Goal: Task Accomplishment & Management: Complete application form

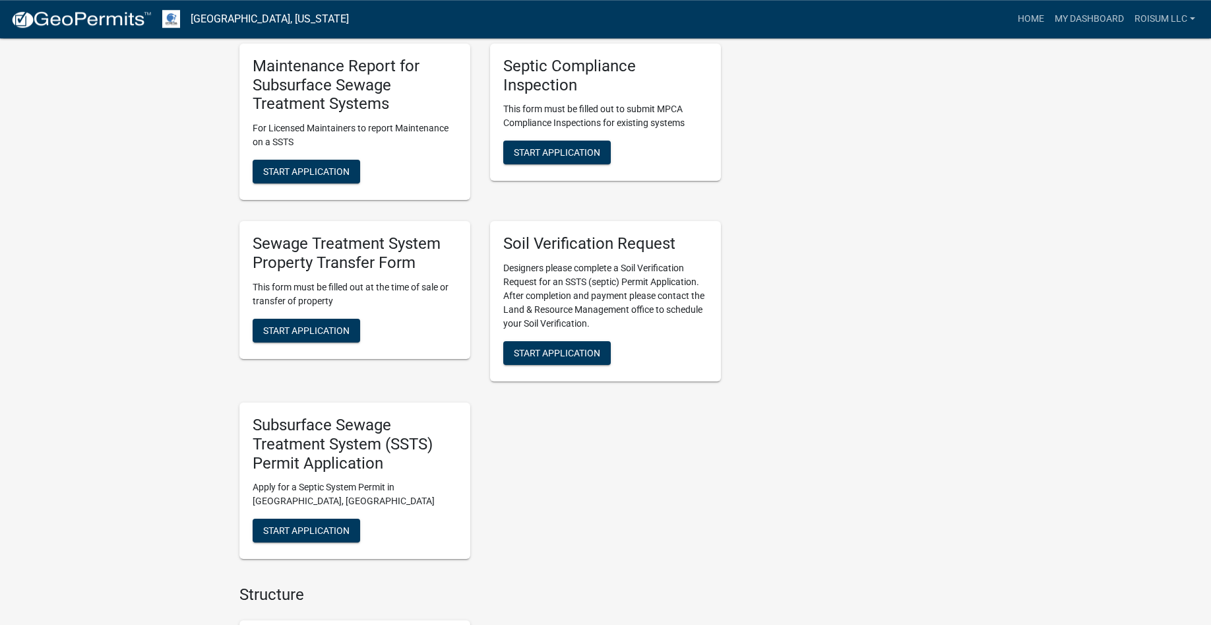
scroll to position [1009, 0]
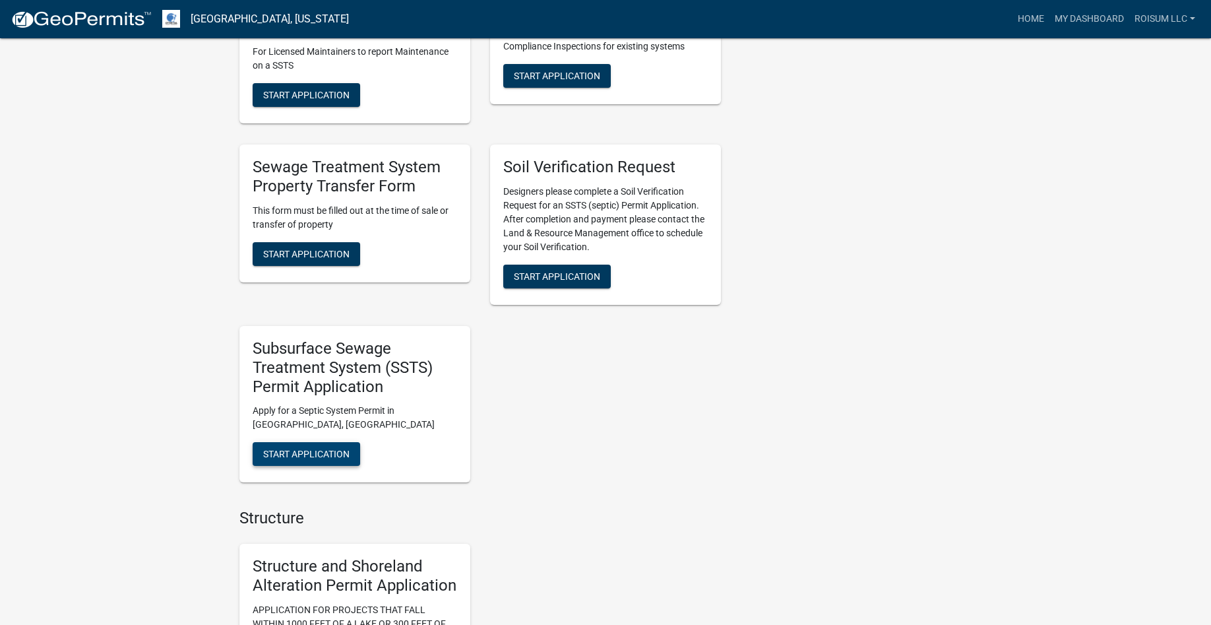
click at [290, 448] on span "Start Application" at bounding box center [306, 453] width 86 height 11
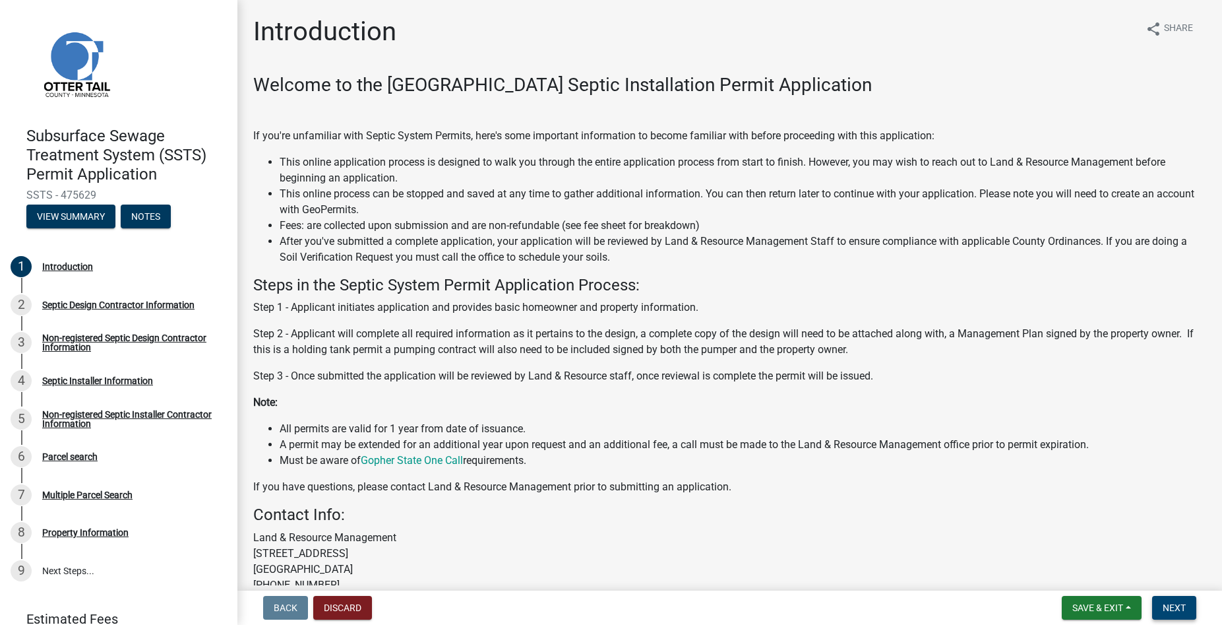
click at [1175, 604] on span "Next" at bounding box center [1174, 607] width 23 height 11
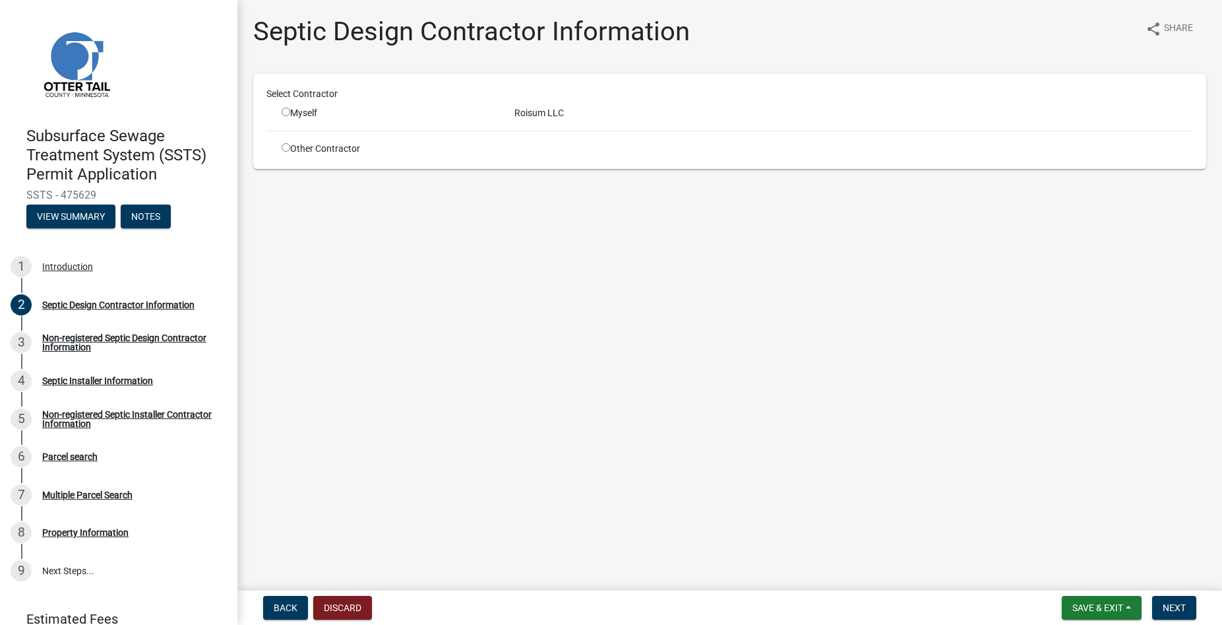
click at [286, 115] on input "radio" at bounding box center [286, 111] width 9 height 9
radio input "true"
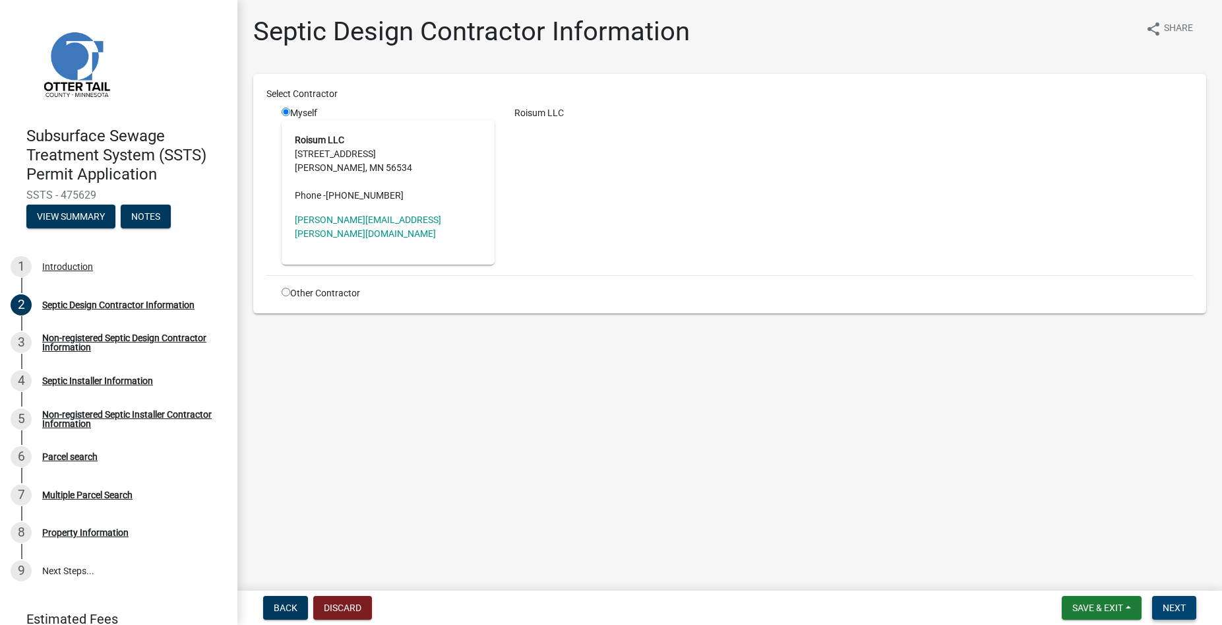
click at [1170, 603] on span "Next" at bounding box center [1174, 607] width 23 height 11
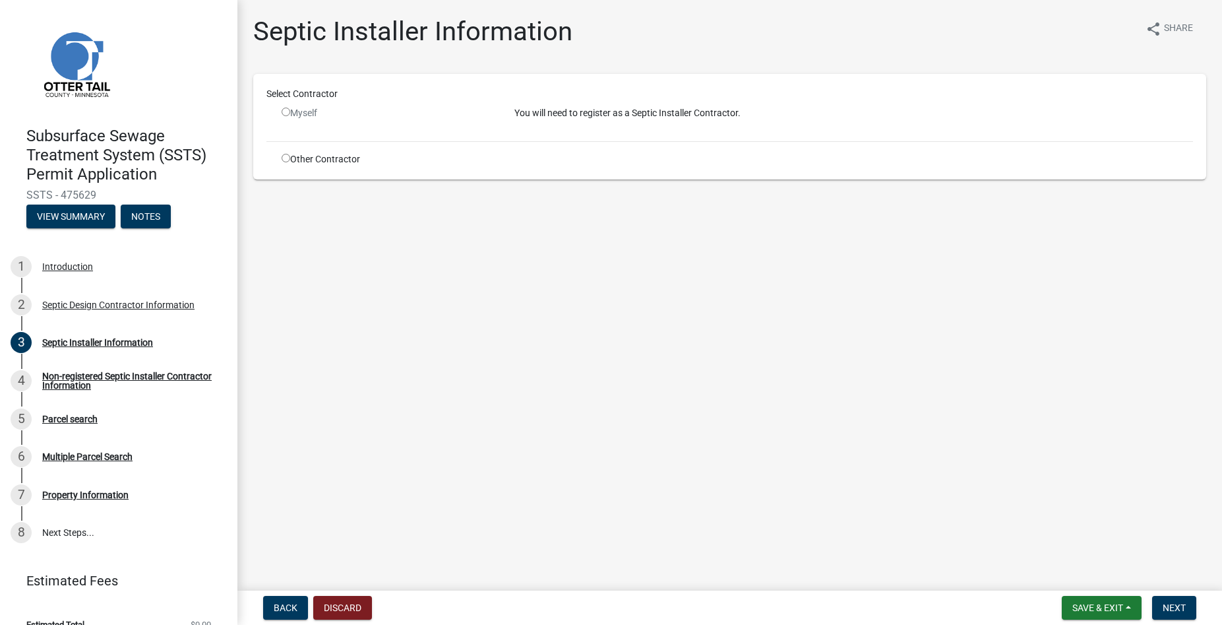
click at [288, 157] on input "radio" at bounding box center [286, 158] width 9 height 9
radio input "true"
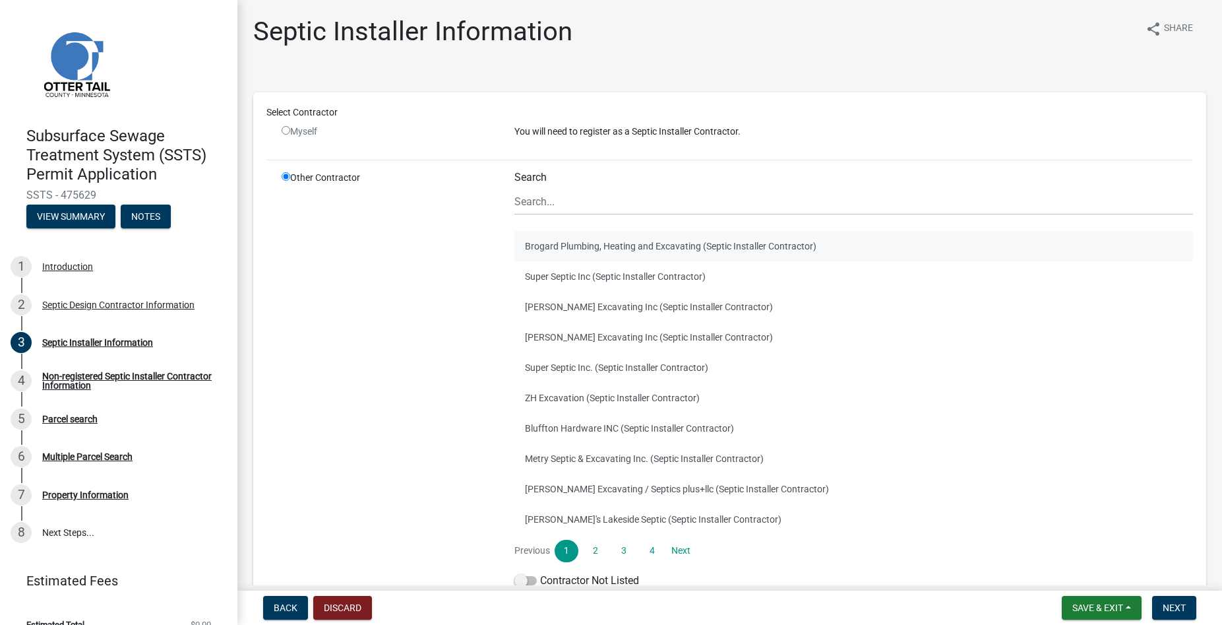
click at [547, 251] on button "Brogard Plumbing, Heating and Excavating (Septic Installer Contractor)" at bounding box center [853, 246] width 679 height 30
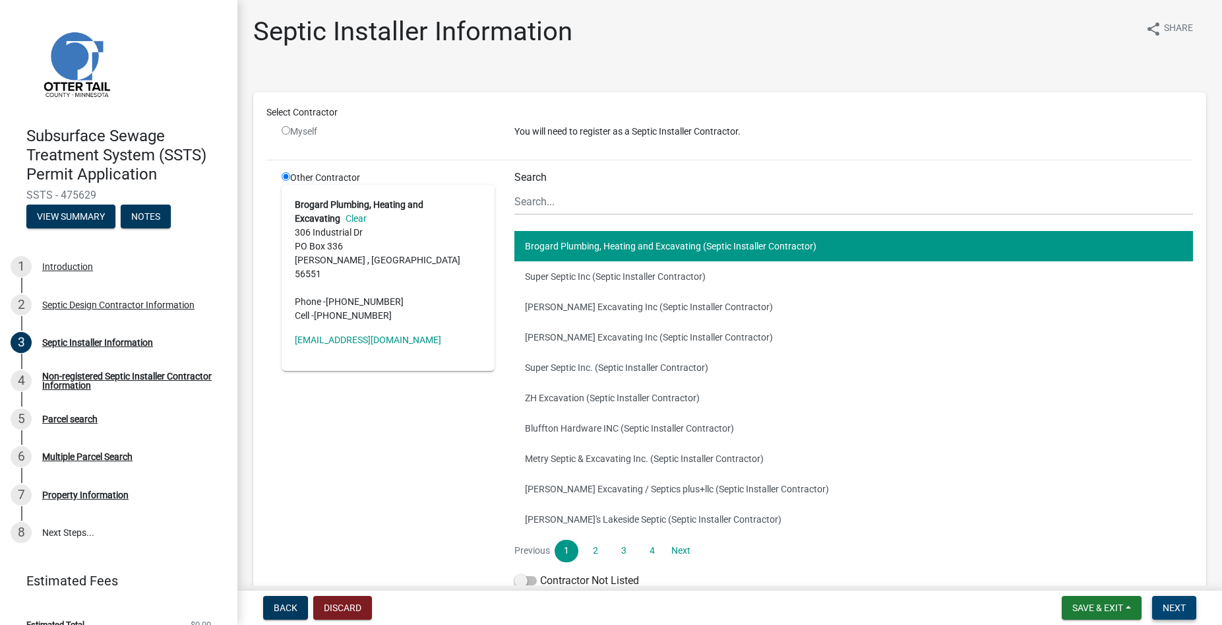
click at [1177, 604] on span "Next" at bounding box center [1174, 607] width 23 height 11
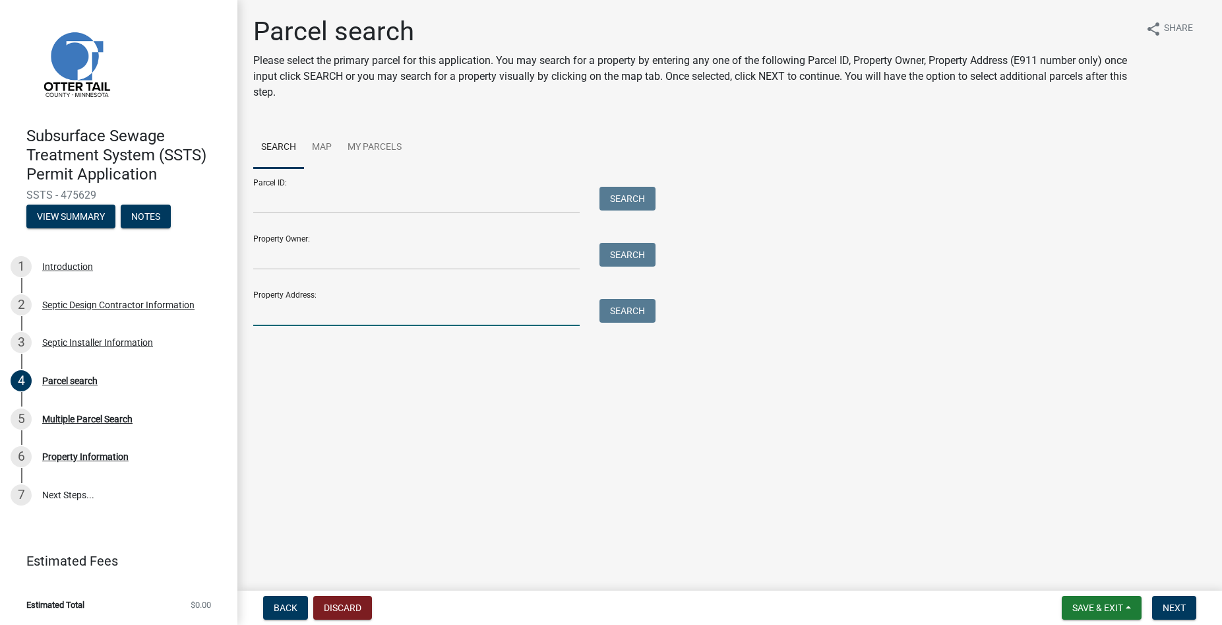
click at [344, 321] on input "Property Address:" at bounding box center [416, 312] width 326 height 27
type input "38592"
click at [609, 313] on button "Search" at bounding box center [627, 311] width 56 height 24
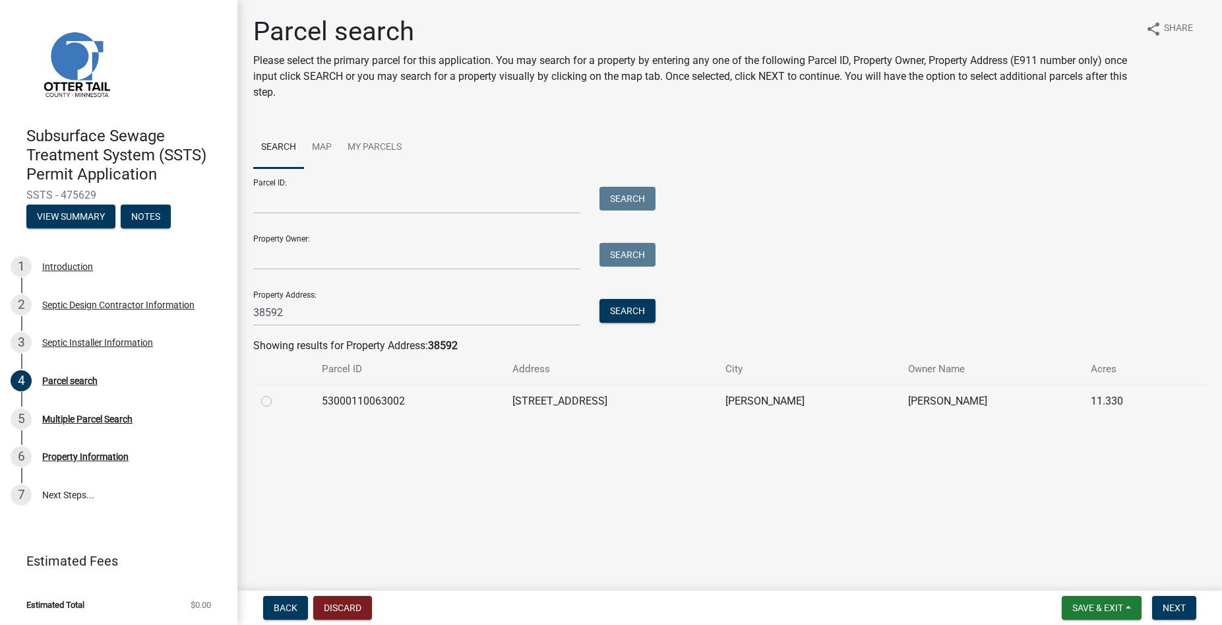
click at [277, 393] on label at bounding box center [277, 393] width 0 height 0
click at [277, 400] on input "radio" at bounding box center [281, 397] width 9 height 9
radio input "true"
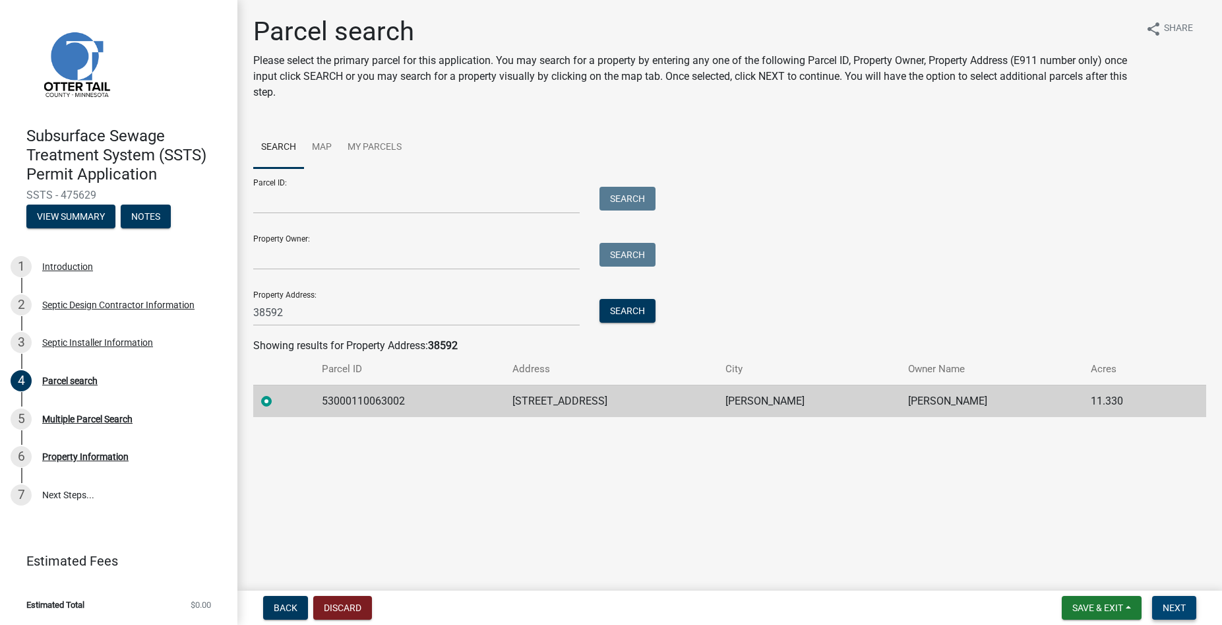
click at [1173, 611] on span "Next" at bounding box center [1174, 607] width 23 height 11
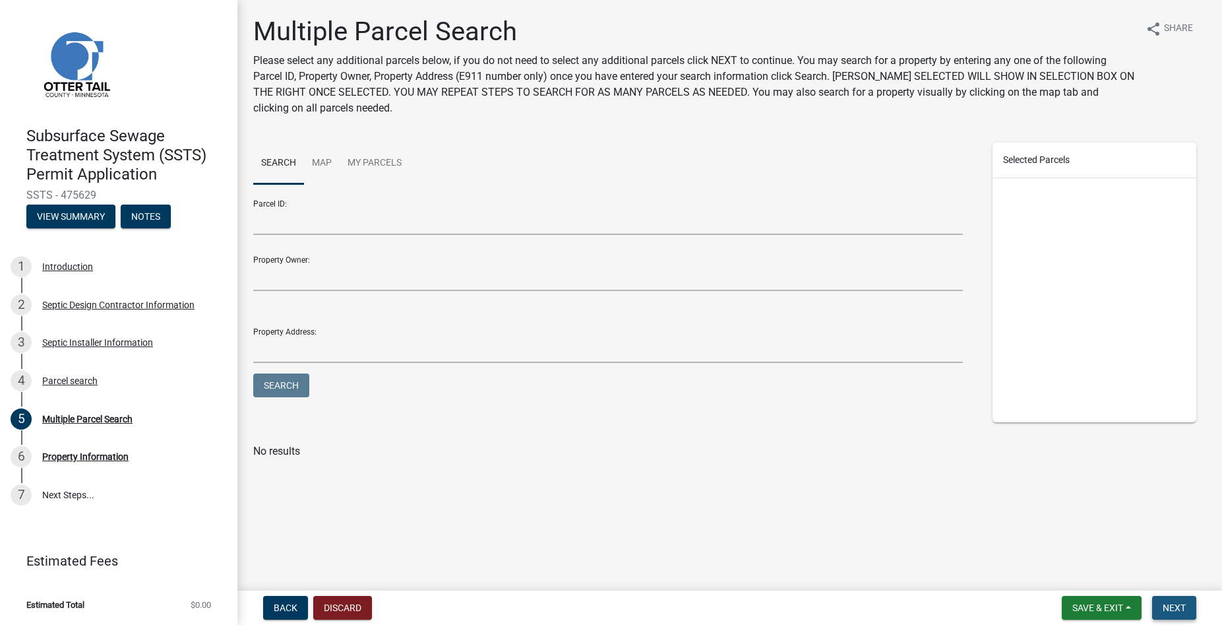
click at [1178, 607] on span "Next" at bounding box center [1174, 607] width 23 height 11
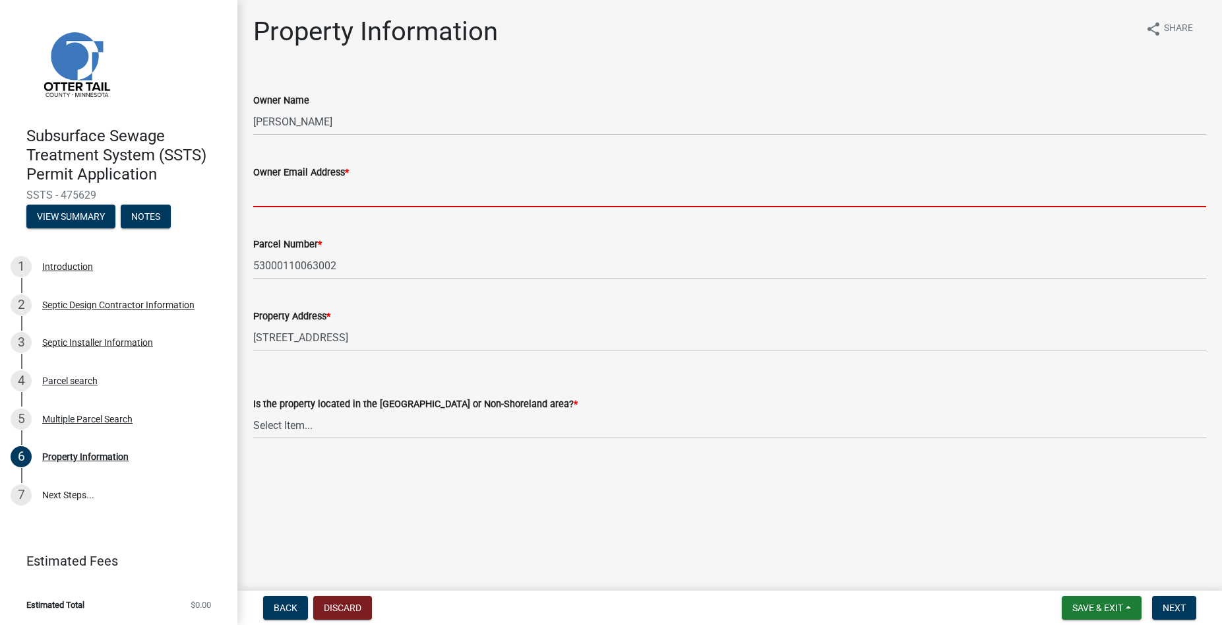
click at [288, 199] on input "Owner Email Address *" at bounding box center [729, 193] width 953 height 27
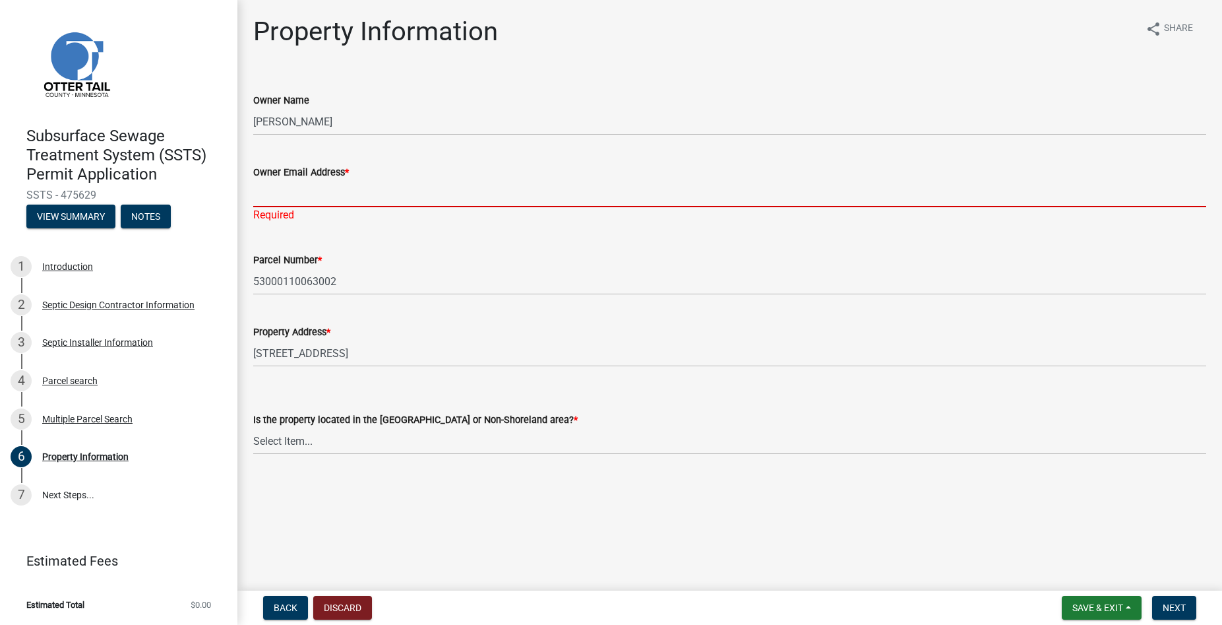
click at [274, 190] on input "Owner Email Address *" at bounding box center [729, 193] width 953 height 27
paste input "[EMAIL_ADDRESS][DOMAIN_NAME]"
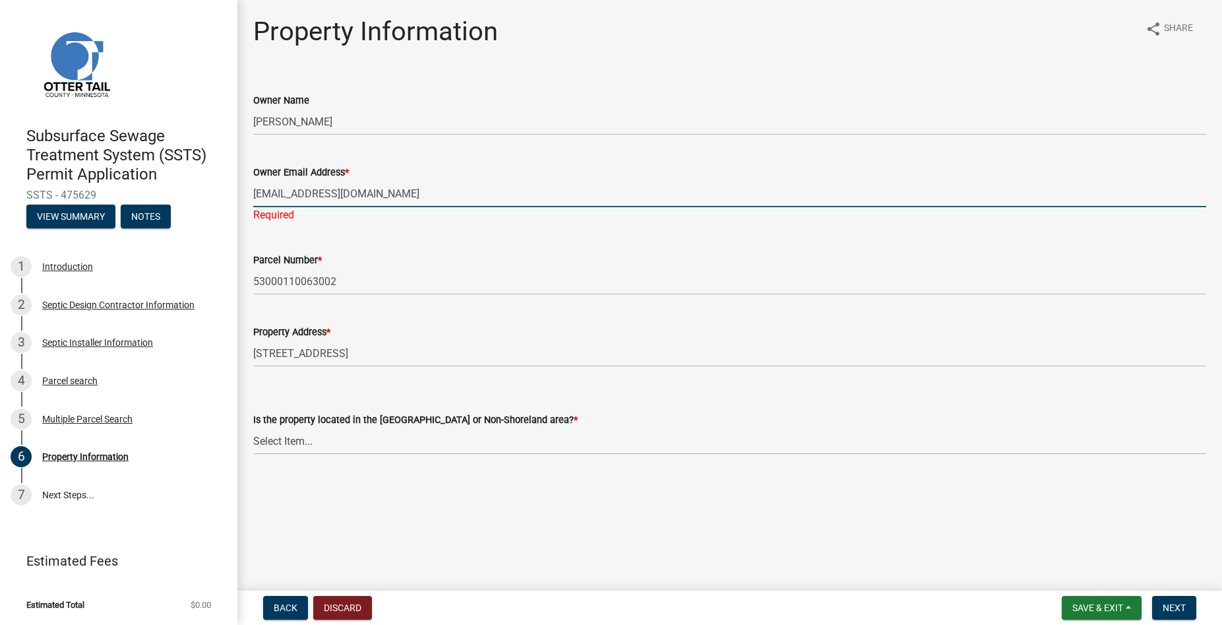
type input "[EMAIL_ADDRESS][DOMAIN_NAME]"
click at [253, 427] on select "Select Item... Shoreland Non-Shoreland" at bounding box center [729, 440] width 953 height 27
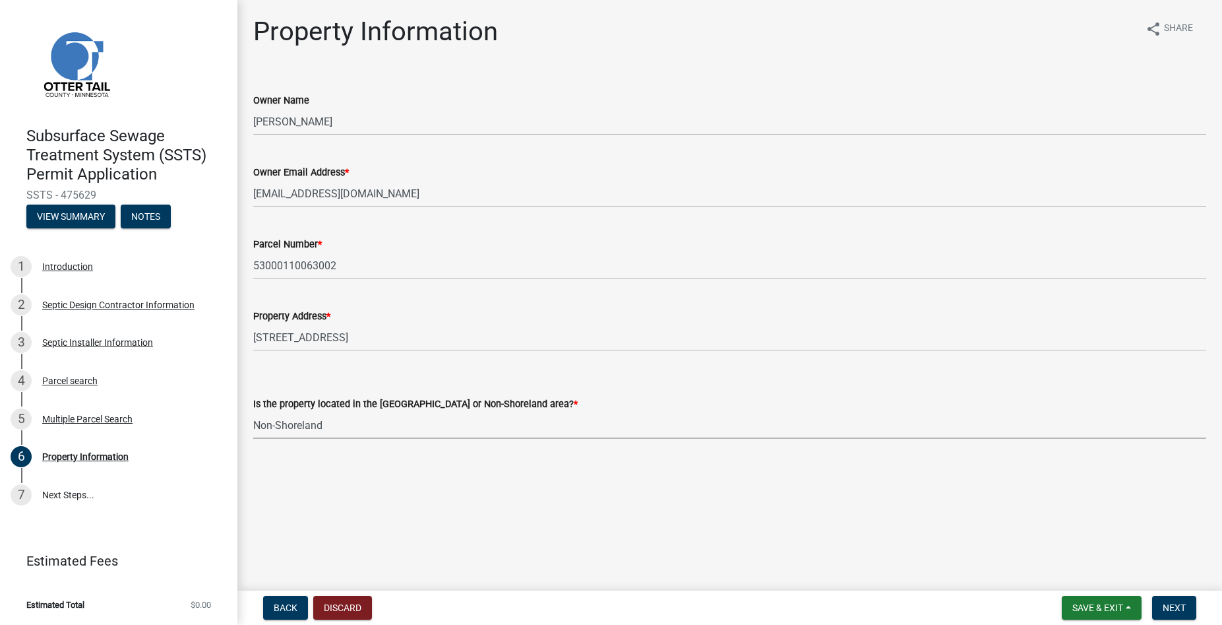
click option "Non-Shoreland" at bounding box center [0, 0] width 0 height 0
select select "5ed11e82-653f-4fcc-a472-8d95af57556c"
click at [1184, 609] on span "Next" at bounding box center [1174, 607] width 23 height 11
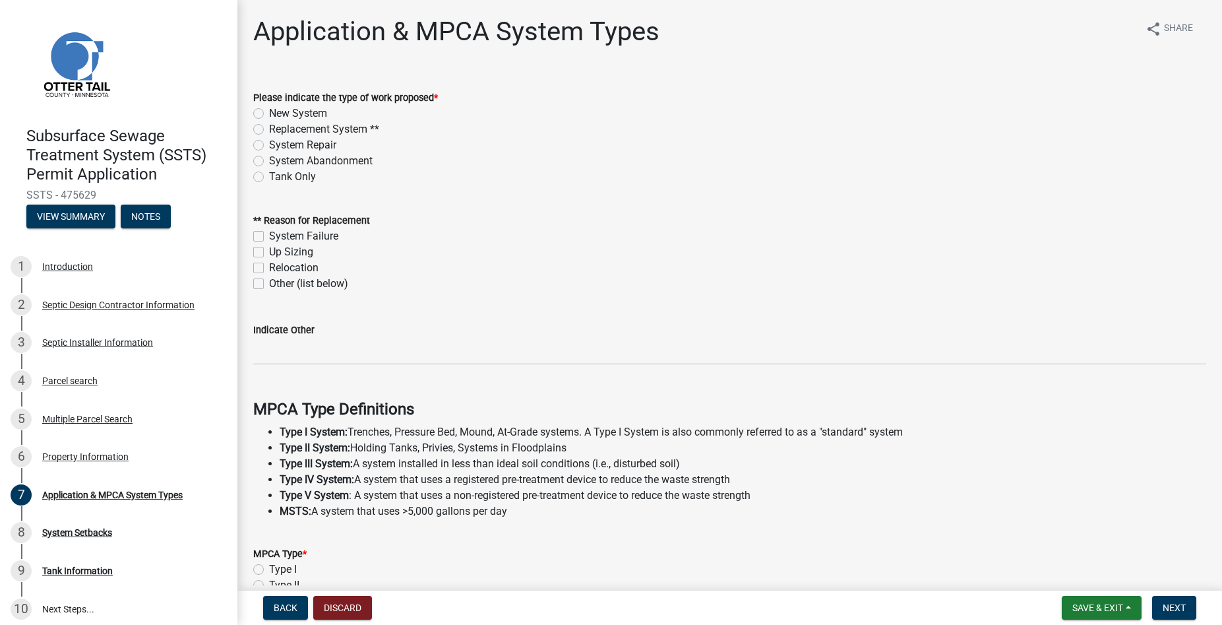
click at [269, 109] on label "New System" at bounding box center [298, 114] width 58 height 16
click at [269, 109] on input "New System" at bounding box center [273, 110] width 9 height 9
radio input "true"
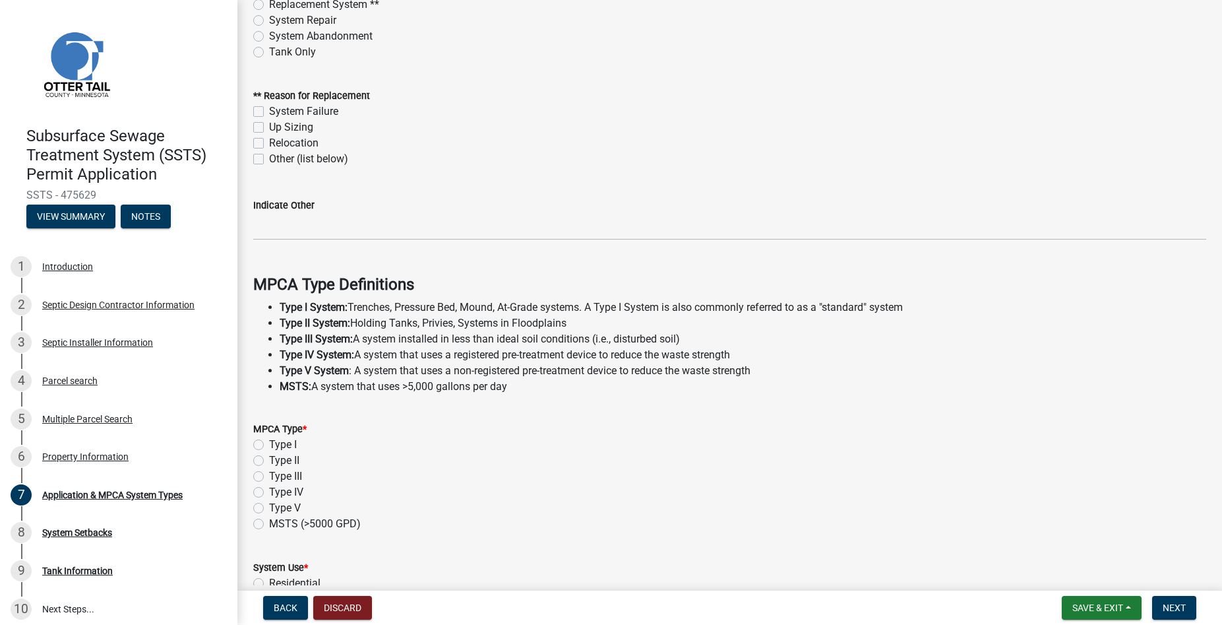
scroll to position [226, 0]
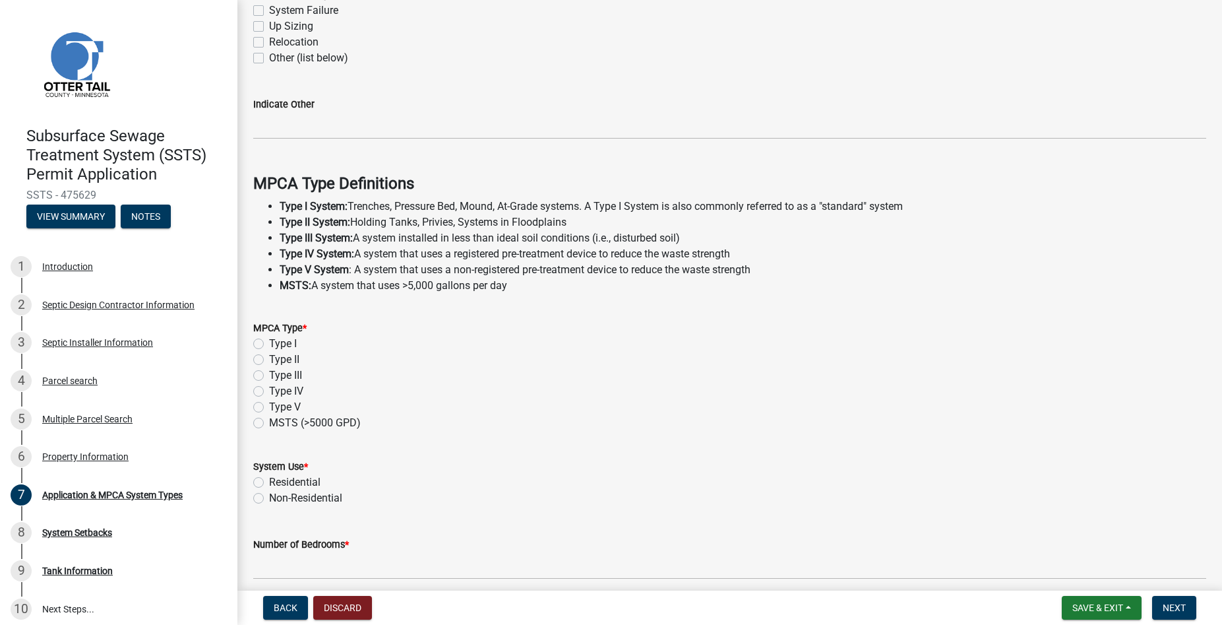
click at [269, 345] on label "Type I" at bounding box center [283, 344] width 28 height 16
click at [269, 344] on input "Type I" at bounding box center [273, 340] width 9 height 9
radio input "true"
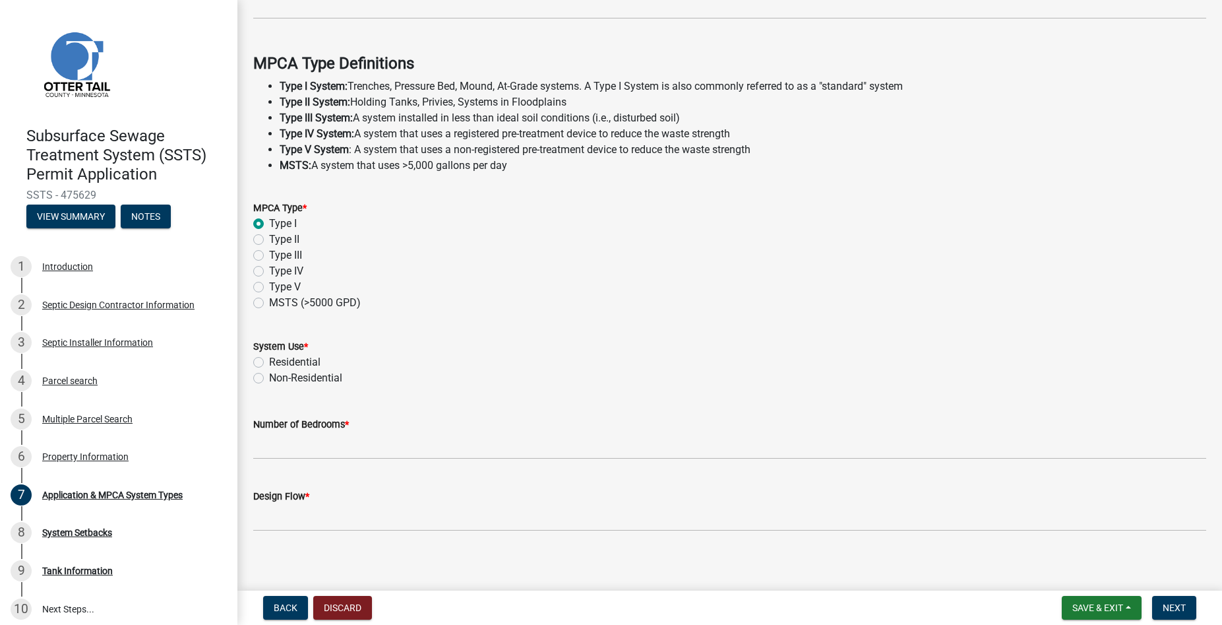
scroll to position [355, 0]
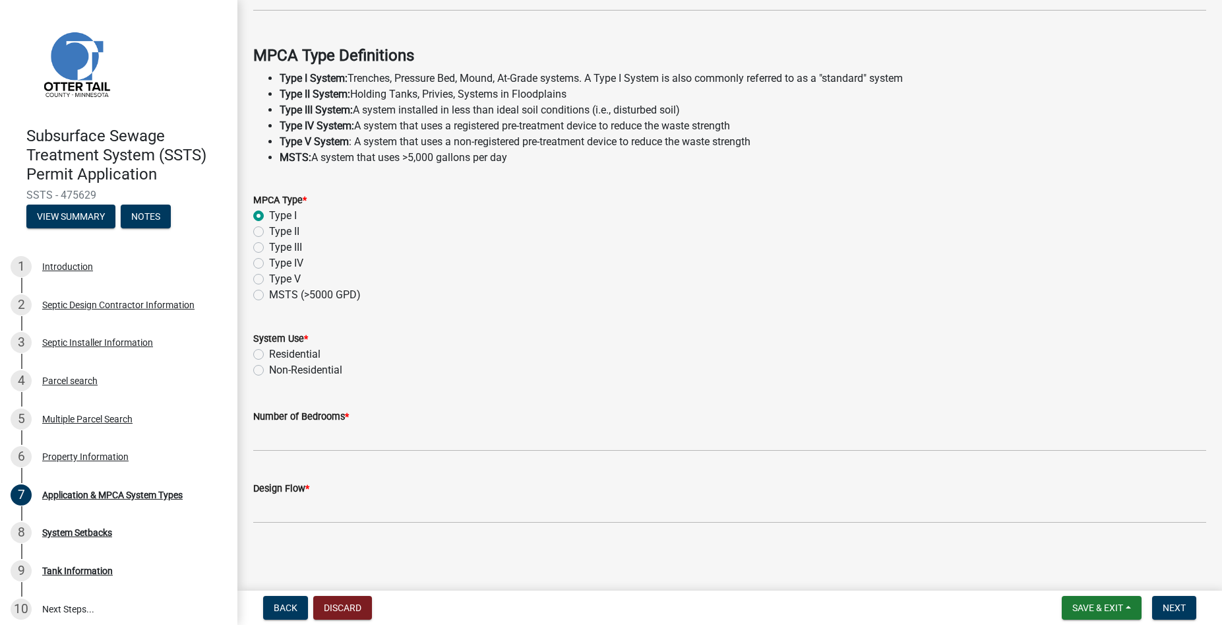
click at [269, 355] on label "Residential" at bounding box center [294, 354] width 51 height 16
click at [269, 355] on input "Residential" at bounding box center [273, 350] width 9 height 9
radio input "true"
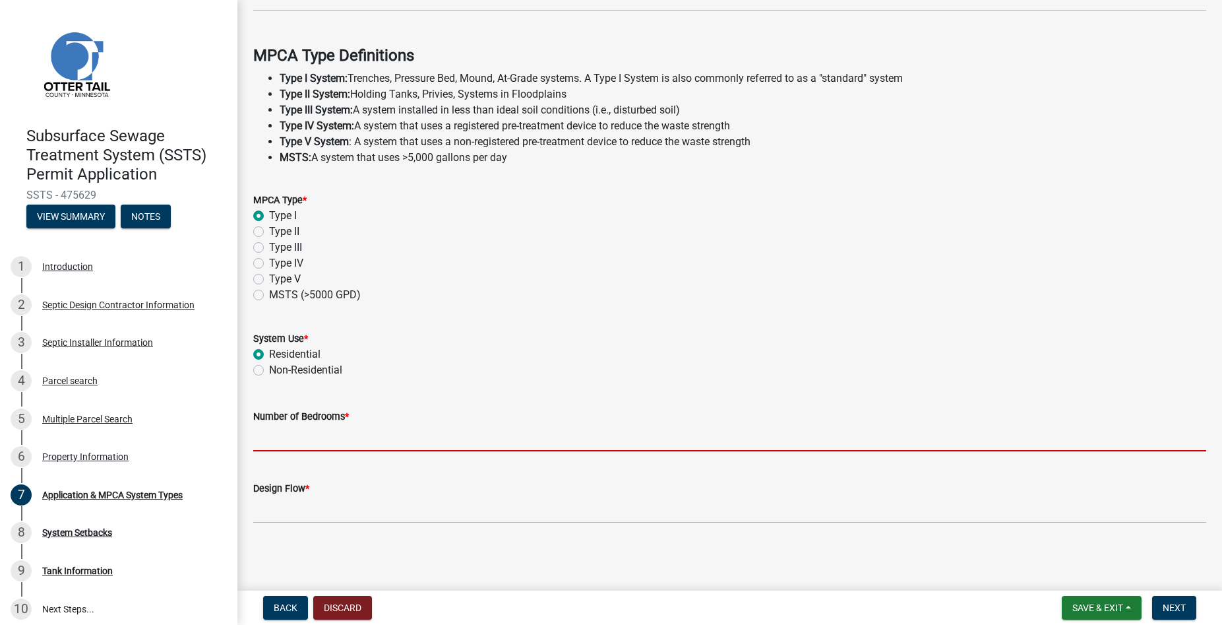
click at [293, 439] on input "Number of Bedrooms *" at bounding box center [729, 437] width 953 height 27
click at [269, 431] on input "Number of Bedrooms *" at bounding box center [729, 435] width 953 height 27
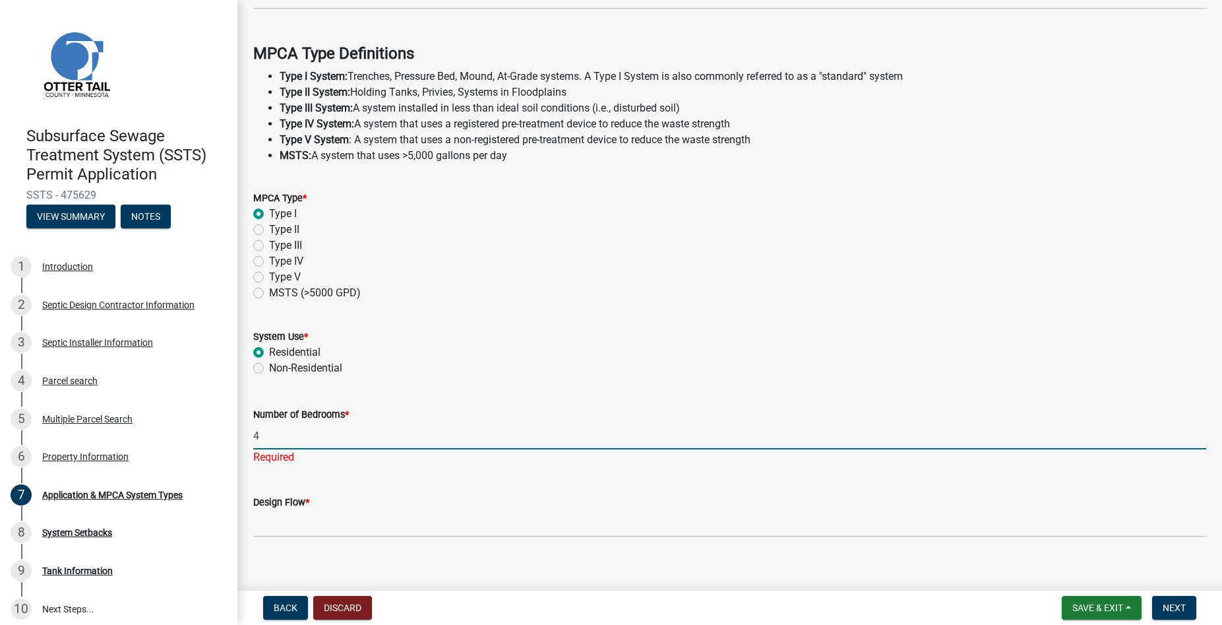
type input "4"
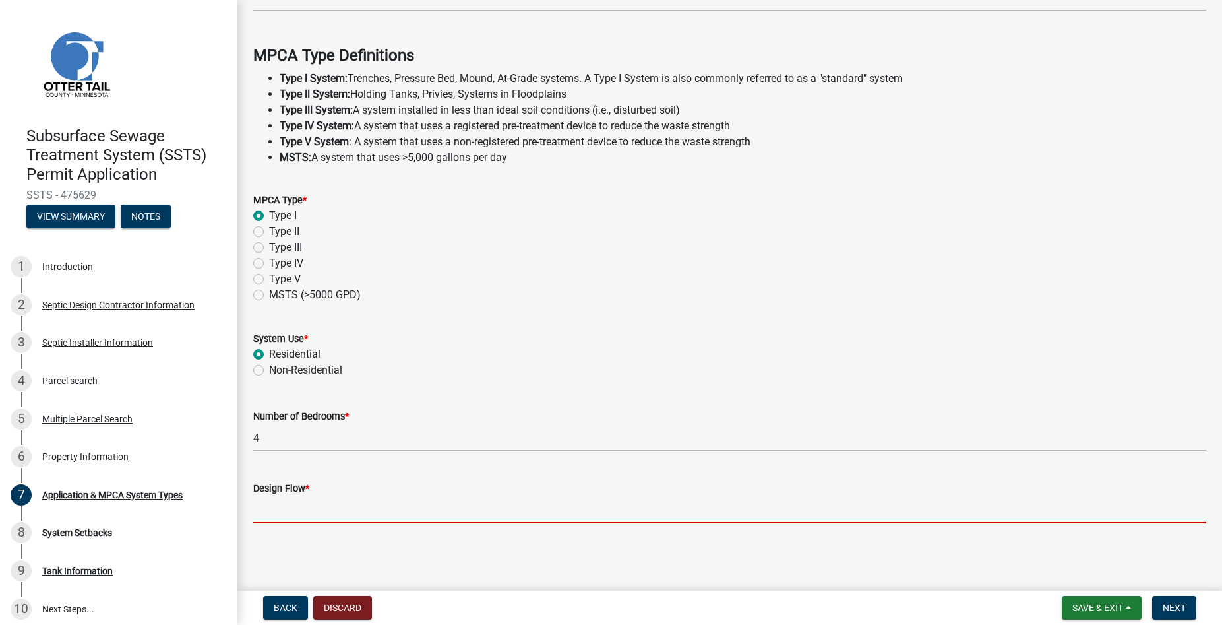
click at [277, 523] on input "Design Flow *" at bounding box center [729, 509] width 953 height 27
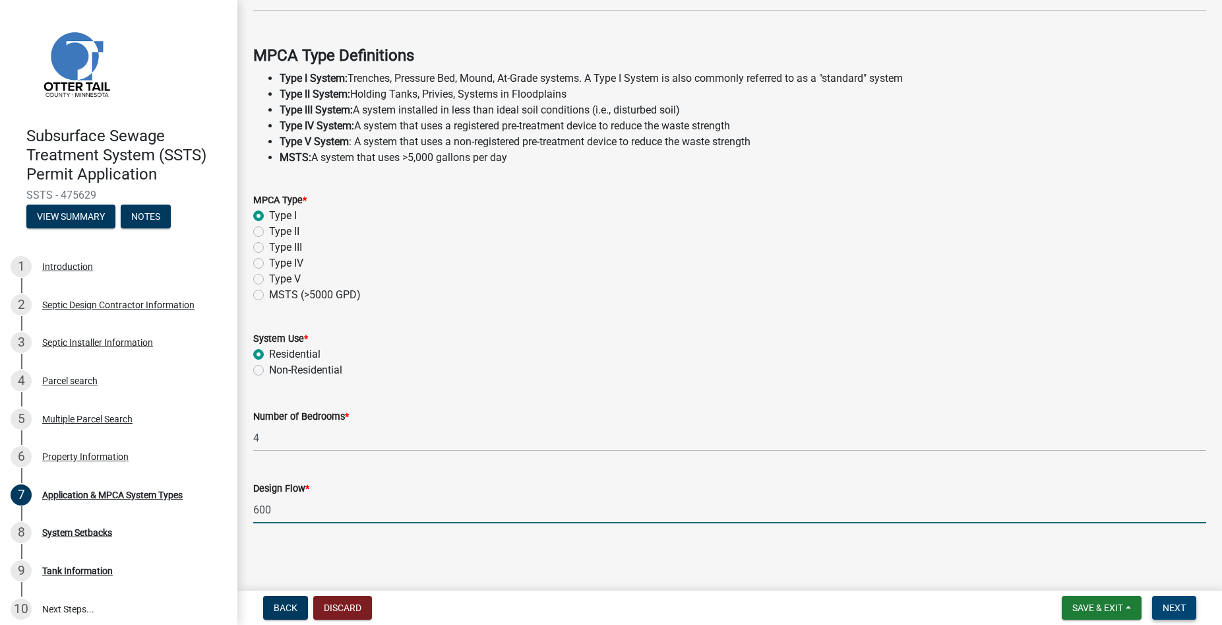
type input "600"
click at [1171, 605] on span "Next" at bounding box center [1174, 607] width 23 height 11
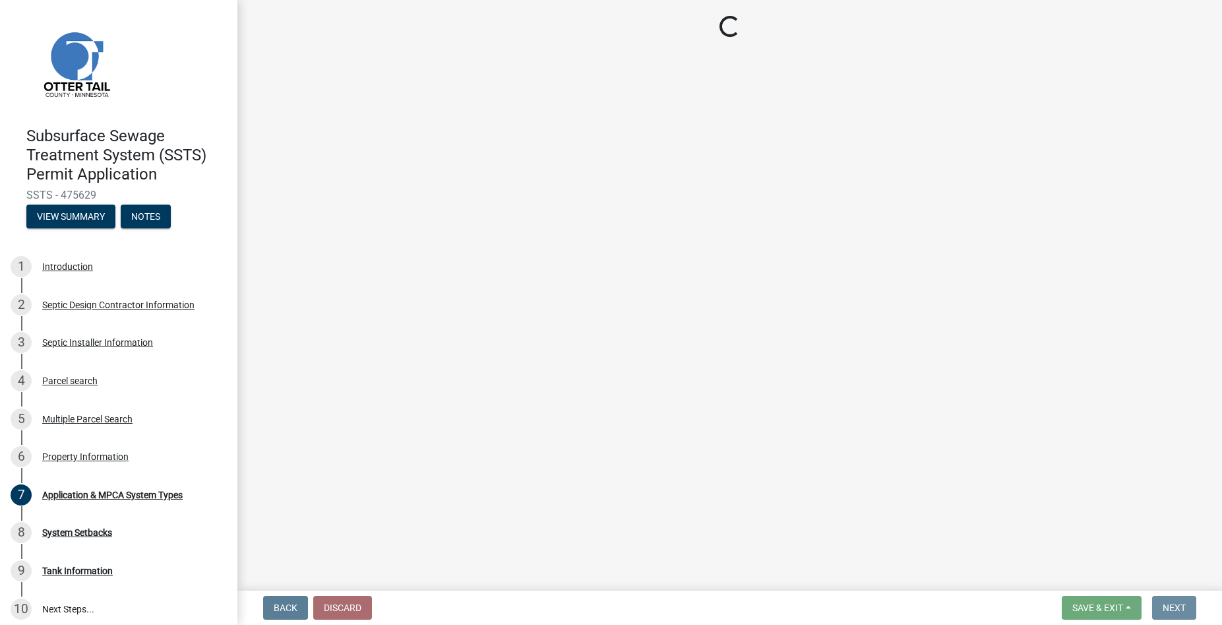
scroll to position [0, 0]
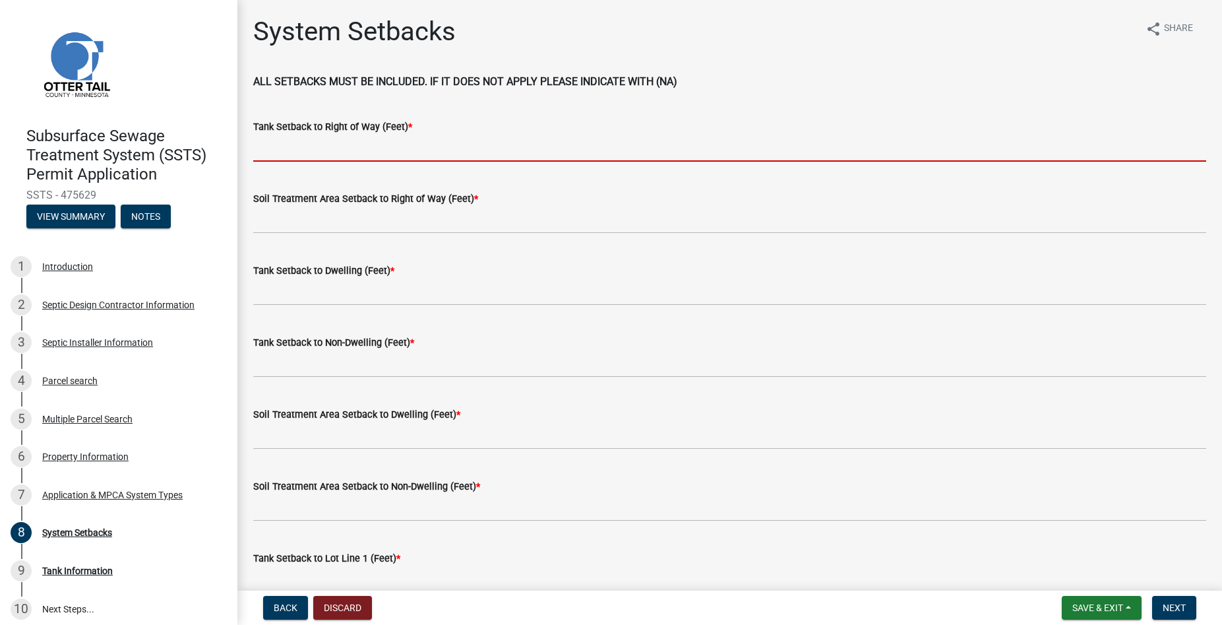
click at [315, 150] on input "Tank Setback to Right of Way (Feet) *" at bounding box center [729, 148] width 953 height 27
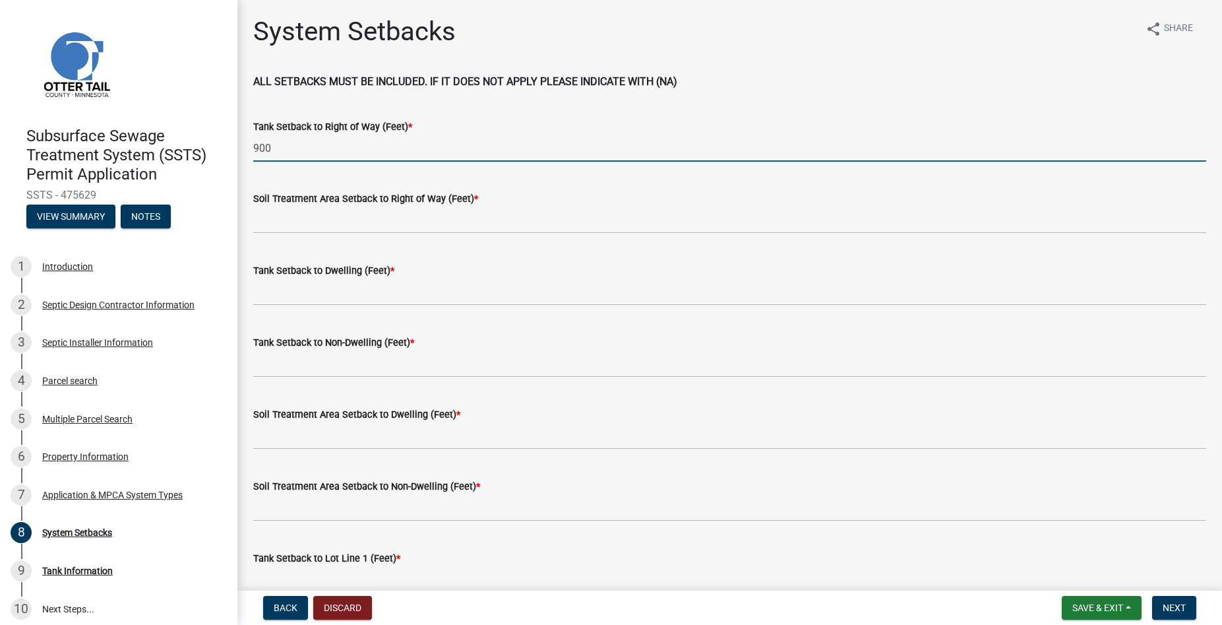
type input "900"
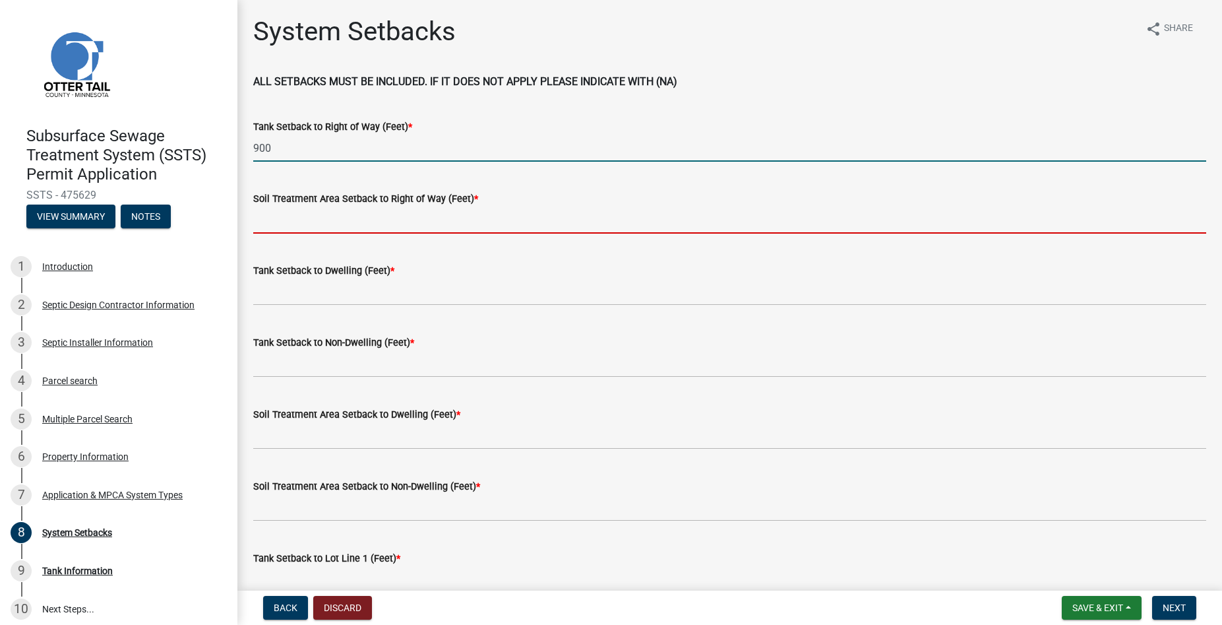
click at [276, 220] on input "Soil Treatment Area Setback to Right of Way (Feet) *" at bounding box center [729, 219] width 953 height 27
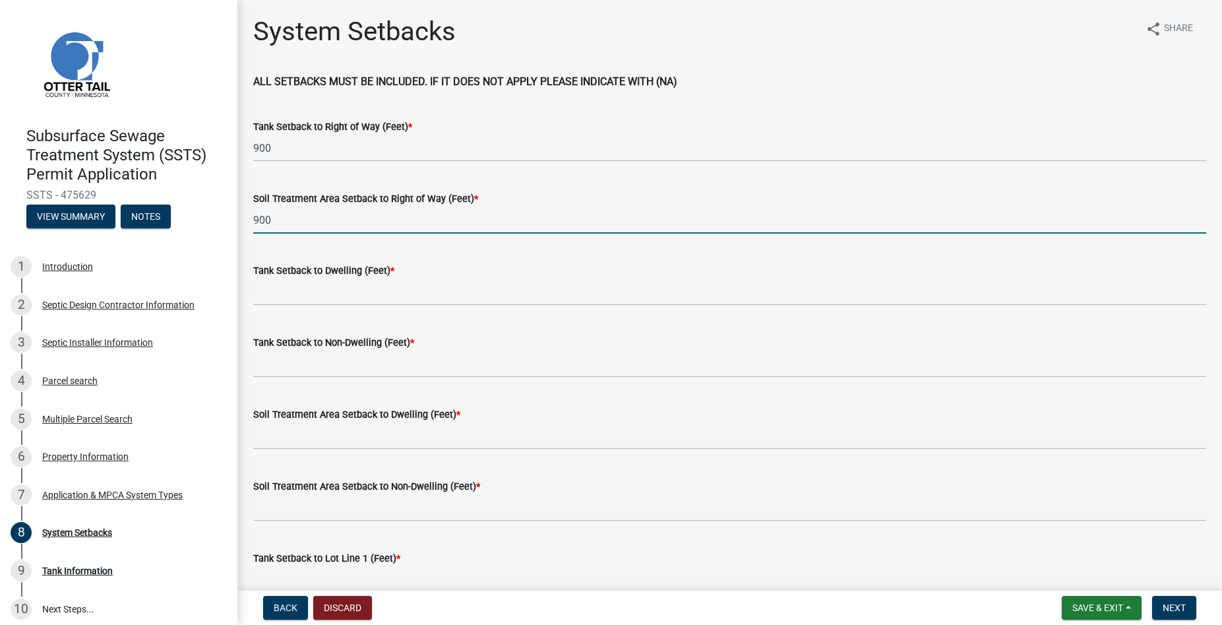
type input "900"
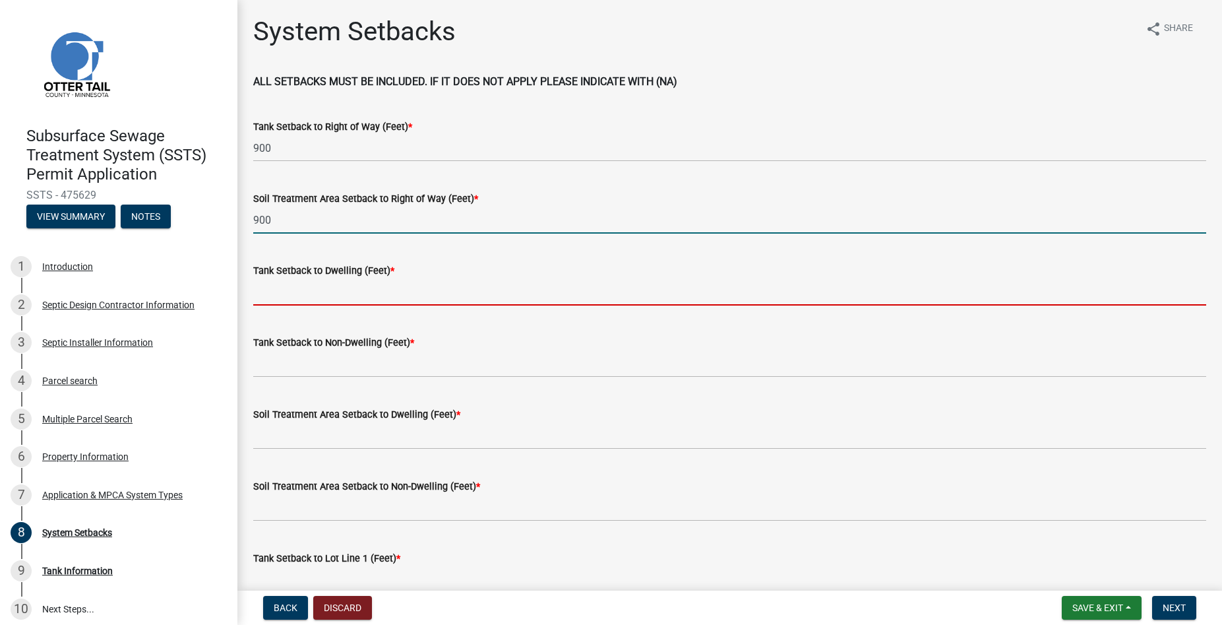
click at [268, 286] on input "Tank Setback to Dwelling (Feet) *" at bounding box center [729, 291] width 953 height 27
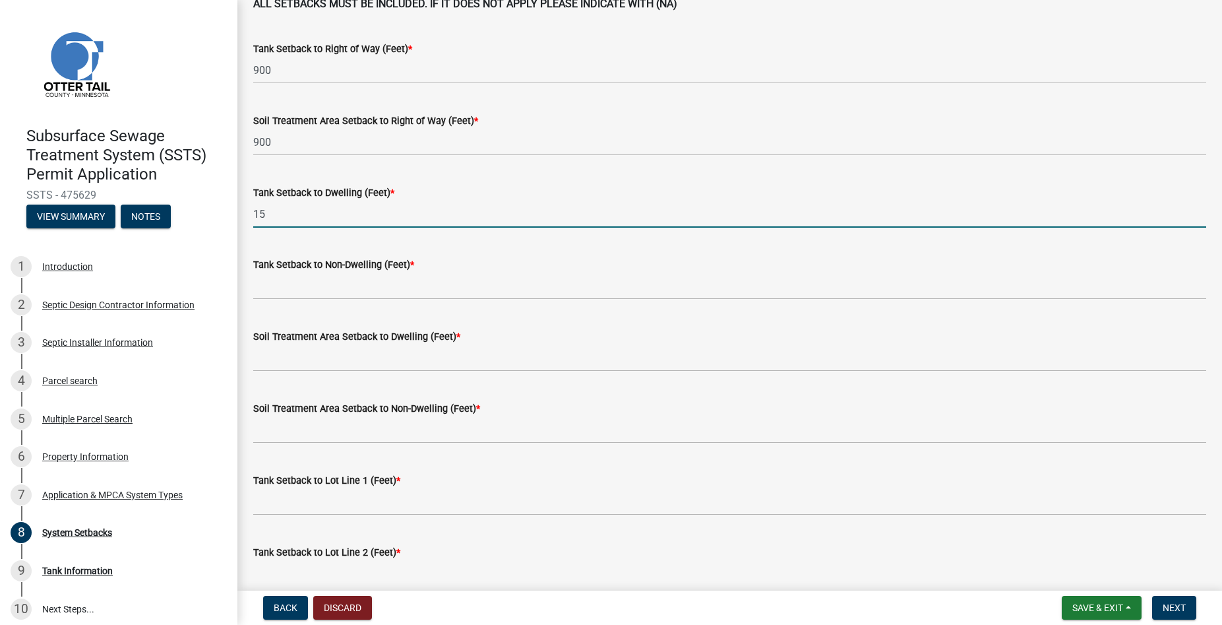
scroll to position [150, 0]
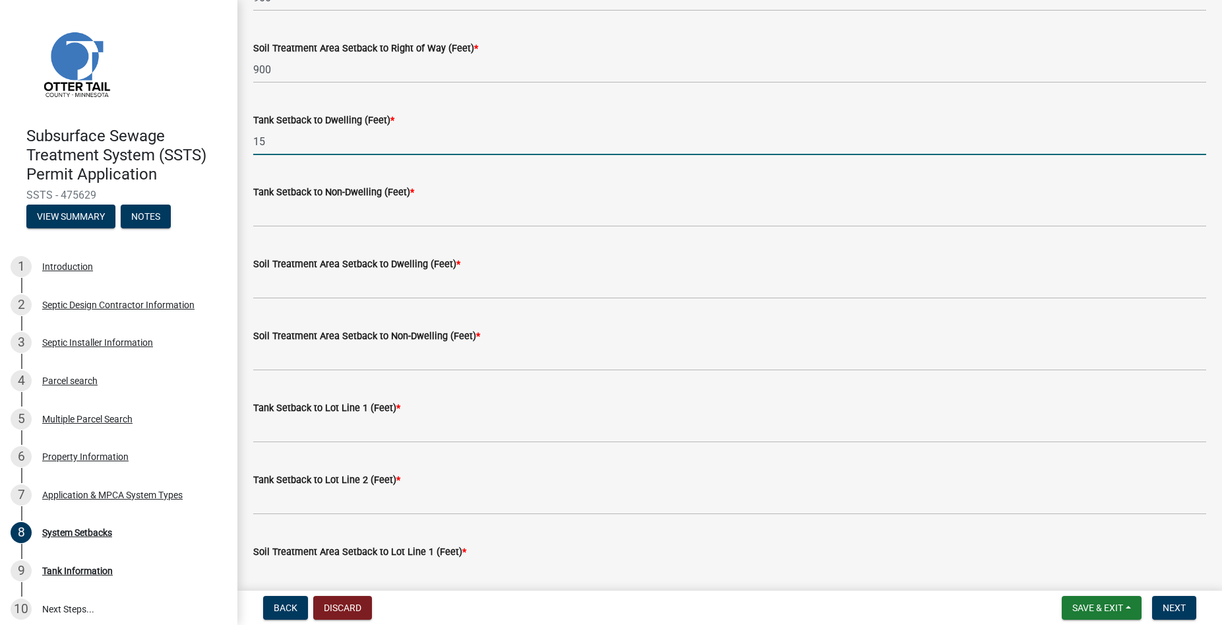
type input "15"
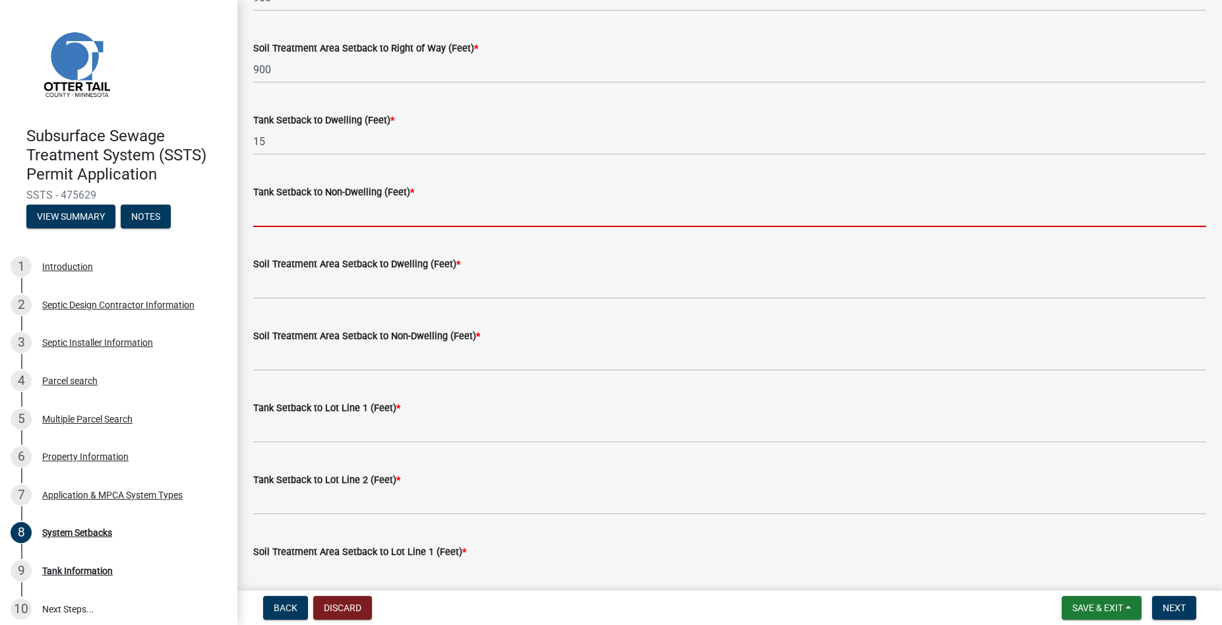
click at [311, 216] on input "Tank Setback to Non-Dwelling (Feet) *" at bounding box center [729, 213] width 953 height 27
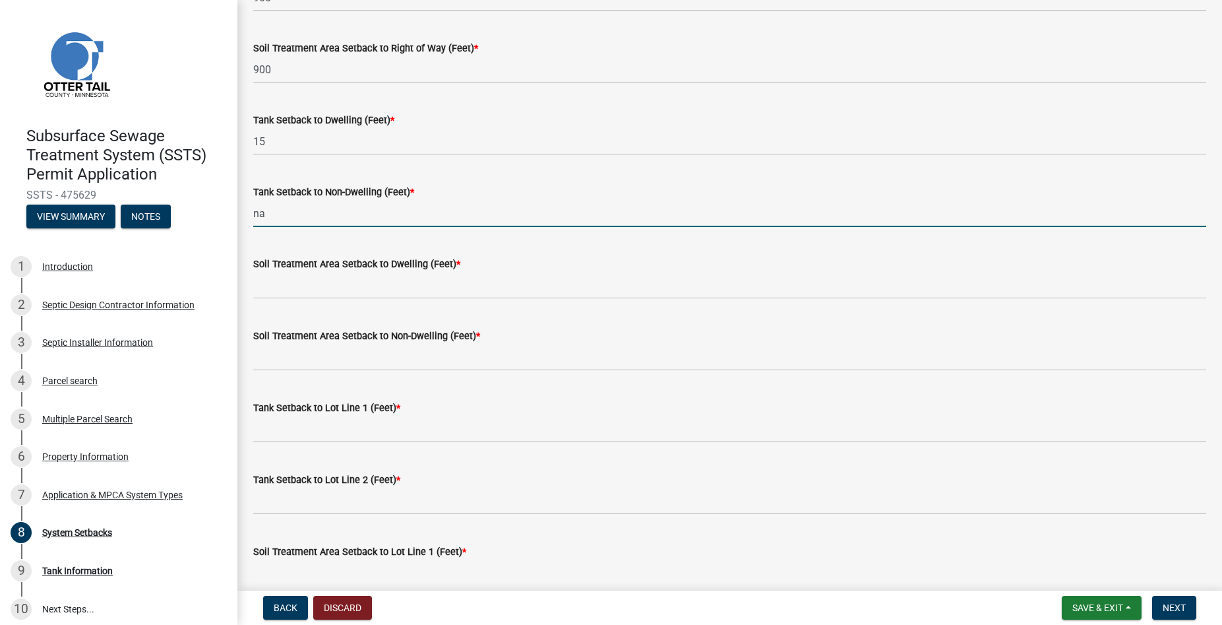
type input "na"
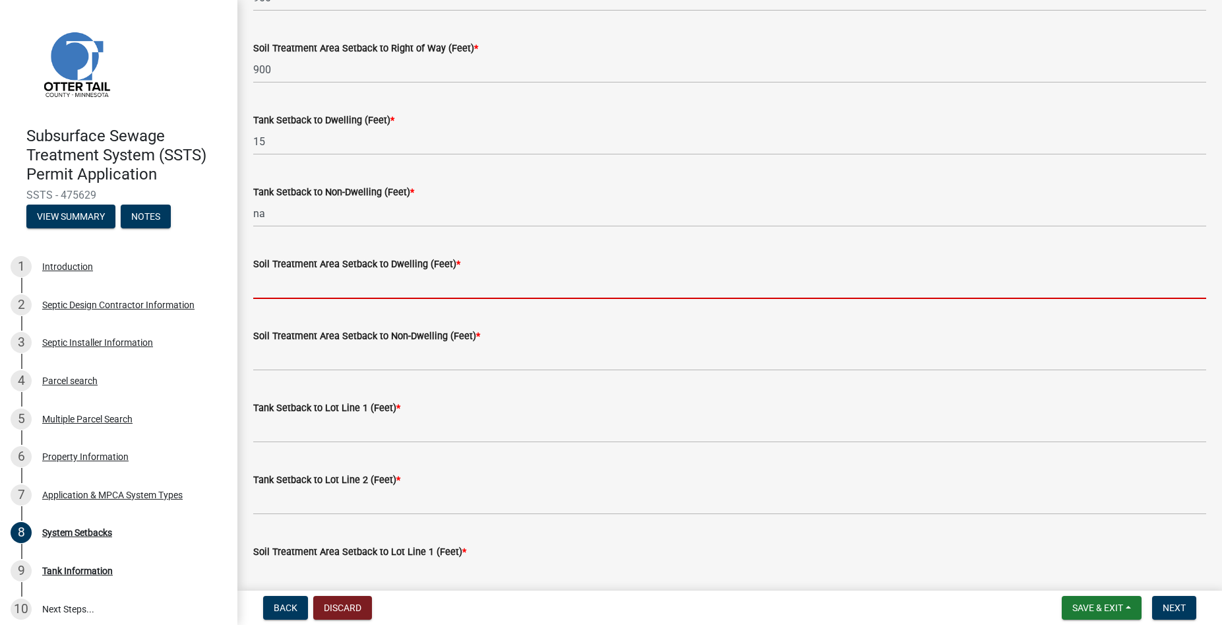
click at [304, 284] on input "Soil Treatment Area Setback to Dwelling (Feet) *" at bounding box center [729, 285] width 953 height 27
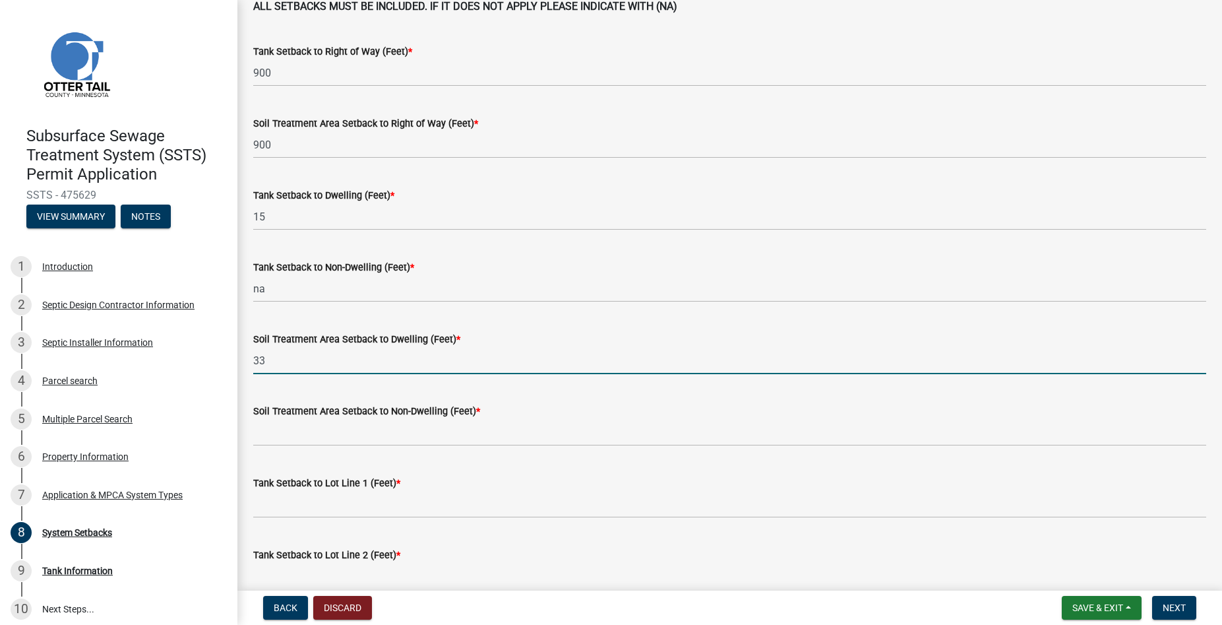
type input "33"
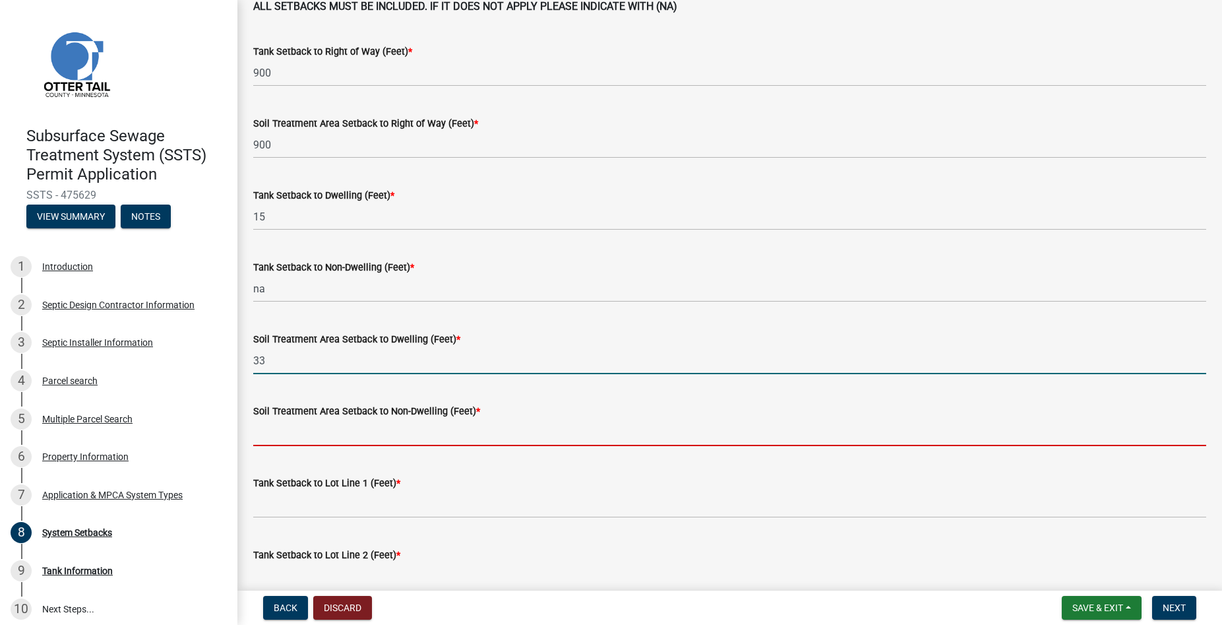
click at [296, 433] on input "Soil Treatment Area Setback to Non-Dwelling (Feet) *" at bounding box center [729, 432] width 953 height 27
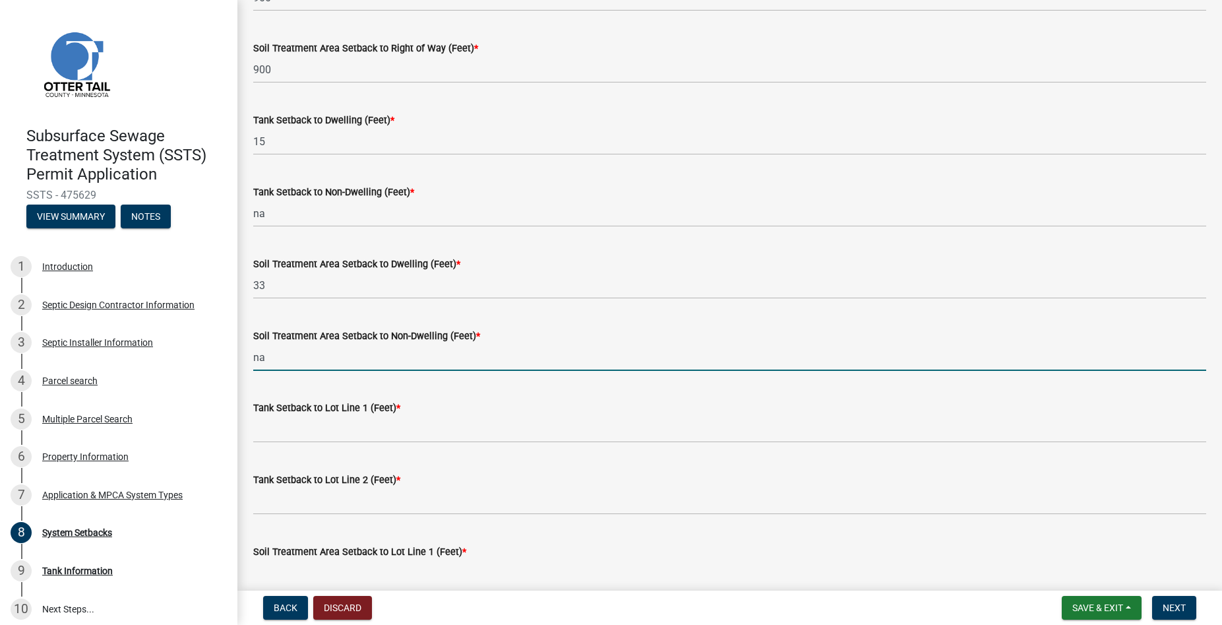
scroll to position [226, 0]
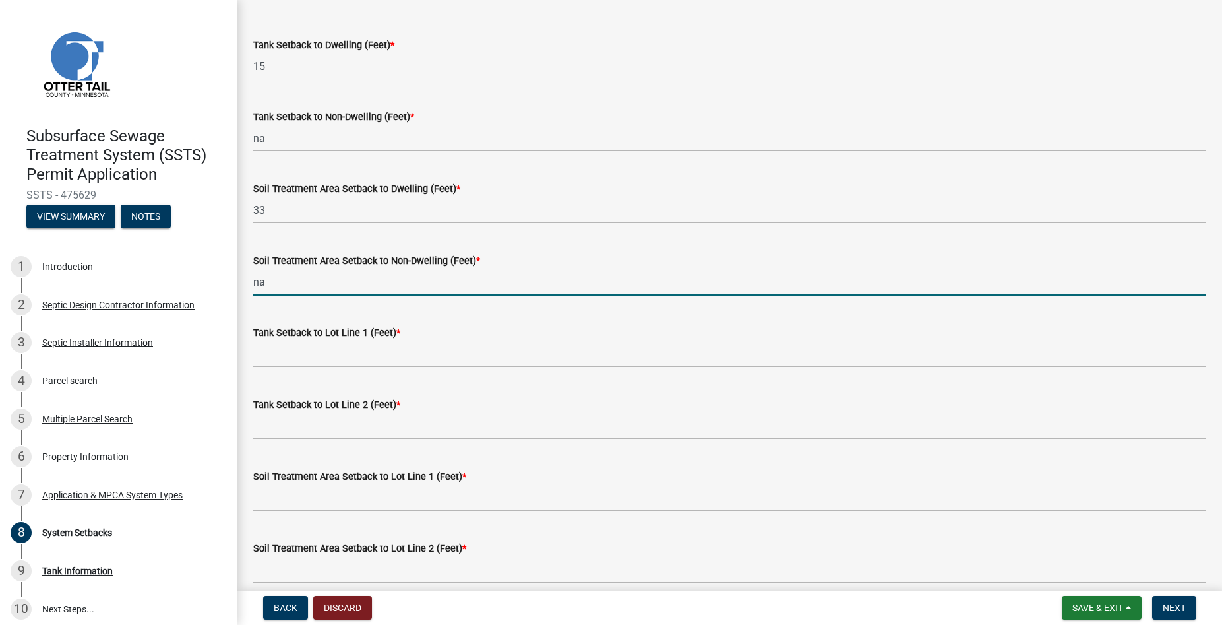
type input "na"
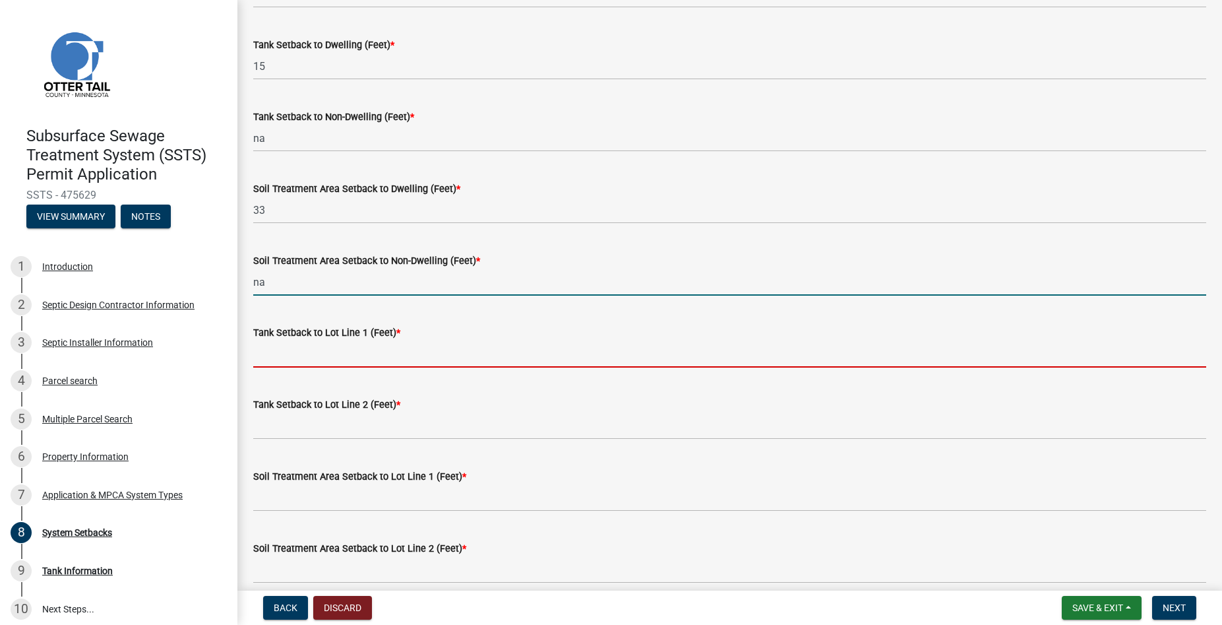
click at [293, 355] on input "Tank Setback to Lot Line 1 (Feet) *" at bounding box center [729, 353] width 953 height 27
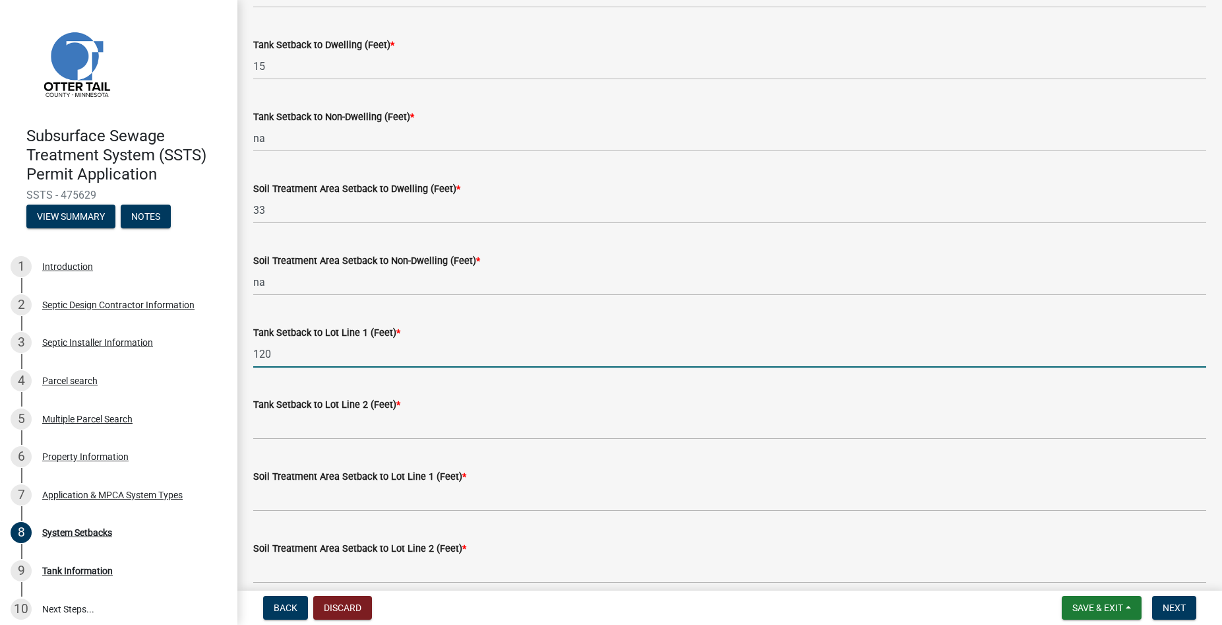
type input "120"
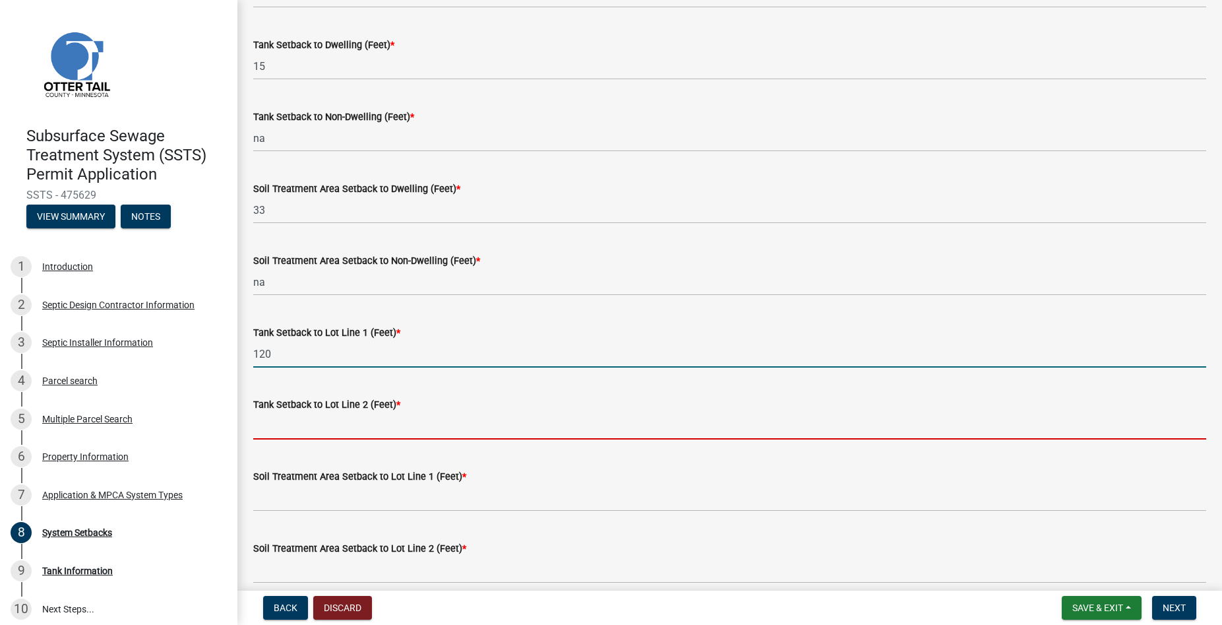
click at [283, 418] on input "Tank Setback to Lot Line 2 (Feet) *" at bounding box center [729, 425] width 953 height 27
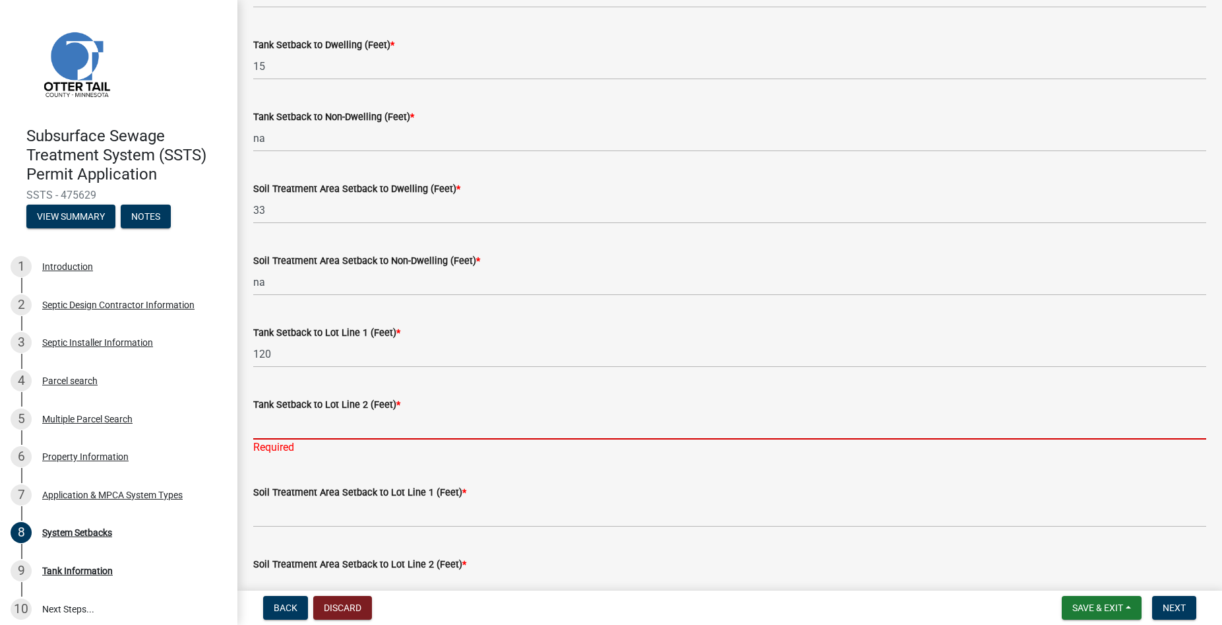
click at [276, 424] on input "Tank Setback to Lot Line 2 (Feet) *" at bounding box center [729, 425] width 953 height 27
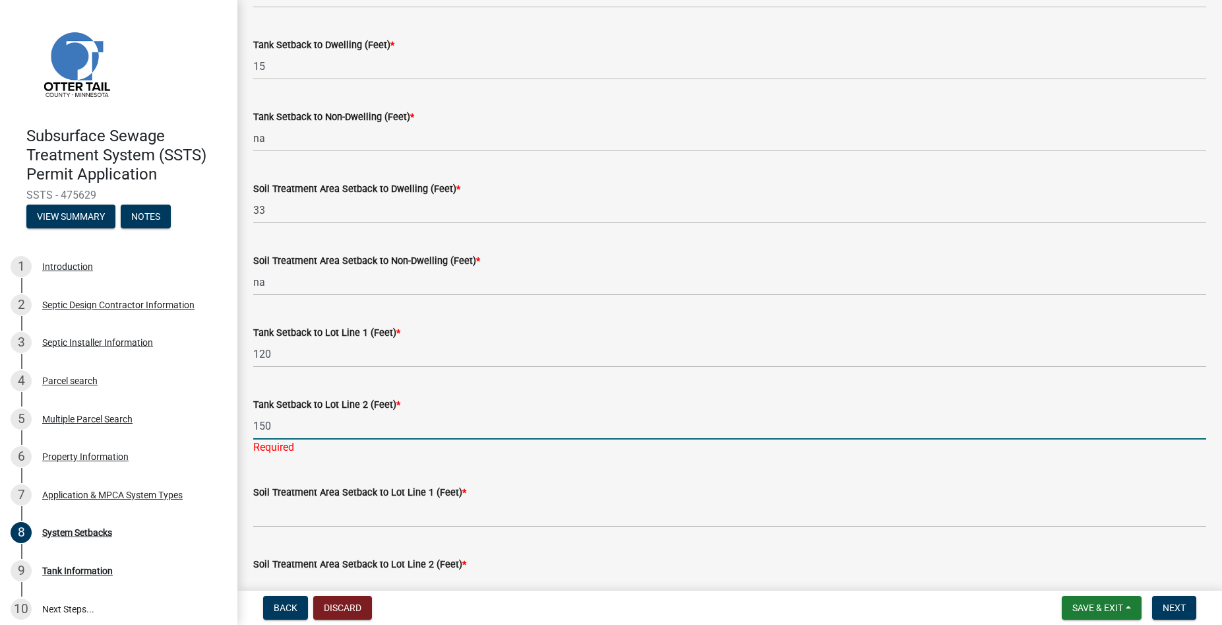
type input "150"
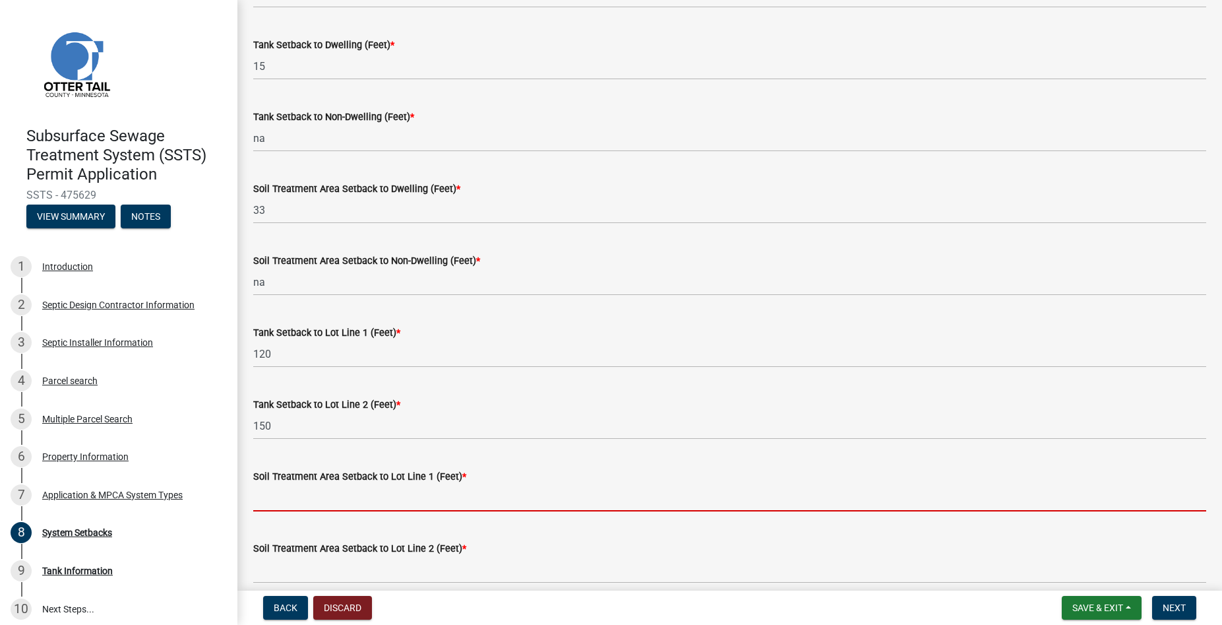
click at [281, 511] on input "Soil Treatment Area Setback to Lot Line 1 (Feet) *" at bounding box center [729, 497] width 953 height 27
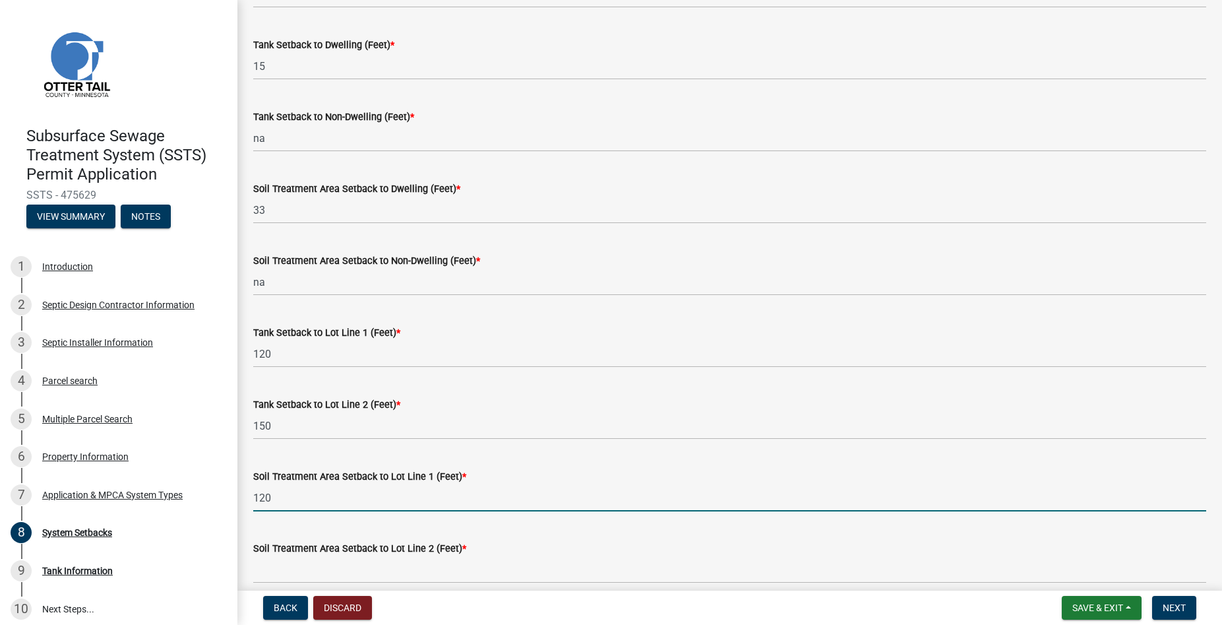
type input "120"
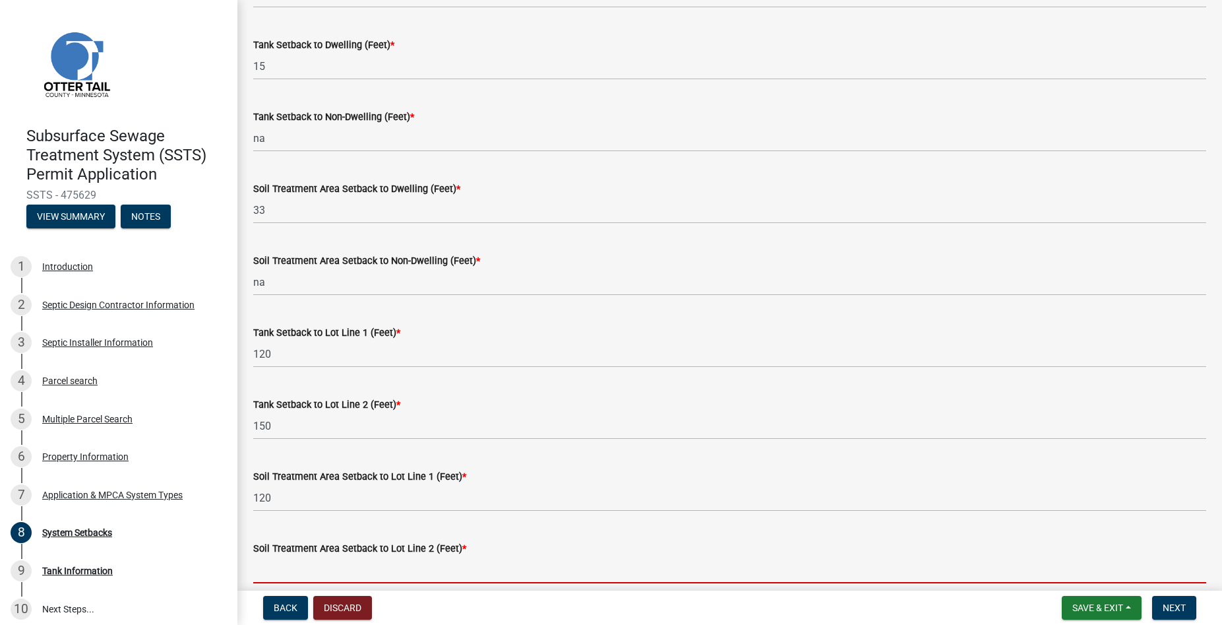
click at [280, 561] on input "Soil Treatment Area Setback to Lot Line 2 (Feet) *" at bounding box center [729, 569] width 953 height 27
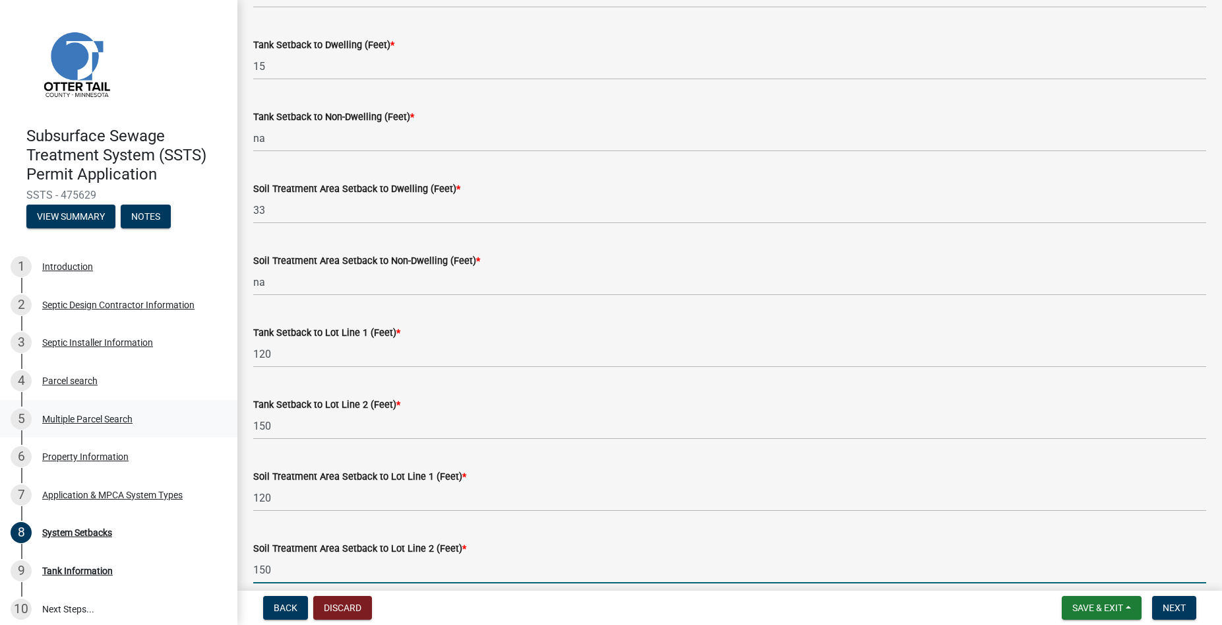
type input "150"
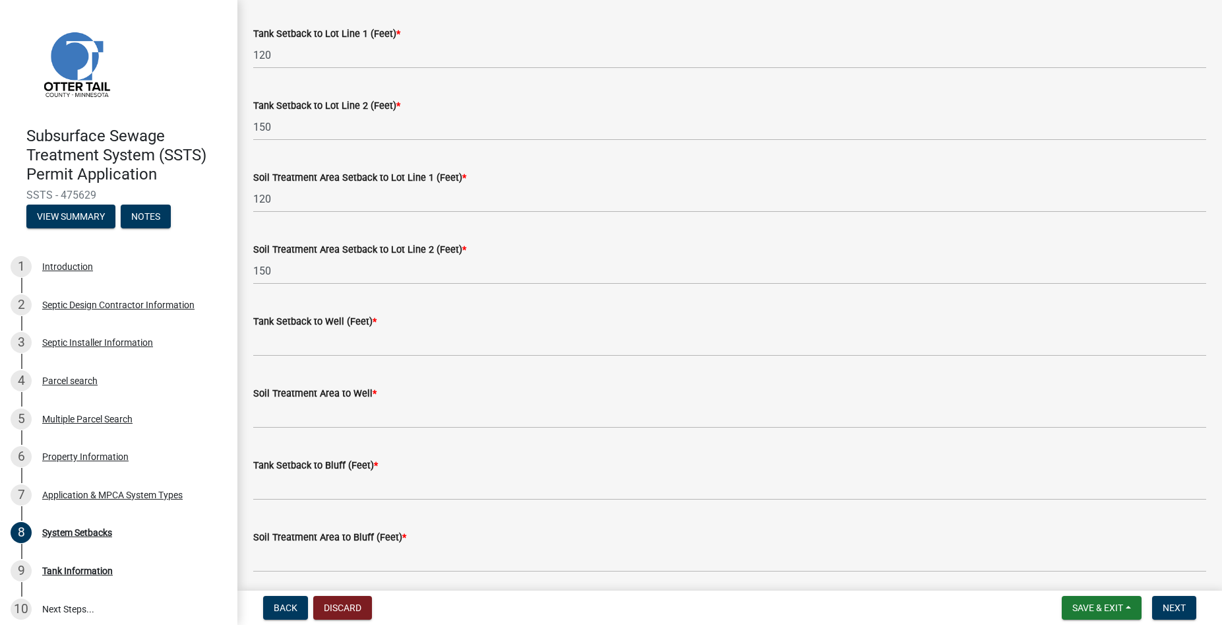
scroll to position [526, 0]
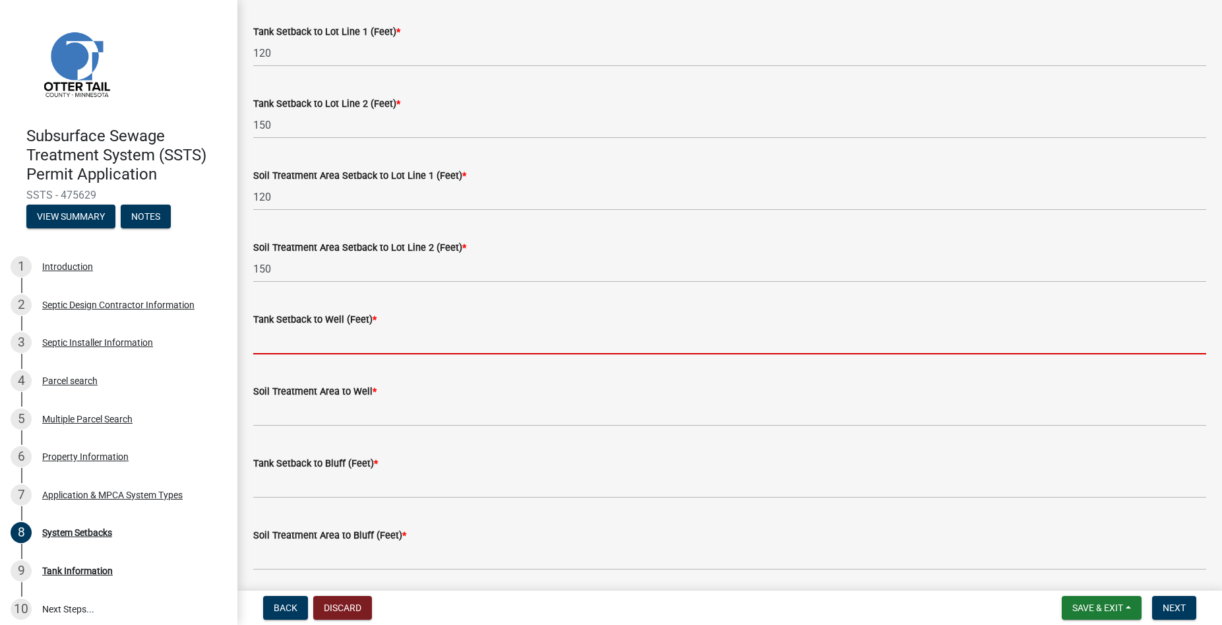
click at [288, 334] on input "Tank Setback to Well (Feet) *" at bounding box center [729, 340] width 953 height 27
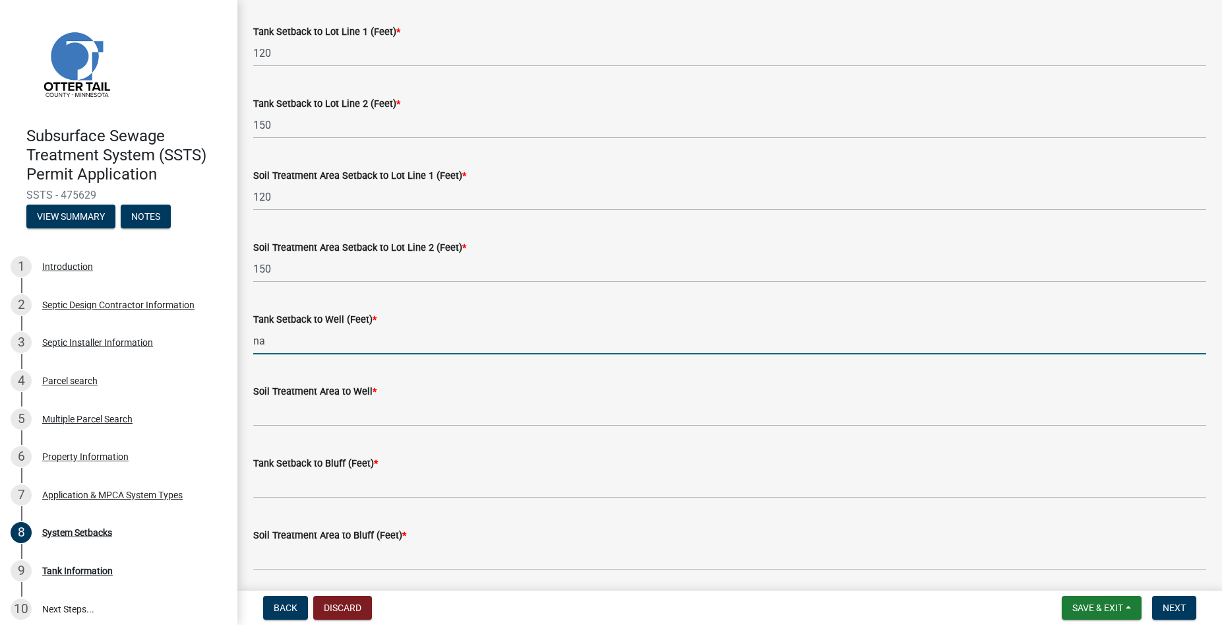
type input "na"
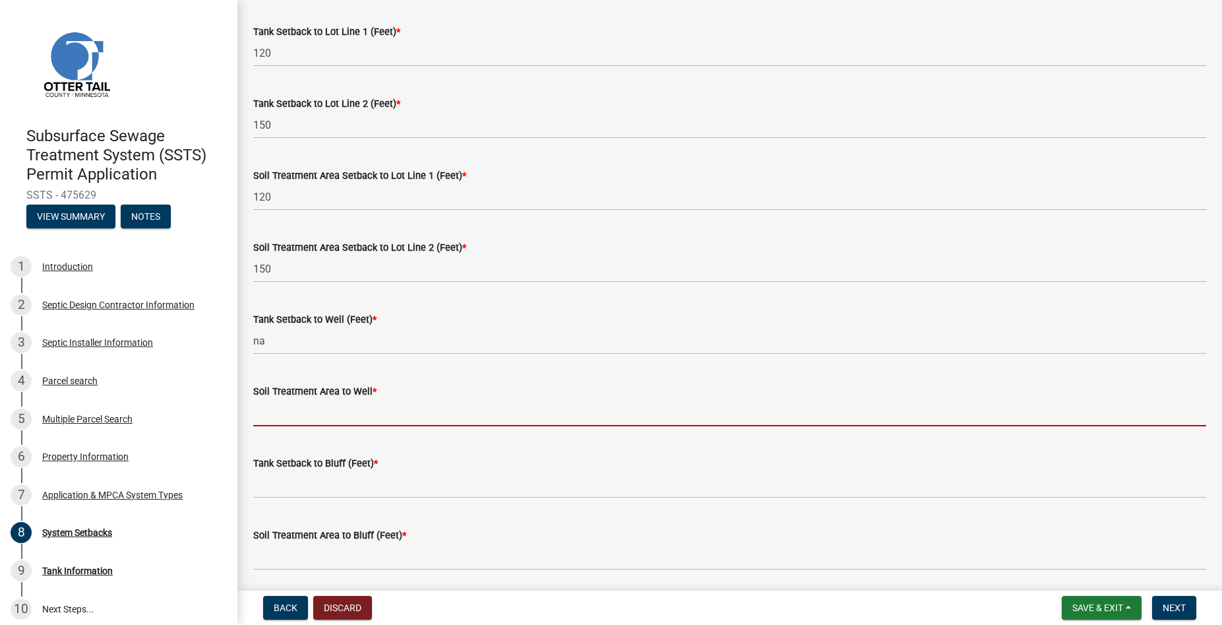
click at [279, 414] on input "Soil Treatment Area to Well *" at bounding box center [729, 412] width 953 height 27
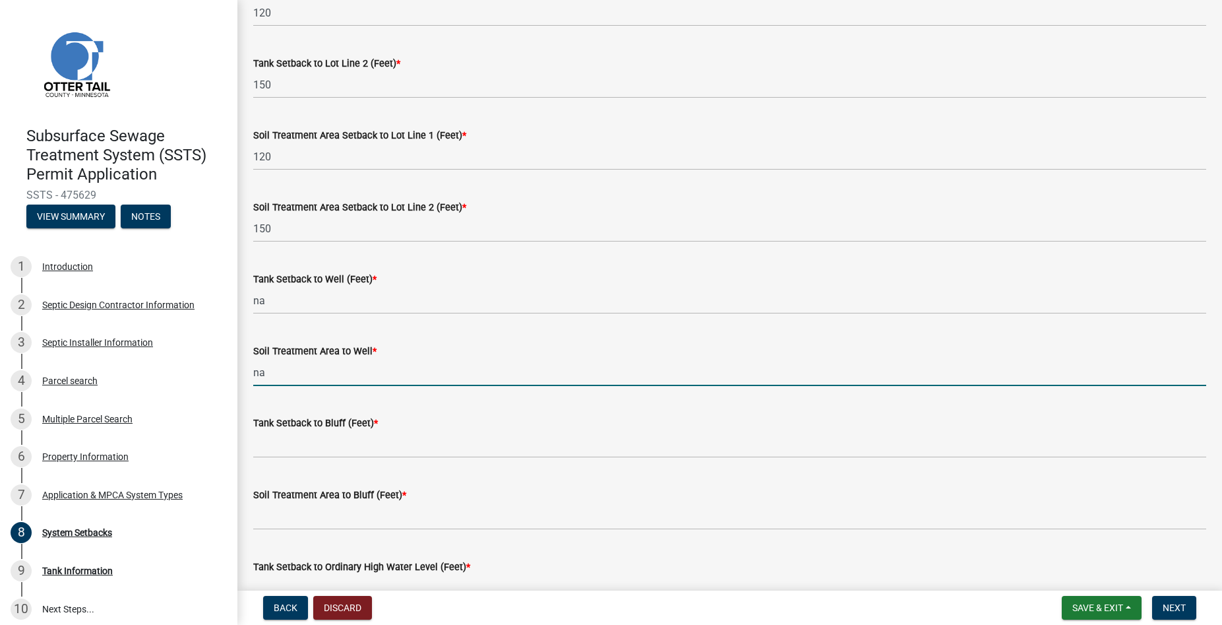
scroll to position [601, 0]
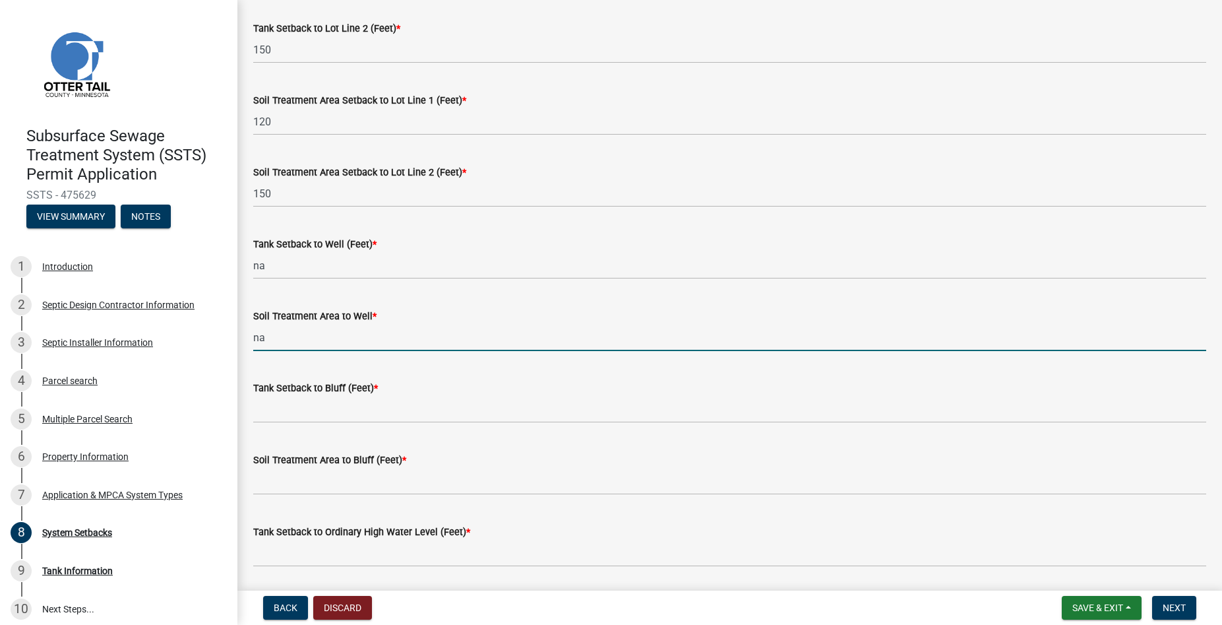
type input "na"
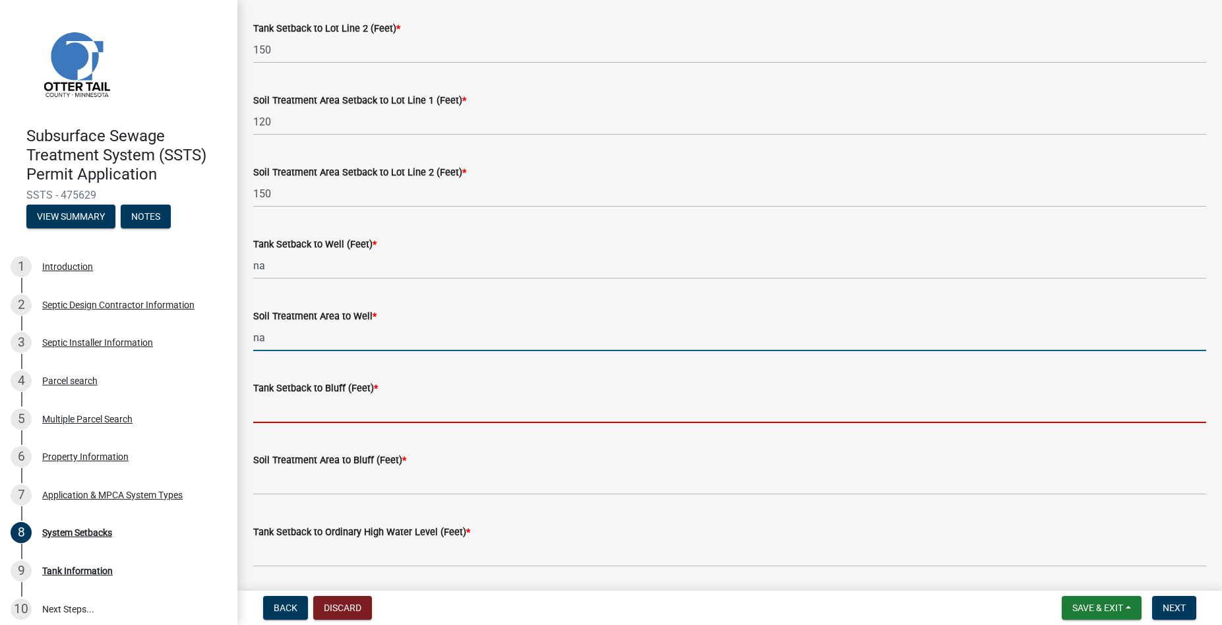
click at [293, 414] on input "Tank Setback to Bluff (Feet) *" at bounding box center [729, 409] width 953 height 27
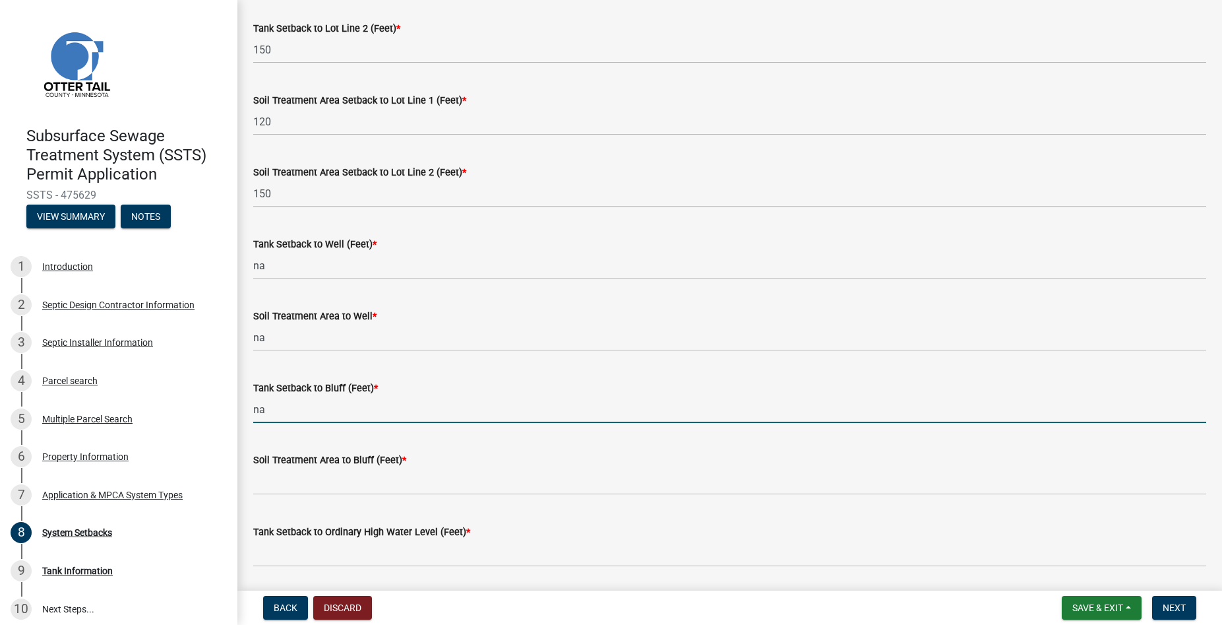
type input "na"
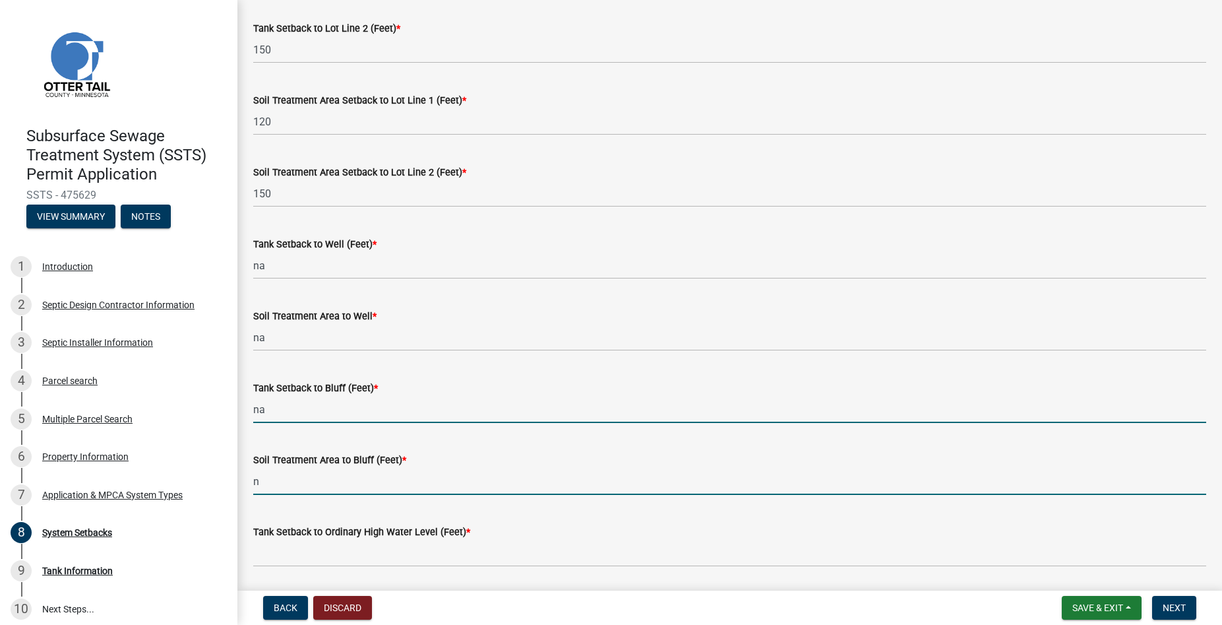
click at [286, 477] on input "n" at bounding box center [729, 481] width 953 height 27
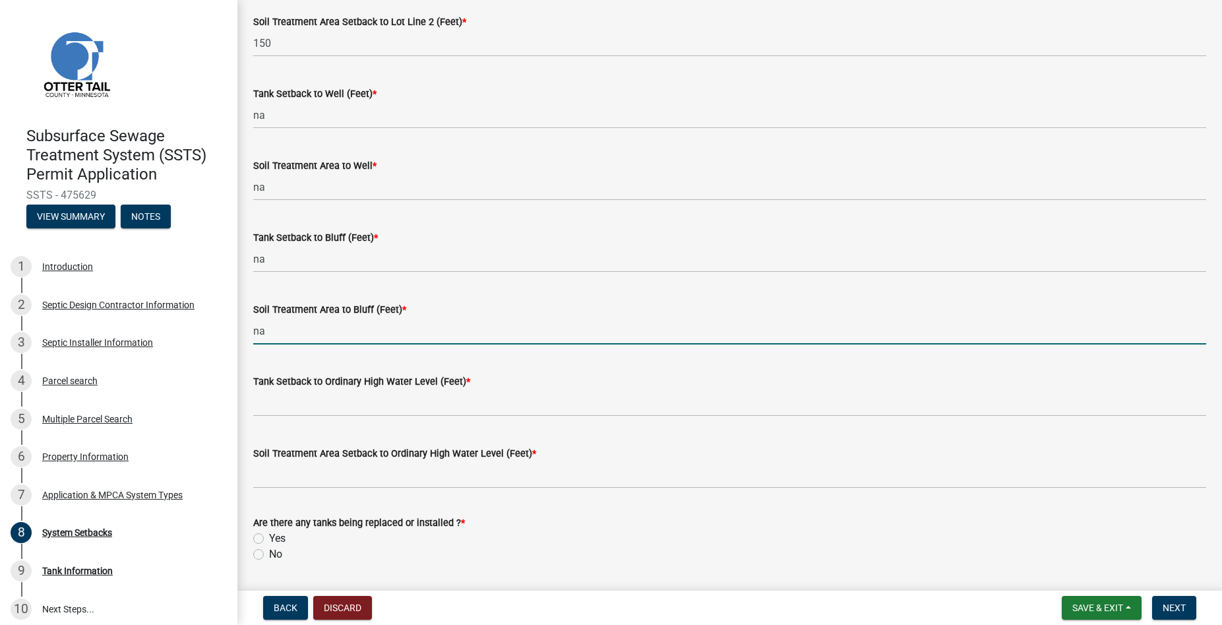
type input "na"
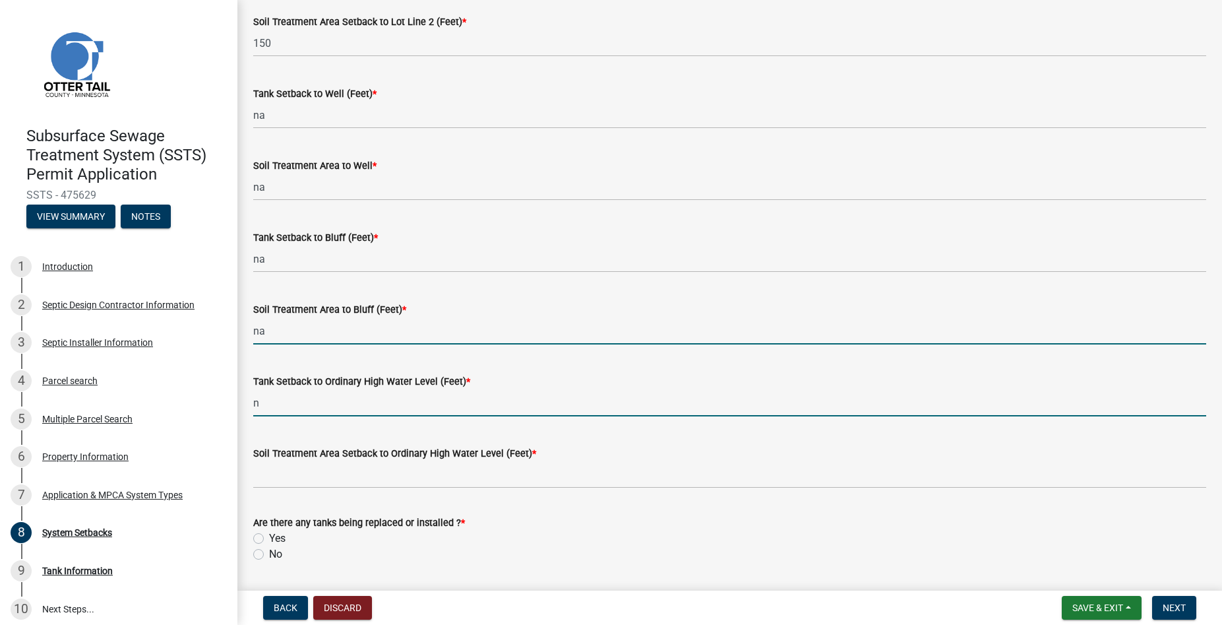
click at [284, 404] on input "n" at bounding box center [729, 402] width 953 height 27
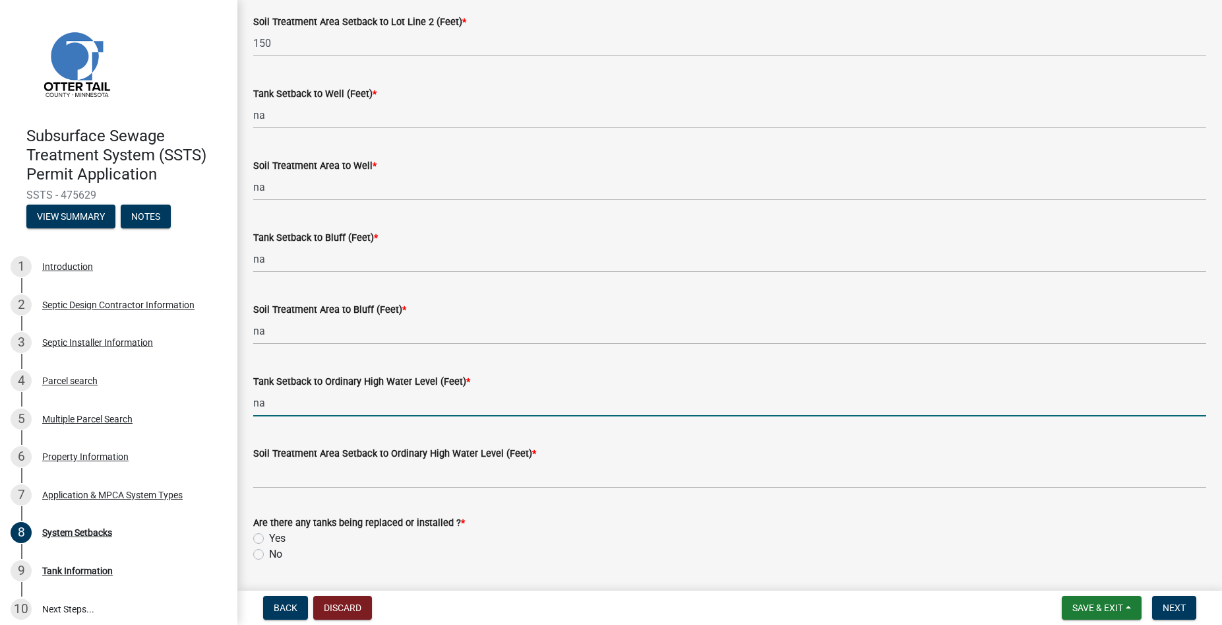
scroll to position [792, 0]
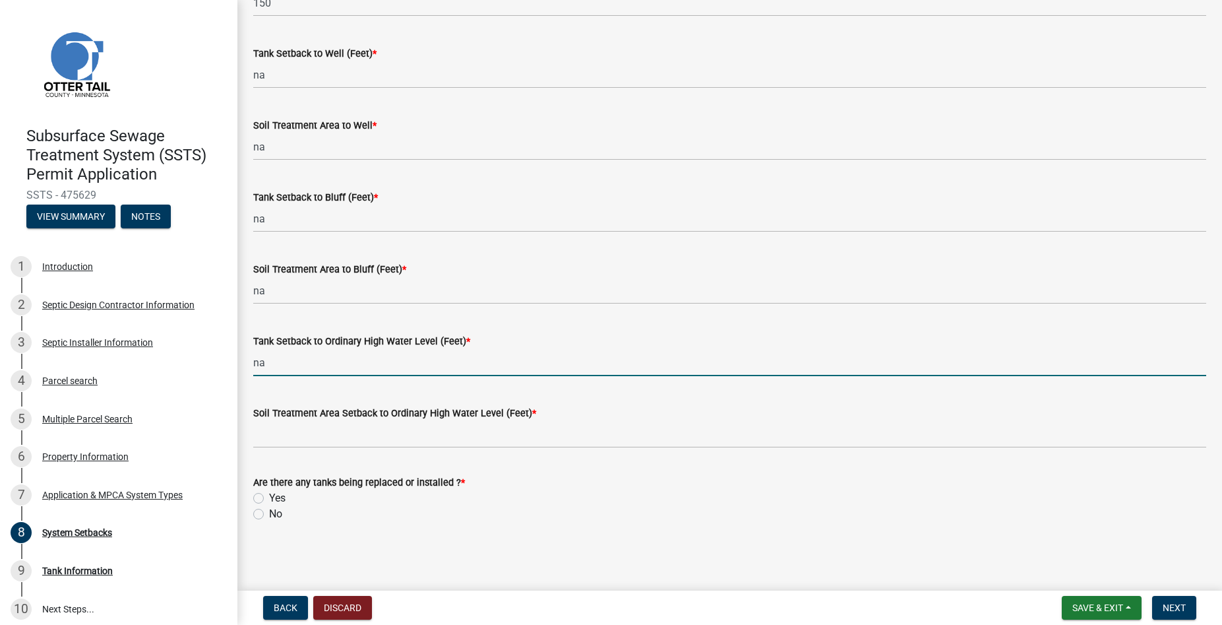
type input "na"
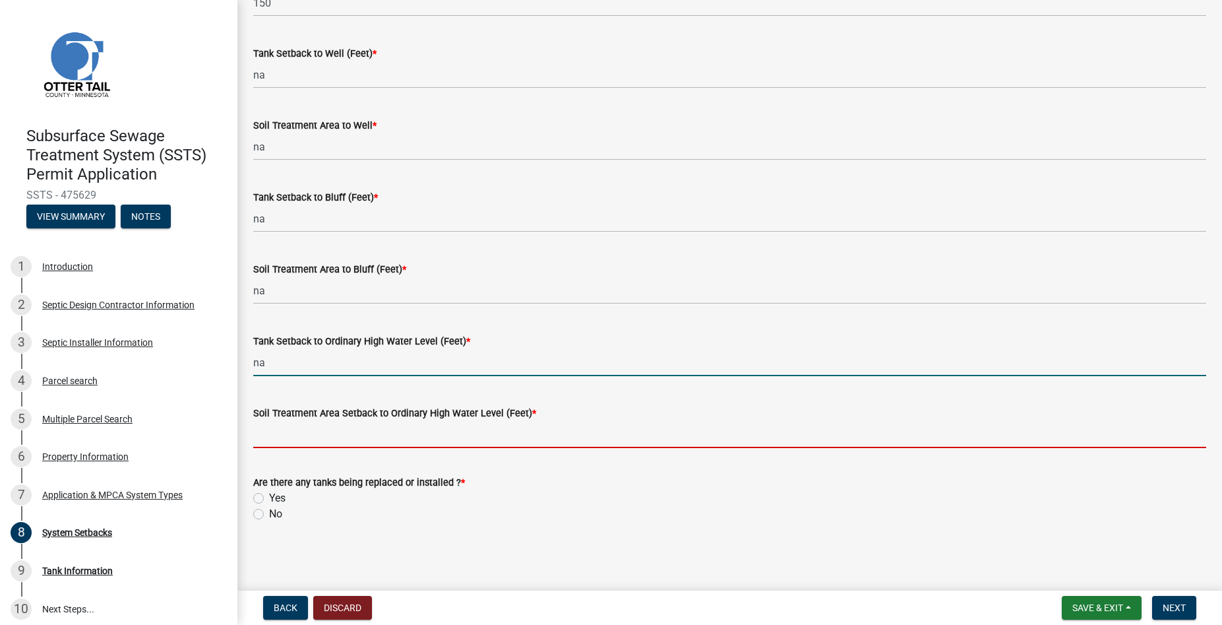
click at [280, 440] on input "Soil Treatment Area Setback to Ordinary High Water Level (Feet) *" at bounding box center [729, 434] width 953 height 27
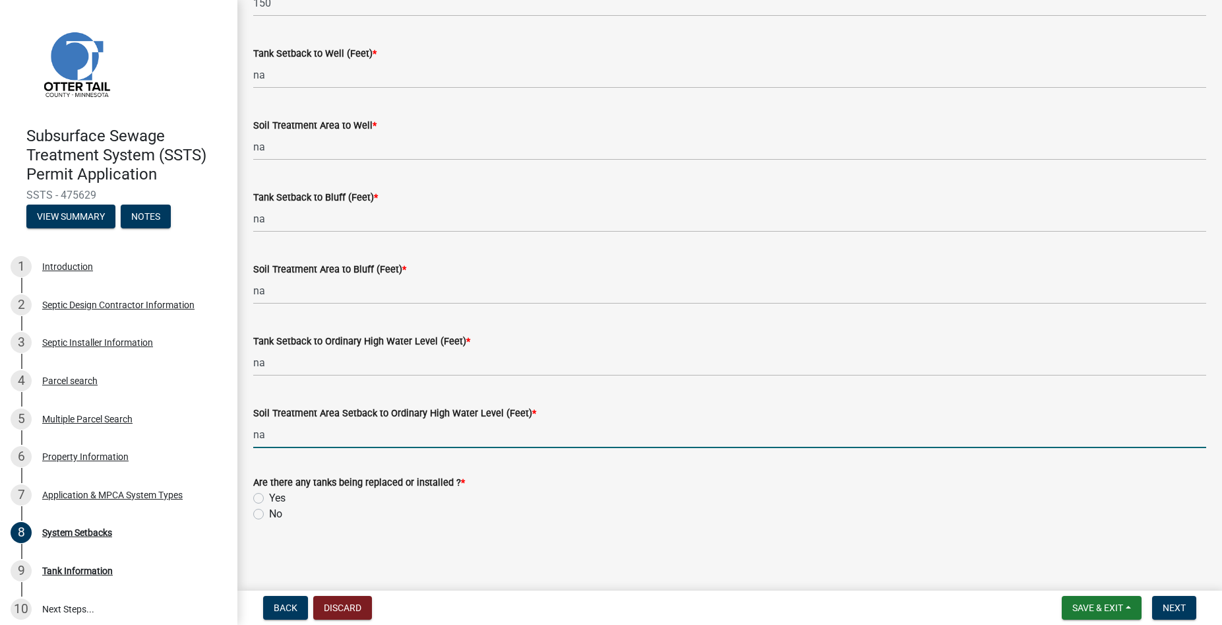
type input "na"
click at [269, 496] on label "Yes" at bounding box center [277, 498] width 16 height 16
click at [269, 496] on input "Yes" at bounding box center [273, 494] width 9 height 9
radio input "true"
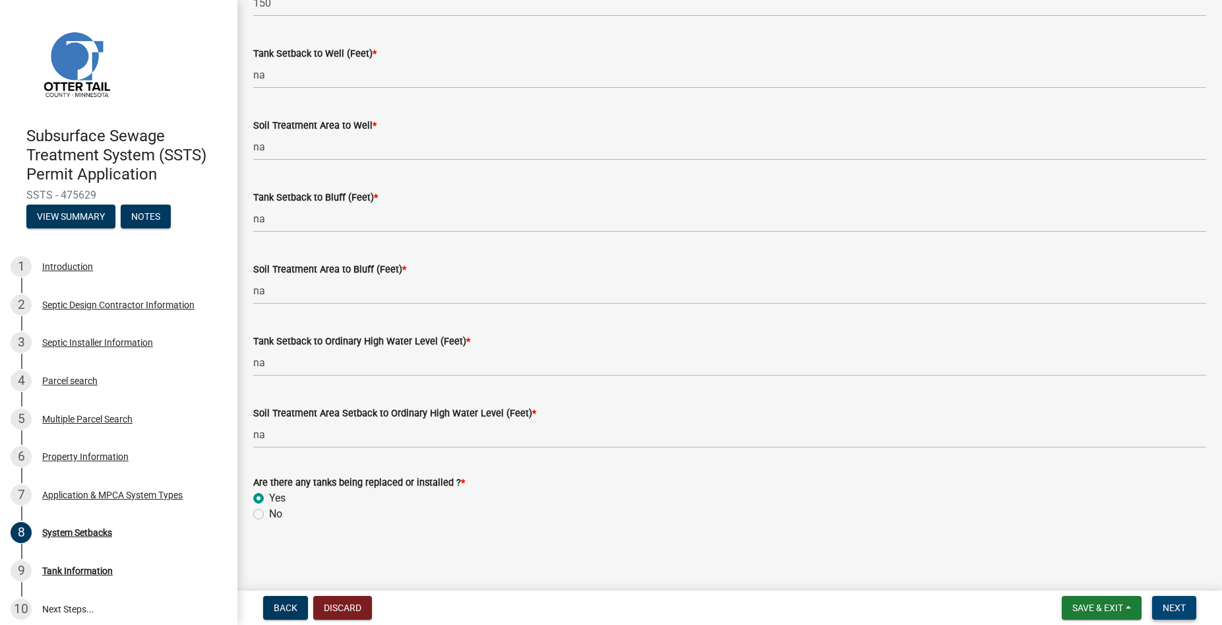
click at [1175, 607] on span "Next" at bounding box center [1174, 607] width 23 height 11
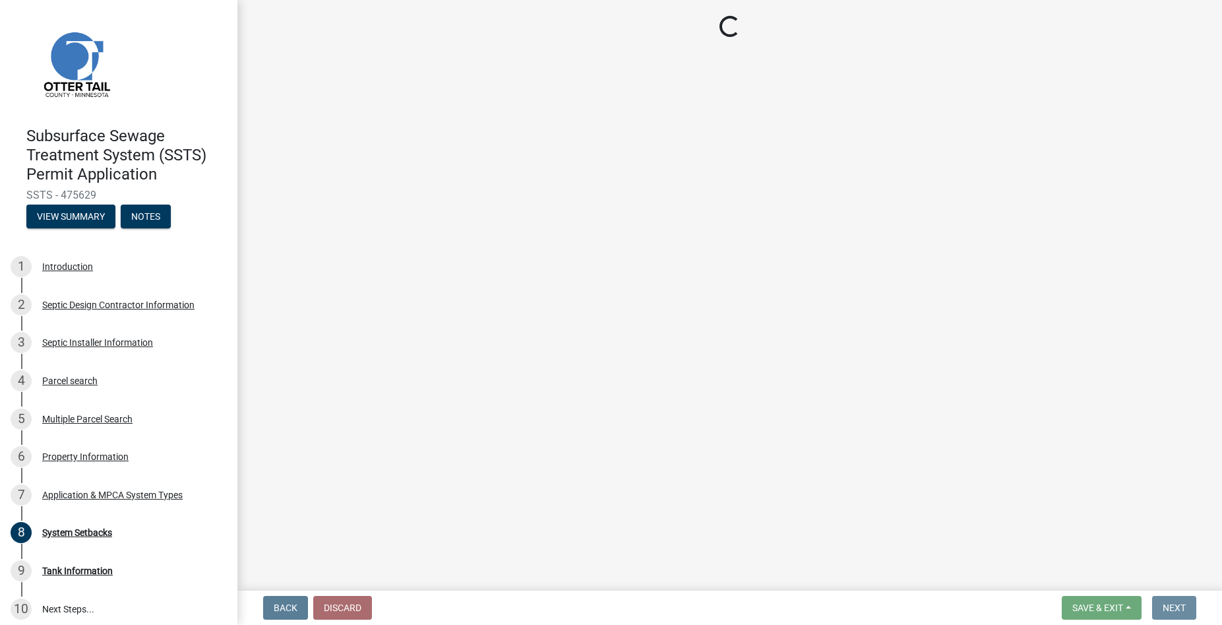
scroll to position [0, 0]
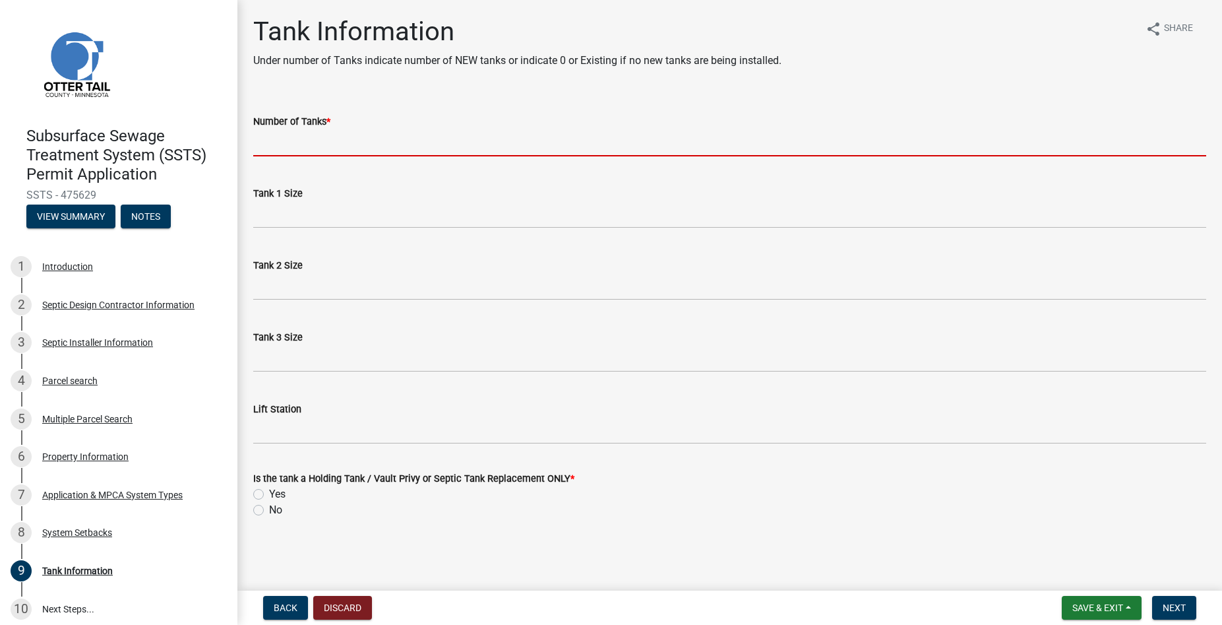
click at [268, 143] on input "Number of Tanks *" at bounding box center [729, 142] width 953 height 27
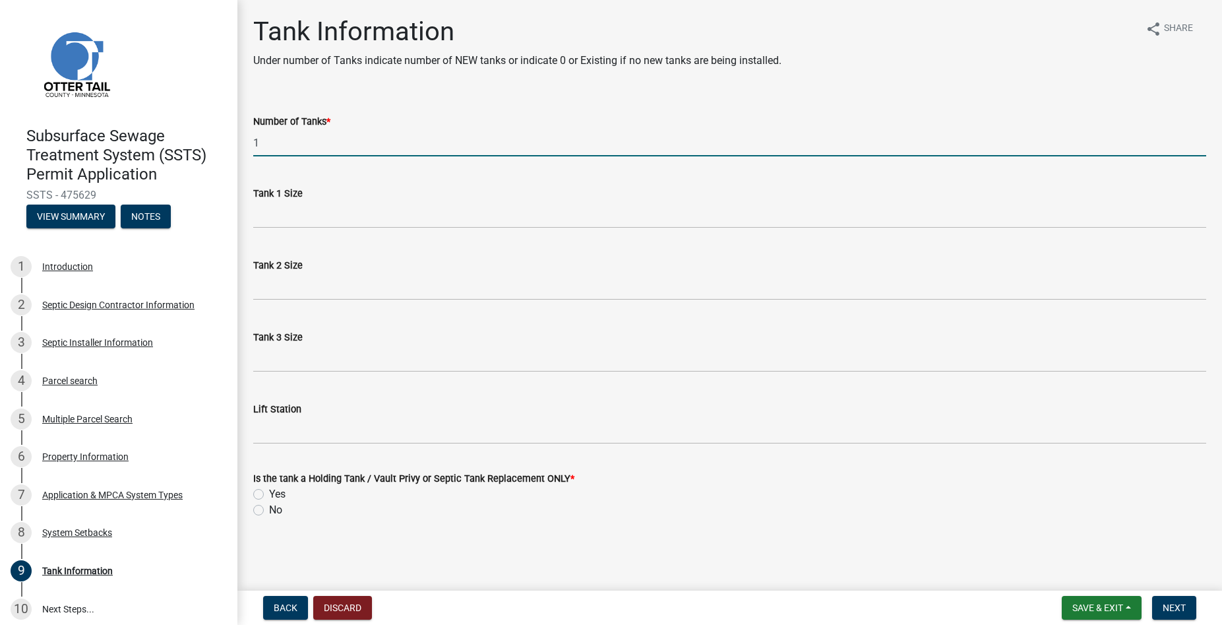
type input "1"
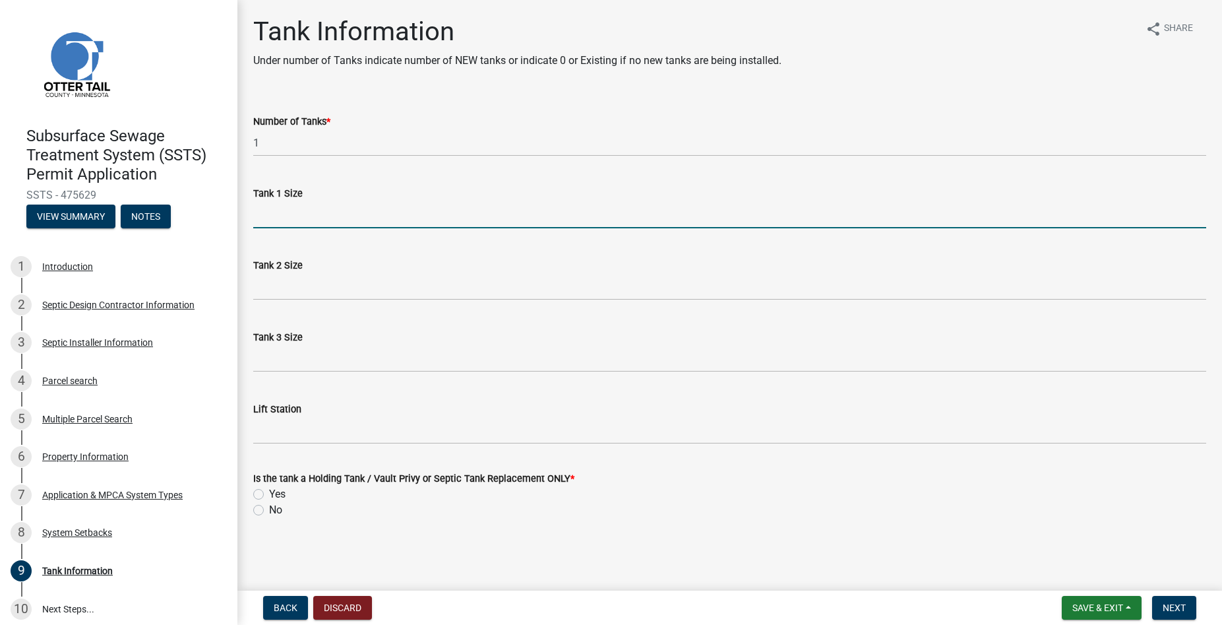
click at [280, 212] on input "Tank 1 Size" at bounding box center [729, 214] width 953 height 27
type input "1500"
click at [269, 510] on label "No" at bounding box center [275, 510] width 13 height 16
click at [269, 510] on input "No" at bounding box center [273, 506] width 9 height 9
radio input "true"
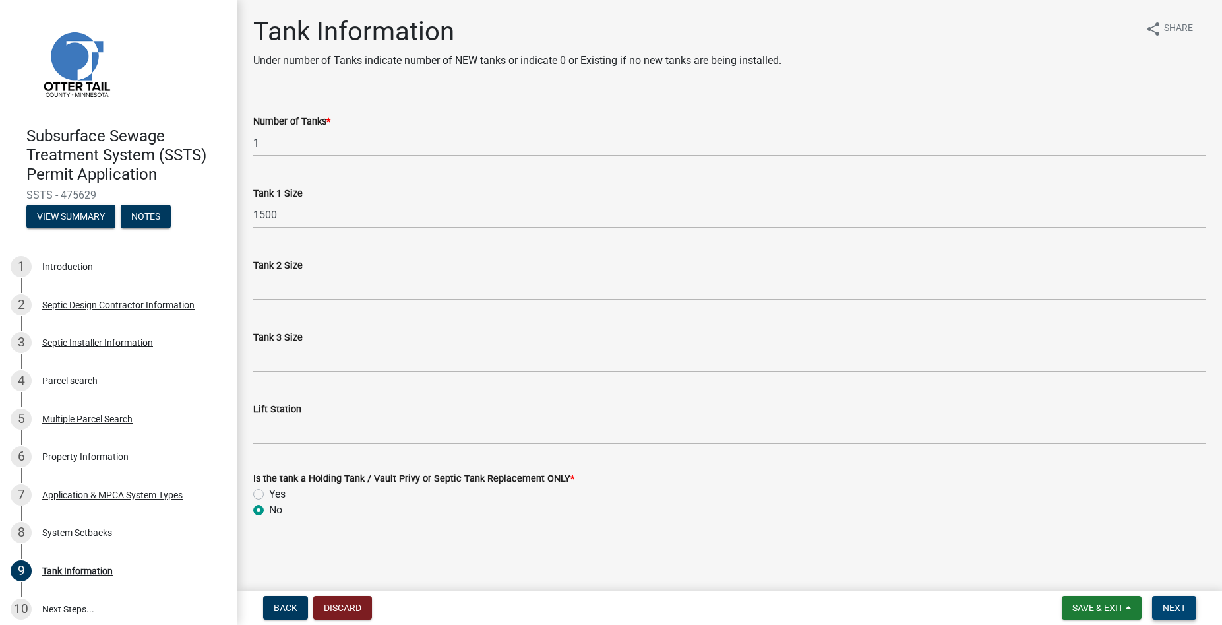
click at [1177, 603] on span "Next" at bounding box center [1174, 607] width 23 height 11
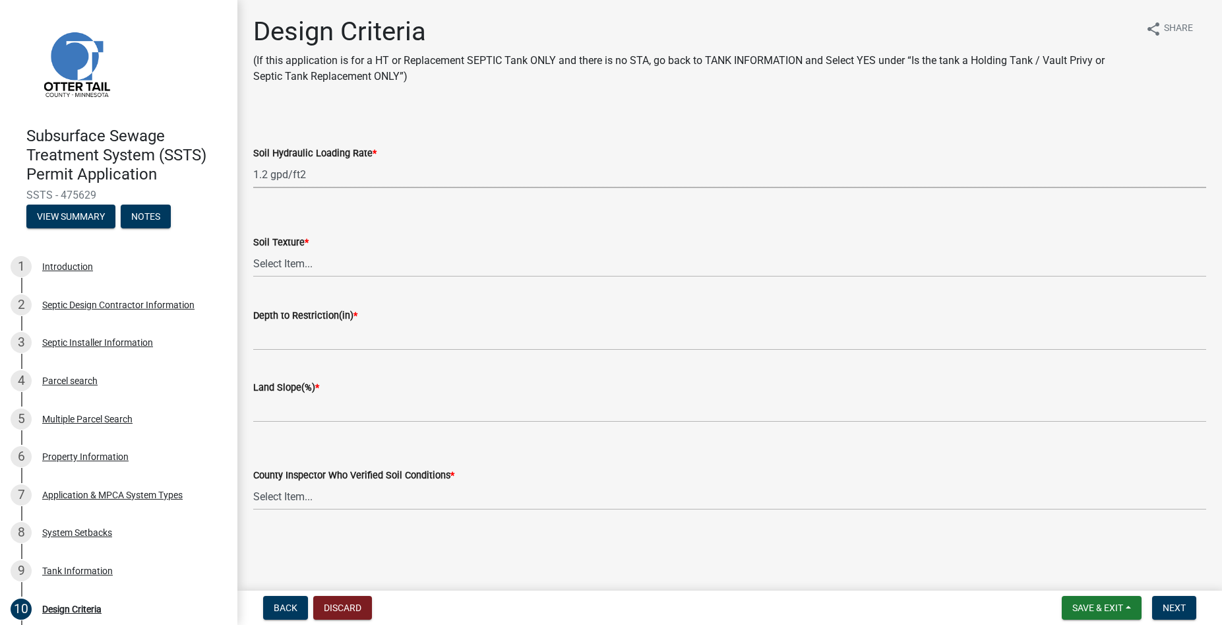
click option "1.2 gpd/ft2" at bounding box center [0, 0] width 0 height 0
select select "eaa6e4cf-be76-4366-bfe5-e87acfaaf3f4"
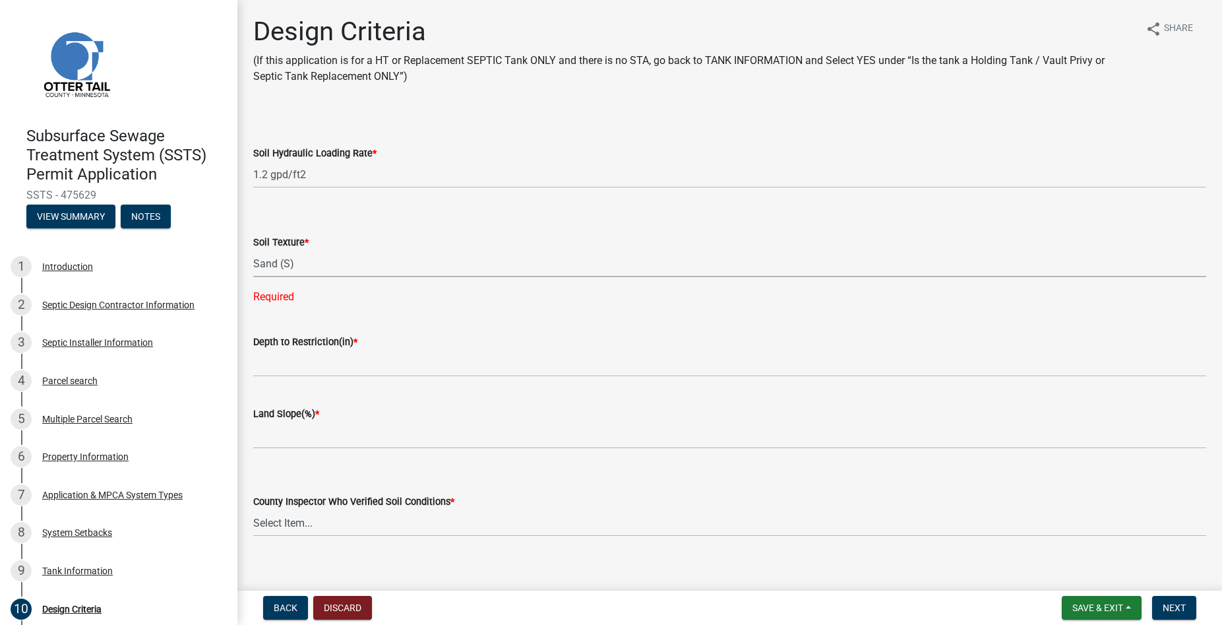
click option "Sand (S)" at bounding box center [0, 0] width 0 height 0
select select "48b77c43-c0ca-4757-a1b1-e2e69db0f822"
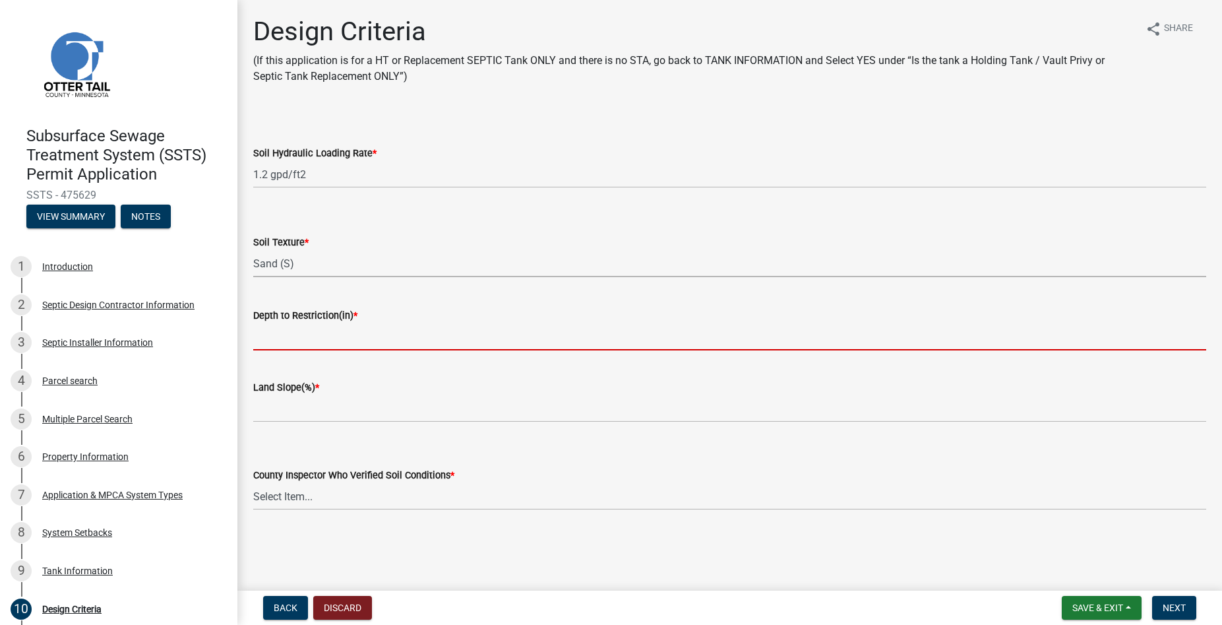
click at [292, 332] on input "Depth to Restriction(in) *" at bounding box center [729, 336] width 953 height 27
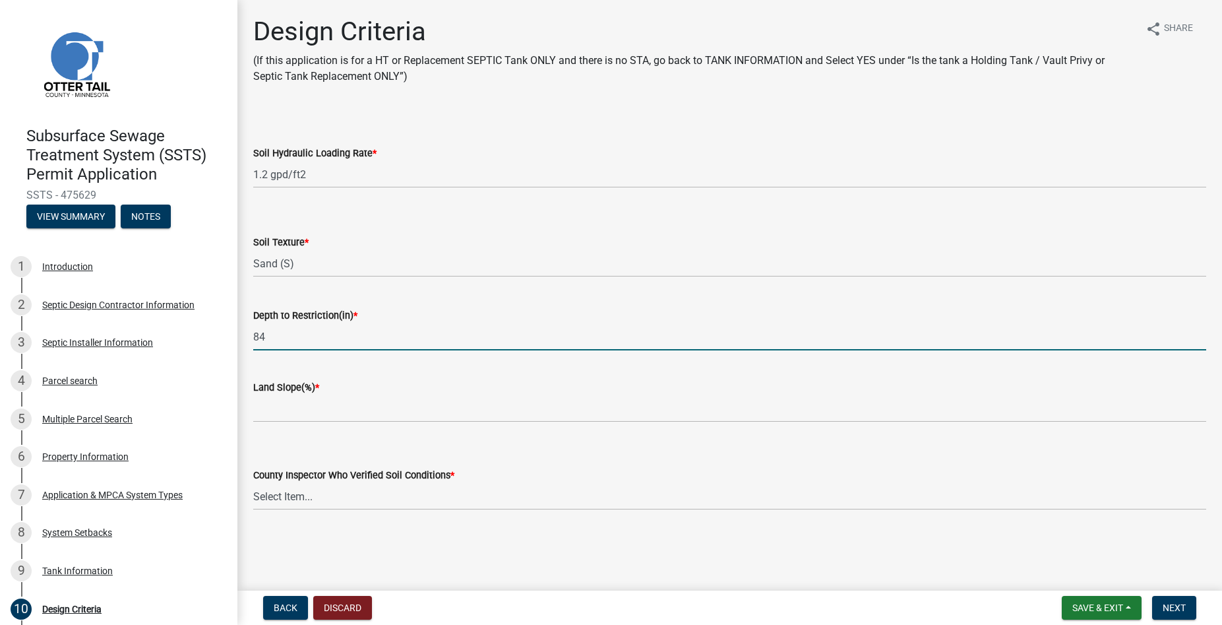
type input "84"
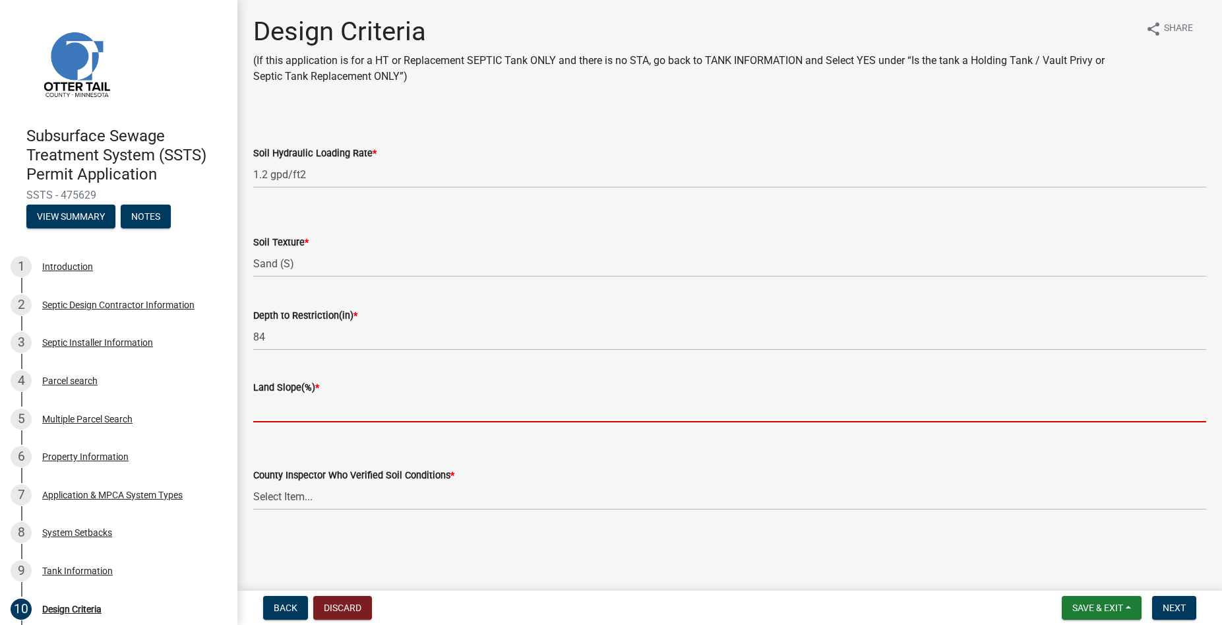
click at [301, 412] on input "Land Slope(%) *" at bounding box center [729, 408] width 953 height 27
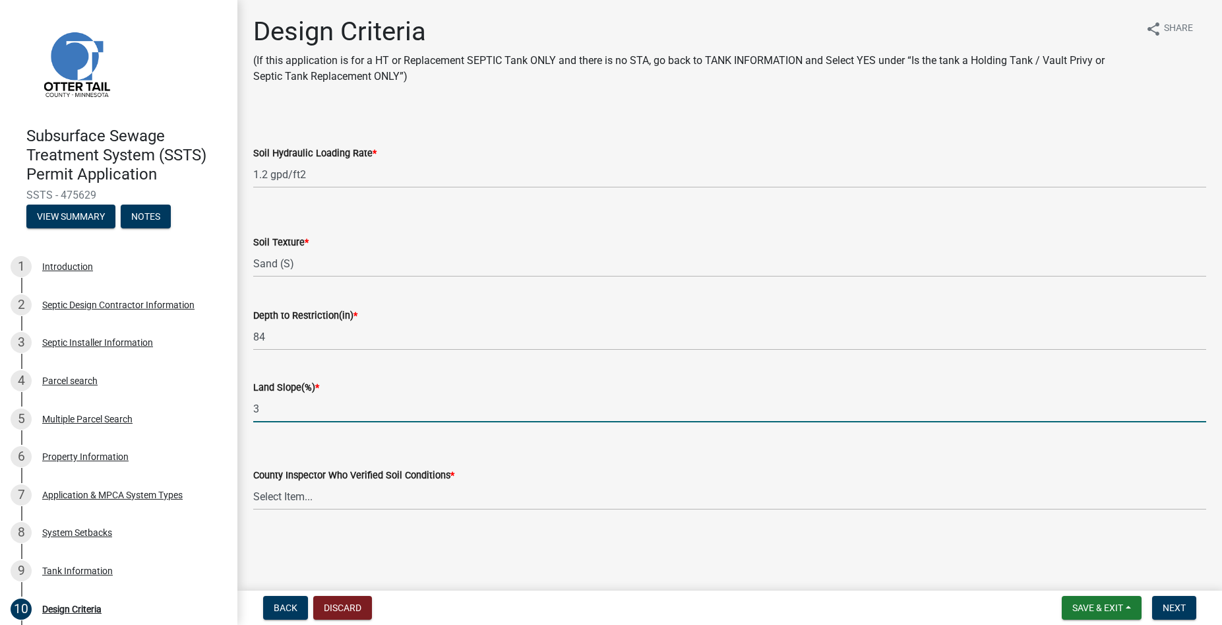
type input "3"
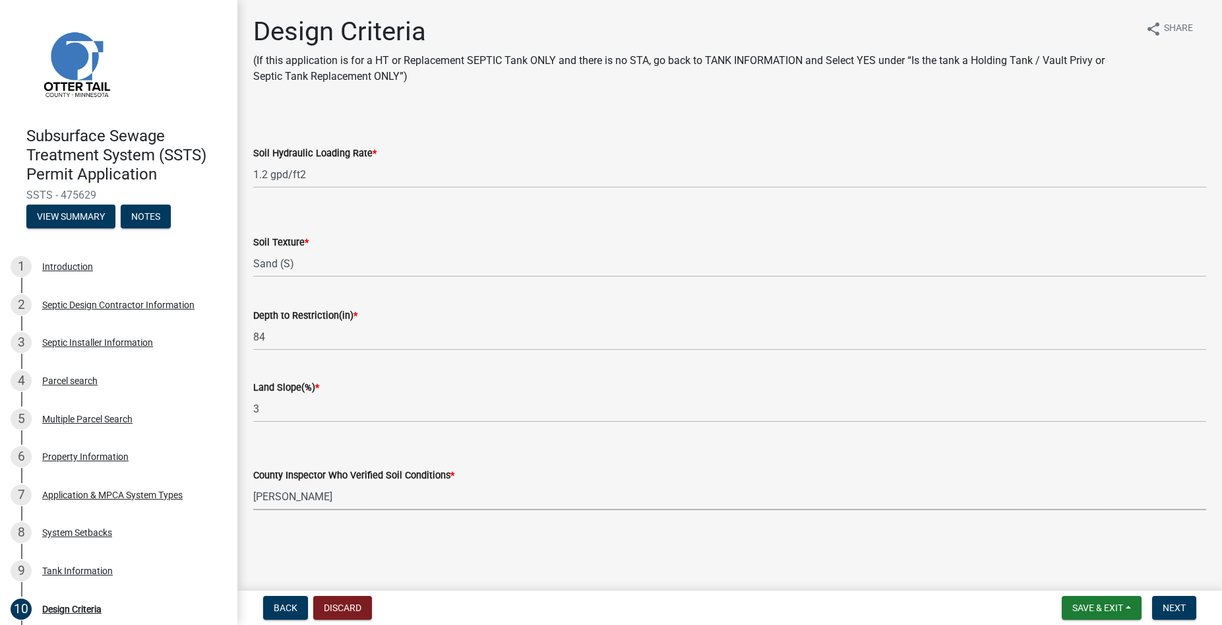
click option "[PERSON_NAME]" at bounding box center [0, 0] width 0 height 0
select select "77ed3ba4-a6d5-4048-ab27-59c0bc717e6e"
click at [1178, 607] on span "Next" at bounding box center [1174, 607] width 23 height 11
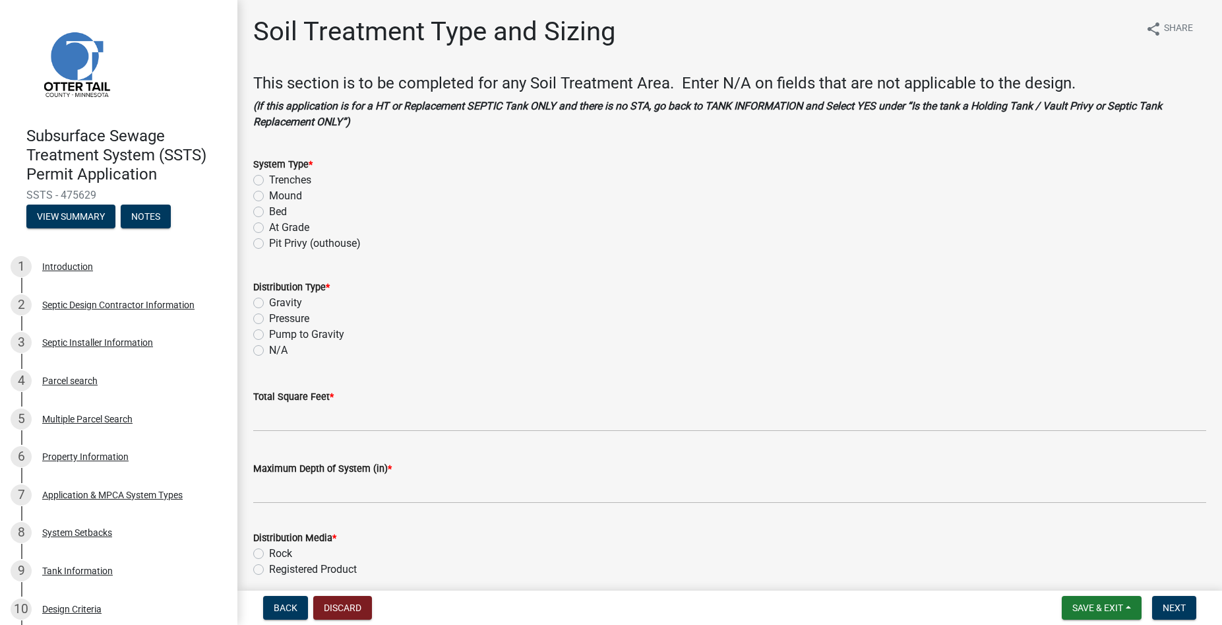
click at [269, 182] on label "Trenches" at bounding box center [290, 180] width 42 height 16
click at [269, 181] on input "Trenches" at bounding box center [273, 176] width 9 height 9
radio input "true"
click at [269, 306] on label "Gravity" at bounding box center [285, 303] width 33 height 16
click at [269, 303] on input "Gravity" at bounding box center [273, 299] width 9 height 9
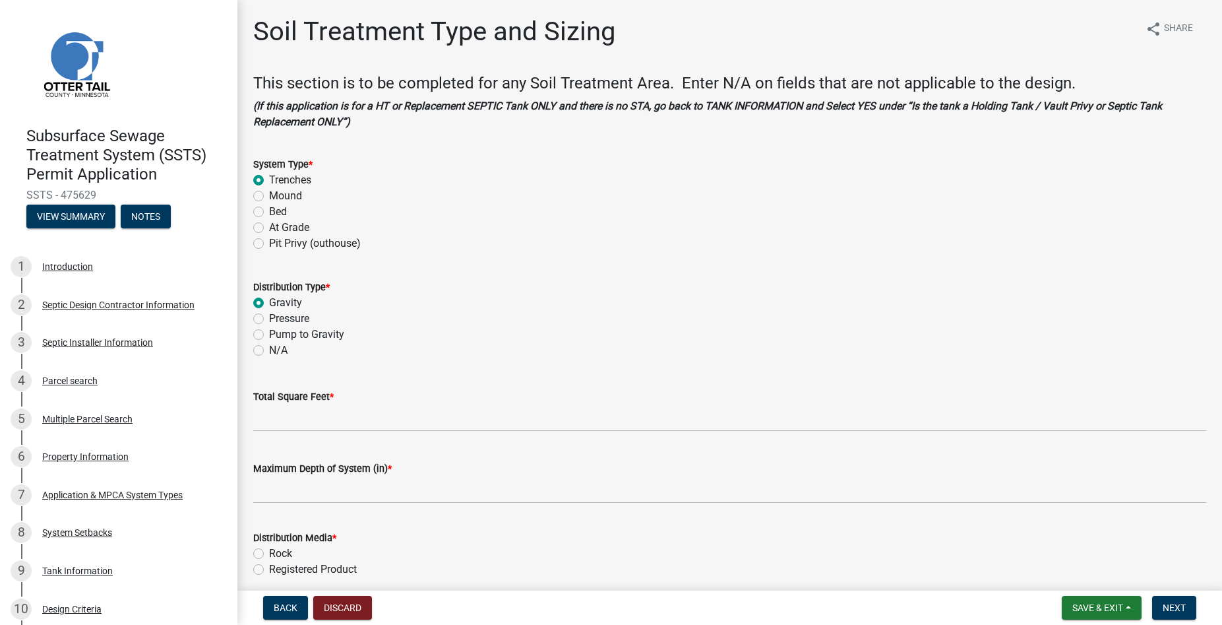
radio input "true"
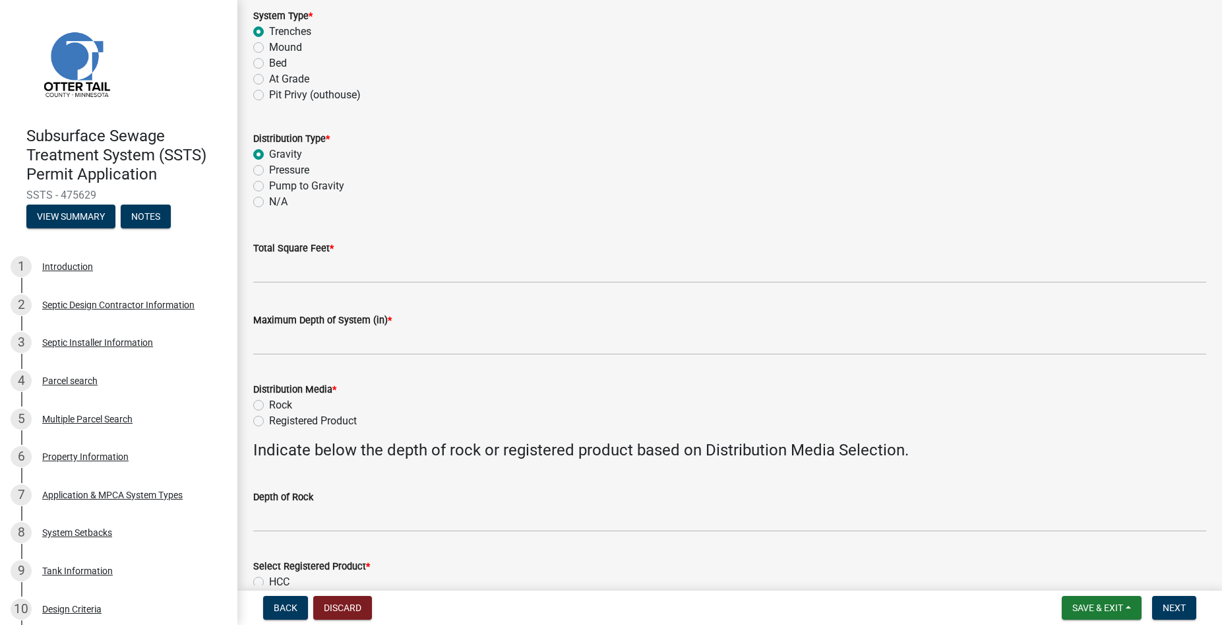
scroll to position [150, 0]
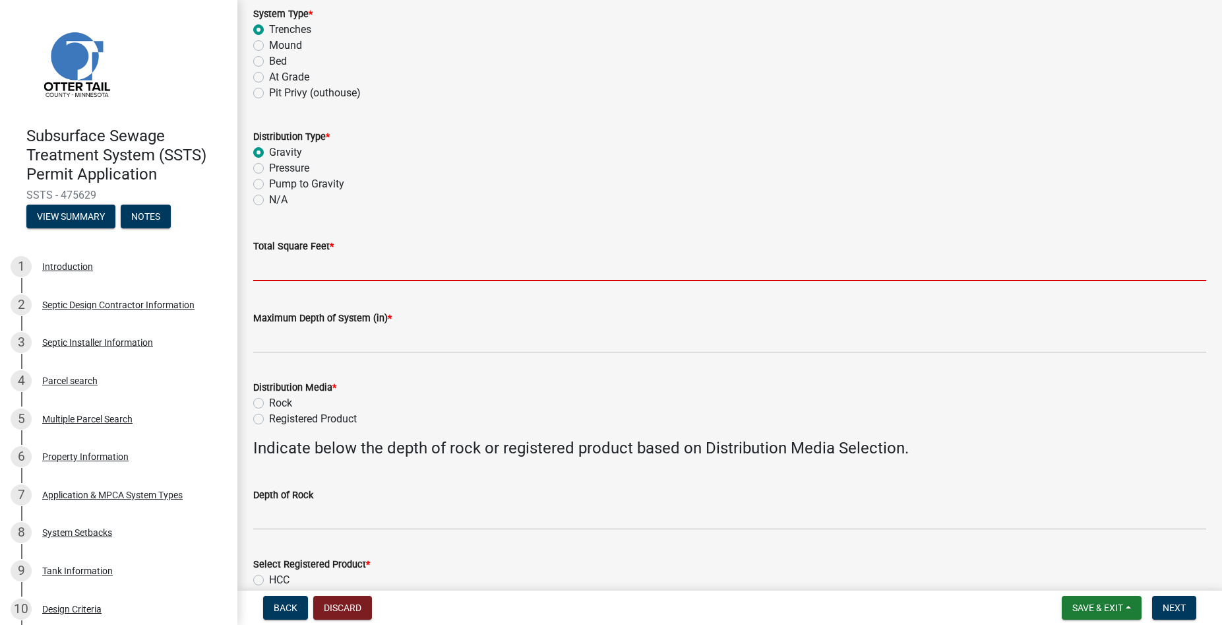
click at [273, 264] on input "Total Square Feet *" at bounding box center [729, 267] width 953 height 27
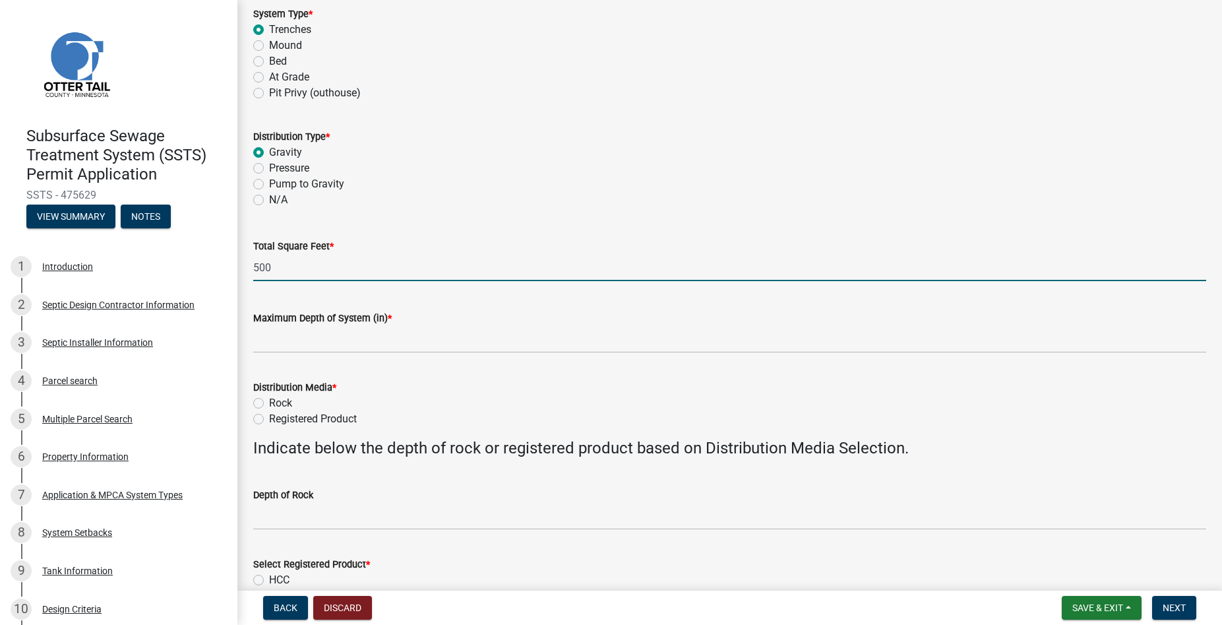
type input "500"
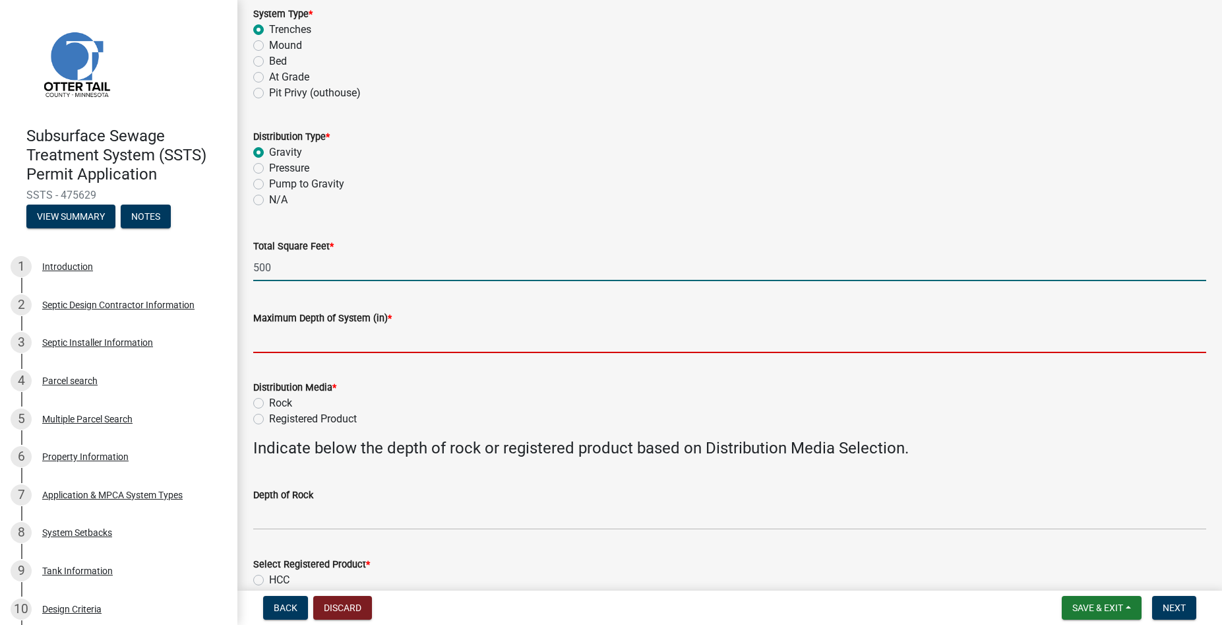
click at [274, 334] on input "Maximum Depth of System (in) *" at bounding box center [729, 339] width 953 height 27
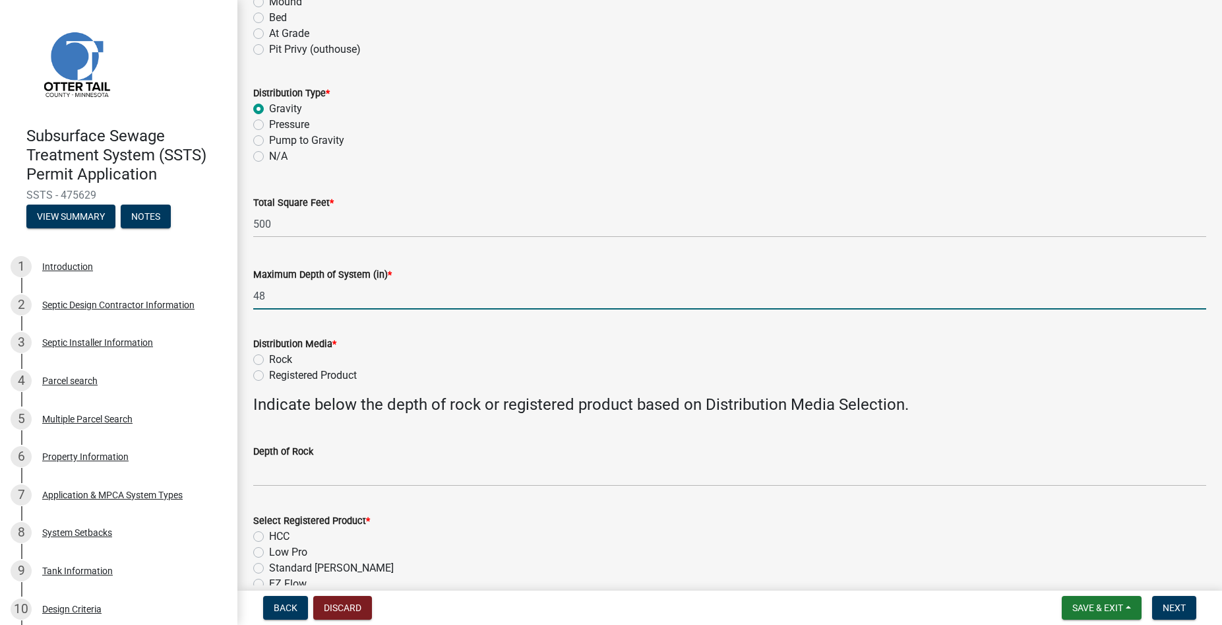
scroll to position [226, 0]
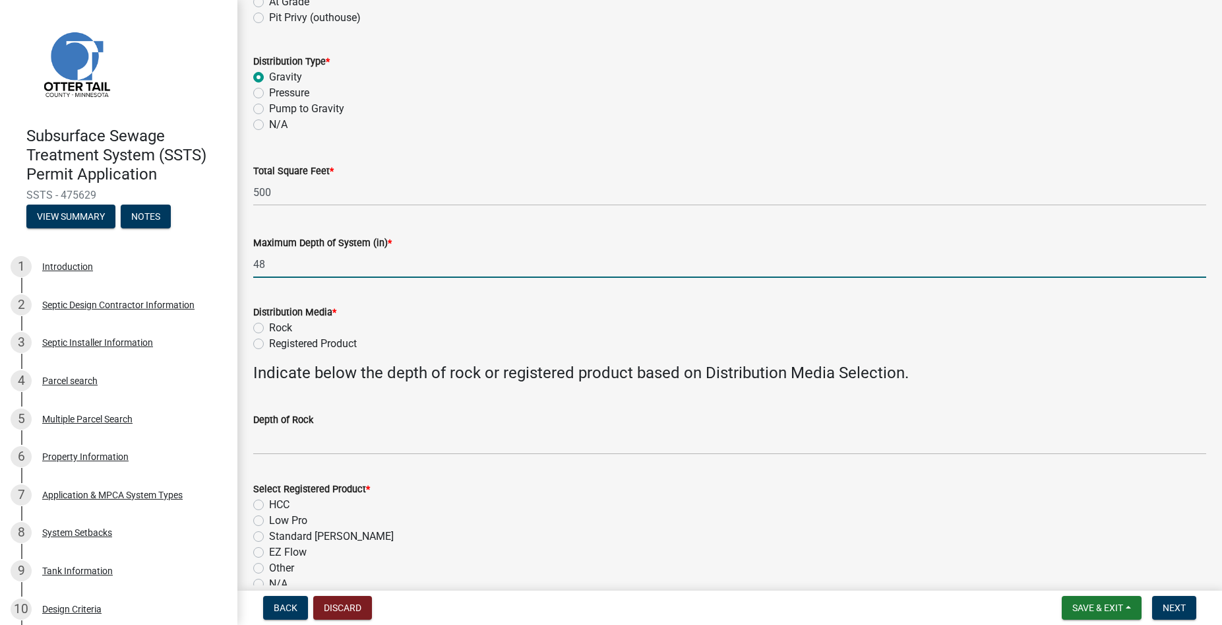
type input "48"
click at [269, 344] on label "Registered Product" at bounding box center [313, 344] width 88 height 16
click at [269, 344] on input "Registered Product" at bounding box center [273, 340] width 9 height 9
radio input "true"
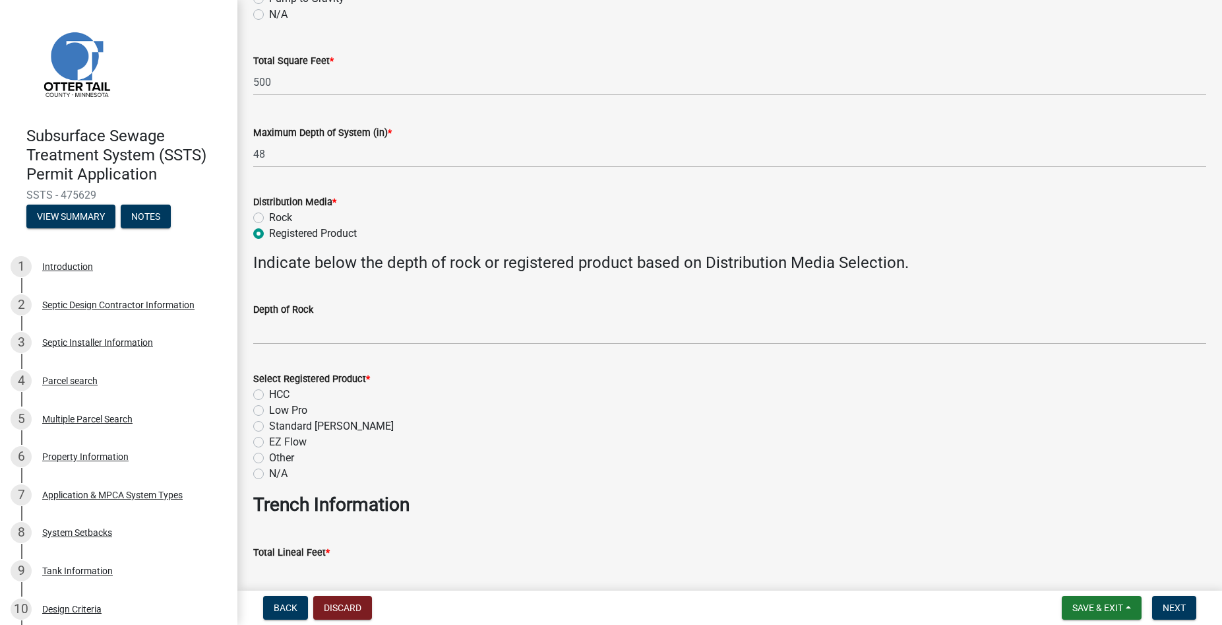
scroll to position [376, 0]
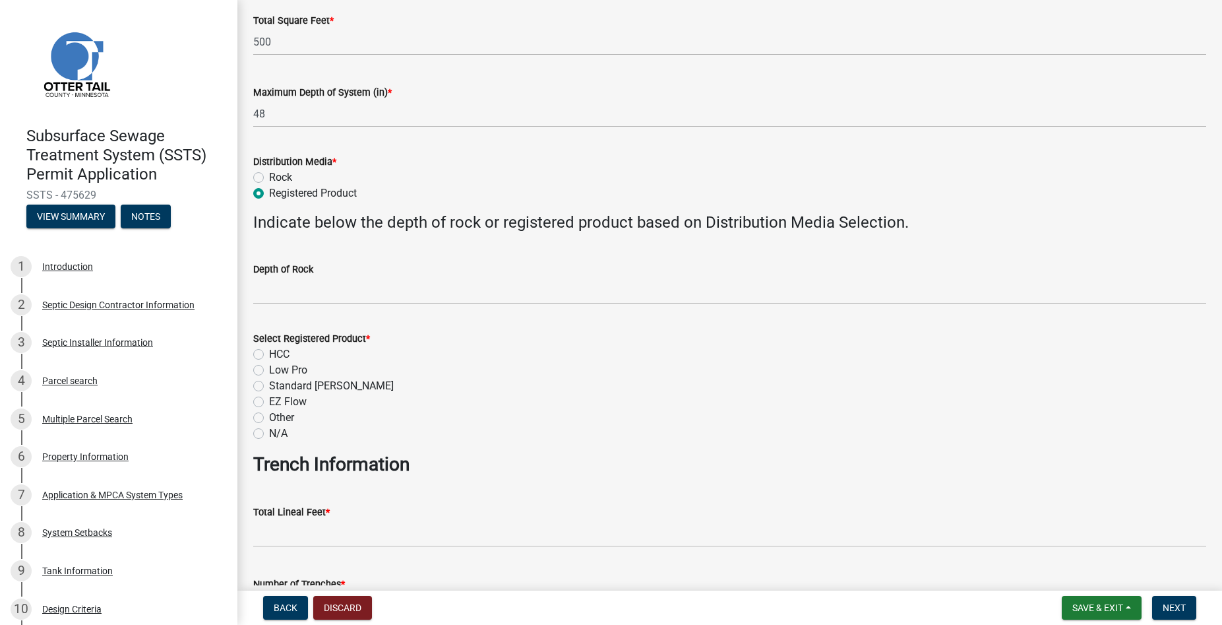
click at [269, 353] on label "HCC" at bounding box center [279, 354] width 20 height 16
click at [269, 353] on input "HCC" at bounding box center [273, 350] width 9 height 9
radio input "true"
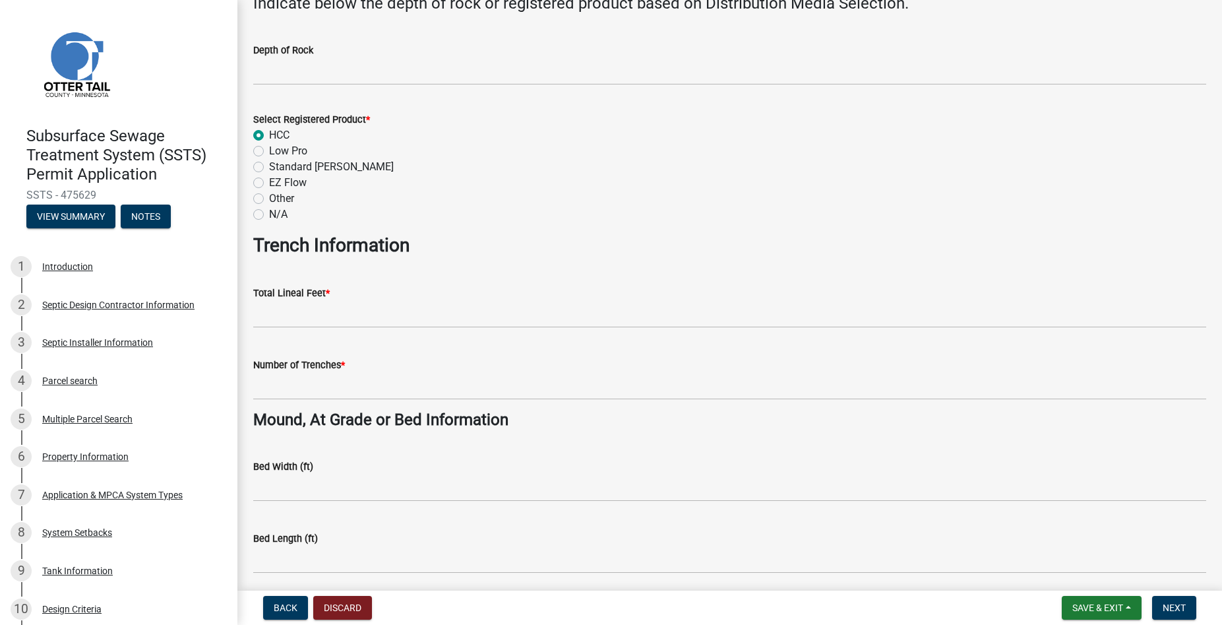
scroll to position [601, 0]
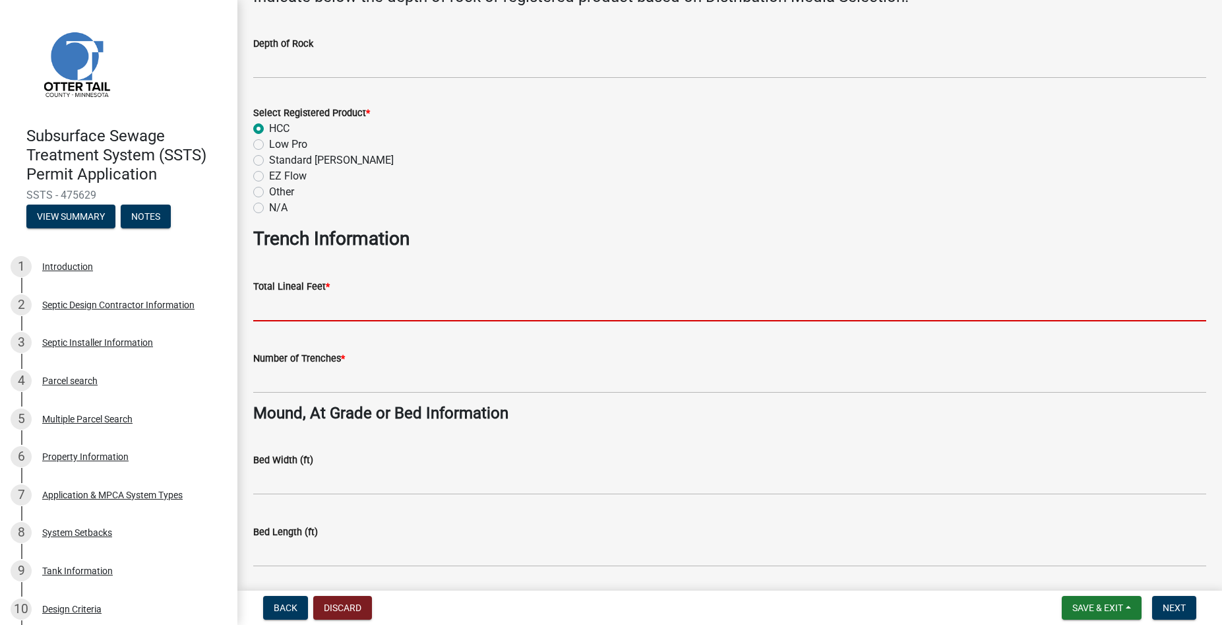
click at [279, 313] on input "Total Lineal Feet *" at bounding box center [729, 307] width 953 height 27
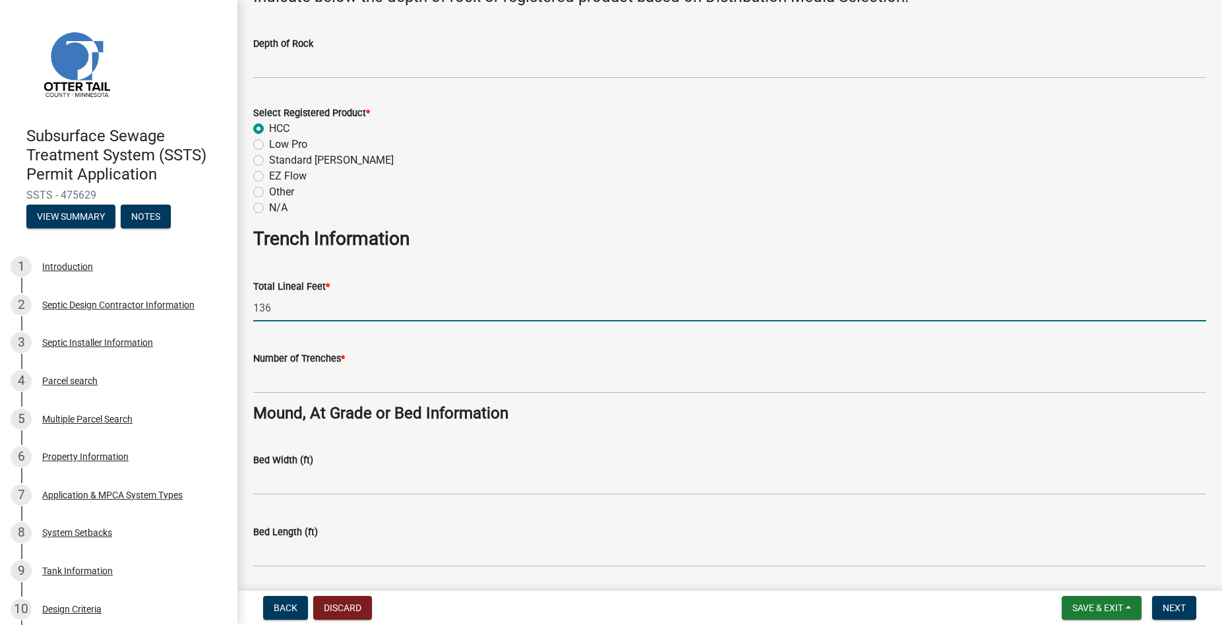
type input "136"
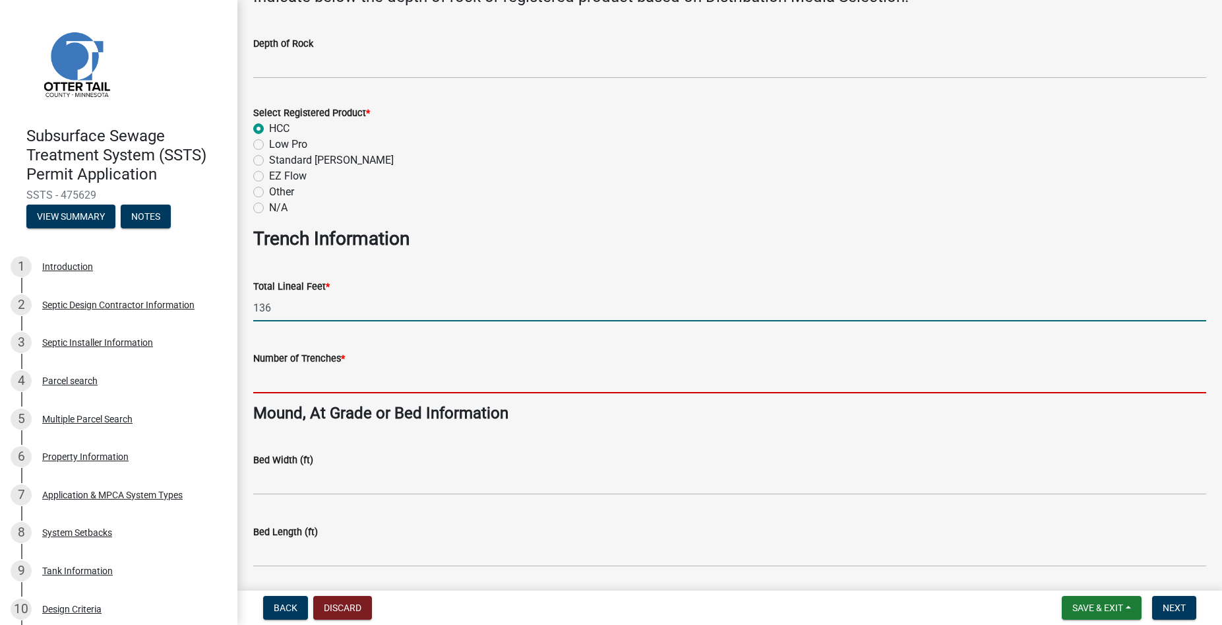
click at [300, 376] on input "Number of Trenches *" at bounding box center [729, 379] width 953 height 27
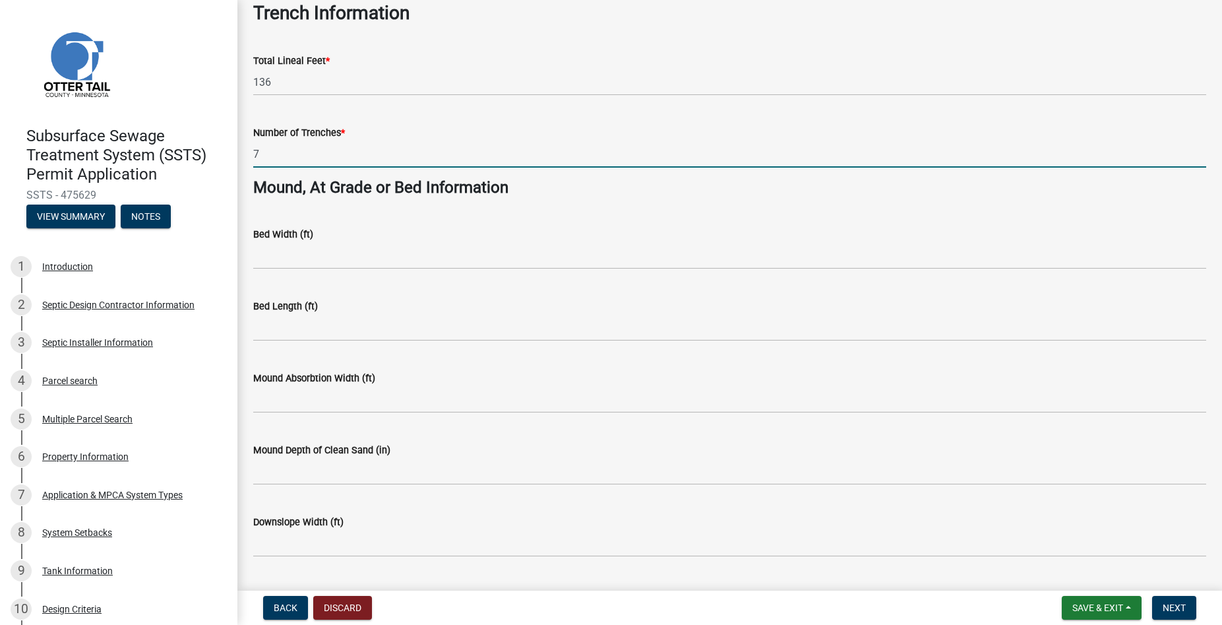
scroll to position [933, 0]
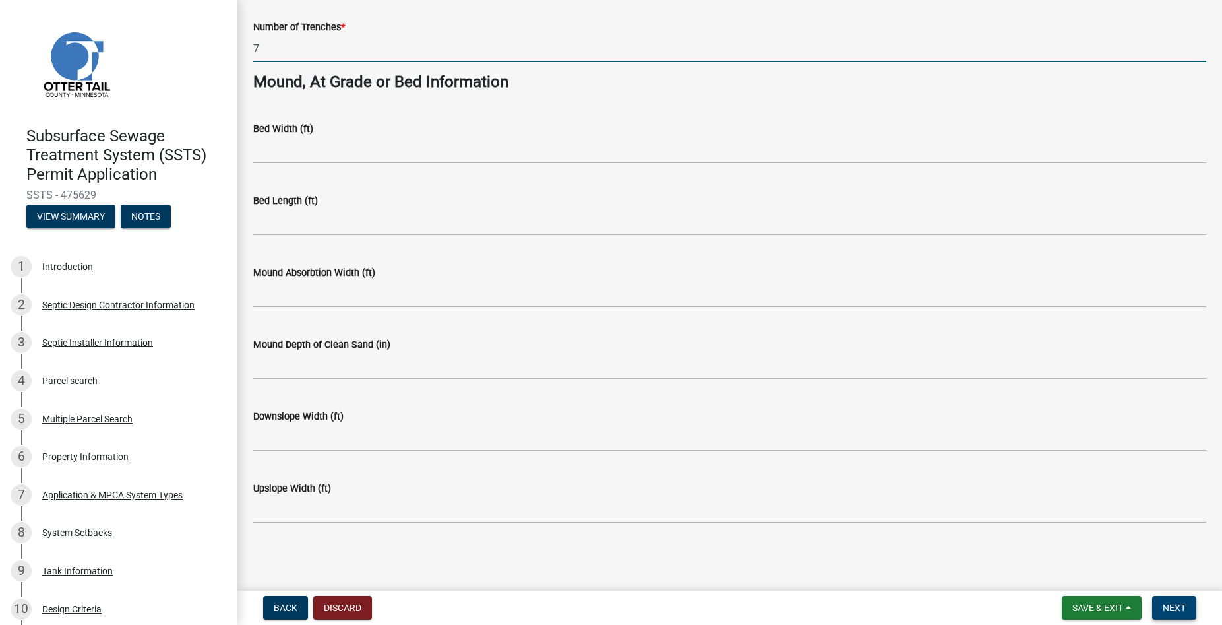
type input "7"
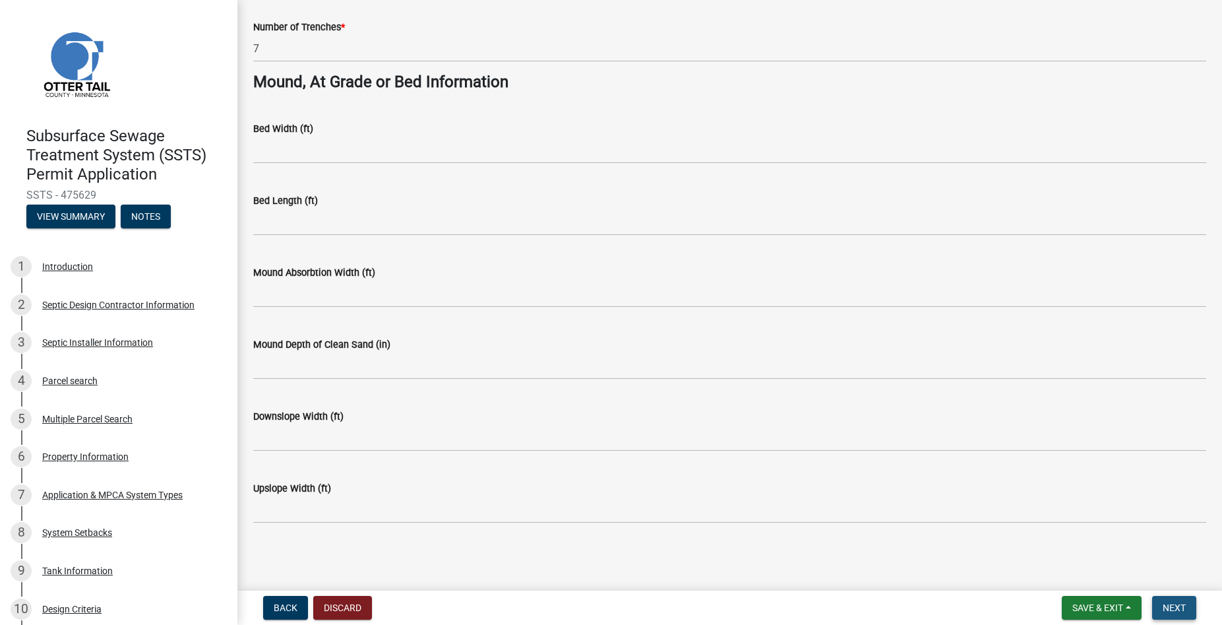
click at [1165, 612] on span "Next" at bounding box center [1174, 607] width 23 height 11
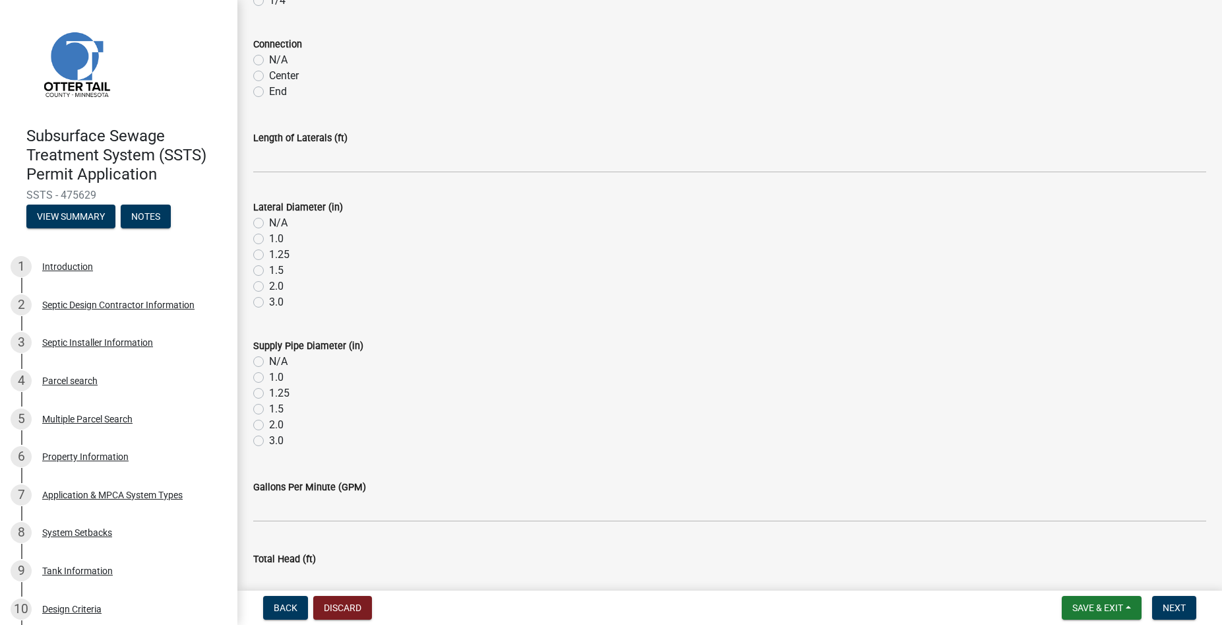
scroll to position [446, 0]
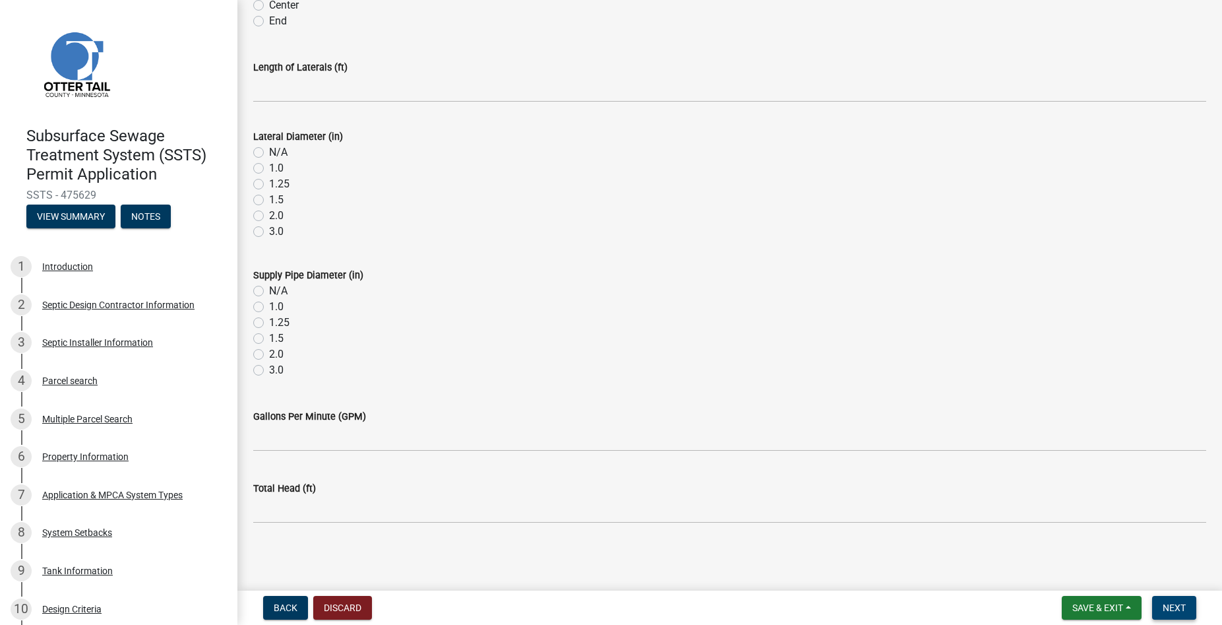
click at [1177, 601] on button "Next" at bounding box center [1174, 608] width 44 height 24
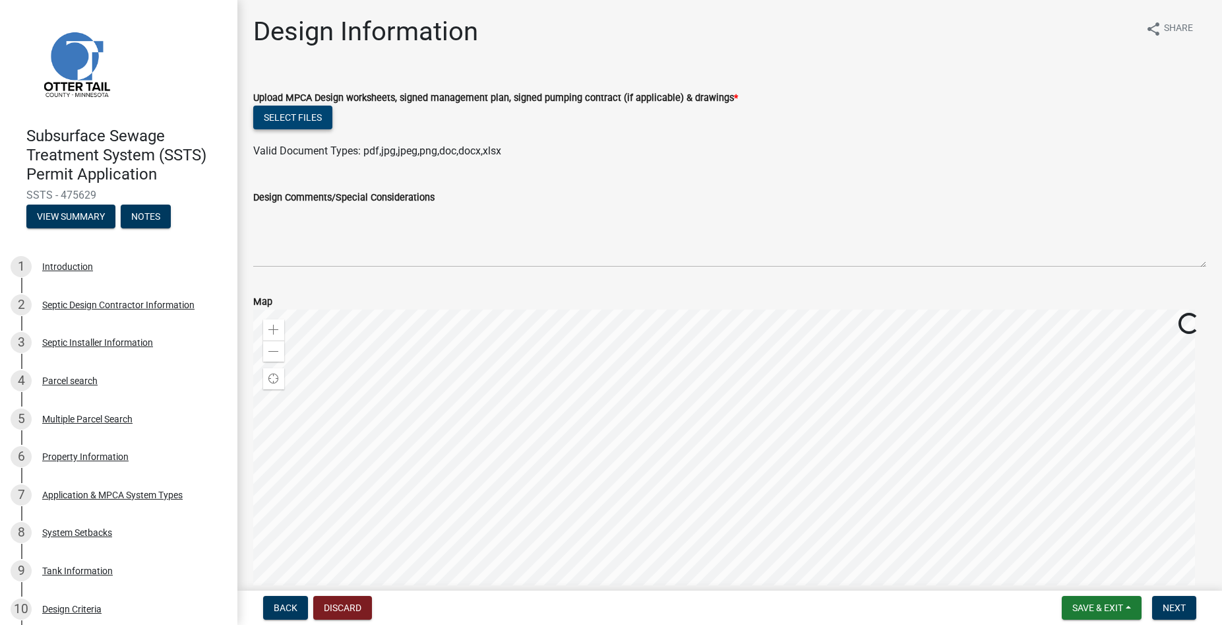
click at [315, 120] on button "Select files" at bounding box center [292, 118] width 79 height 24
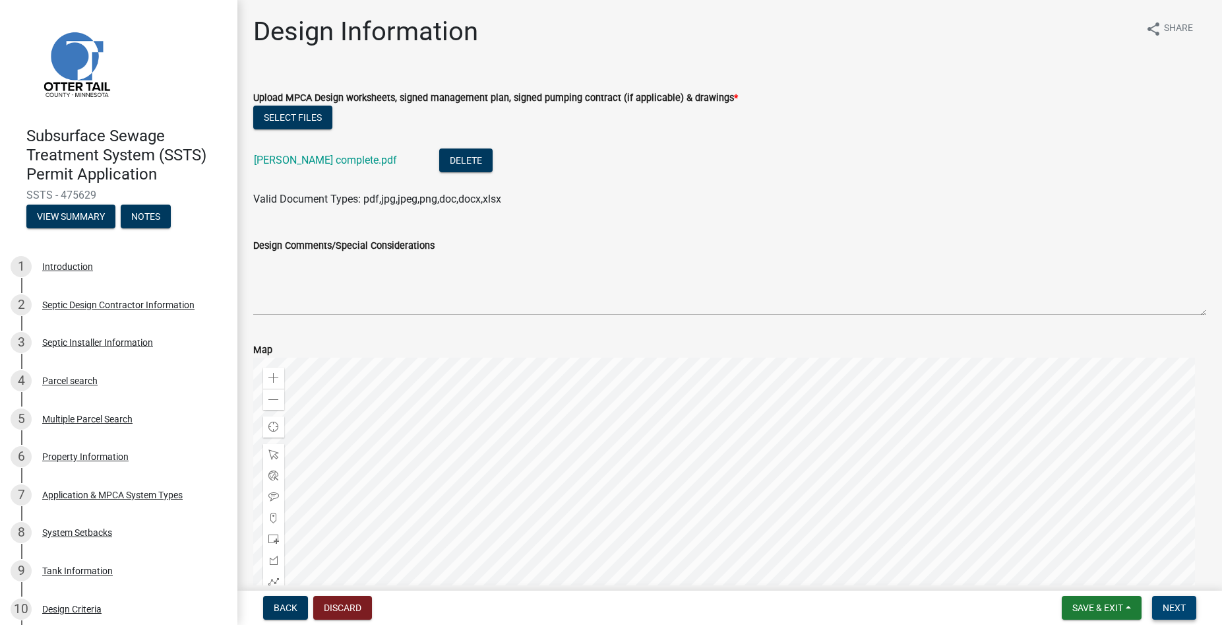
click at [1176, 602] on span "Next" at bounding box center [1174, 607] width 23 height 11
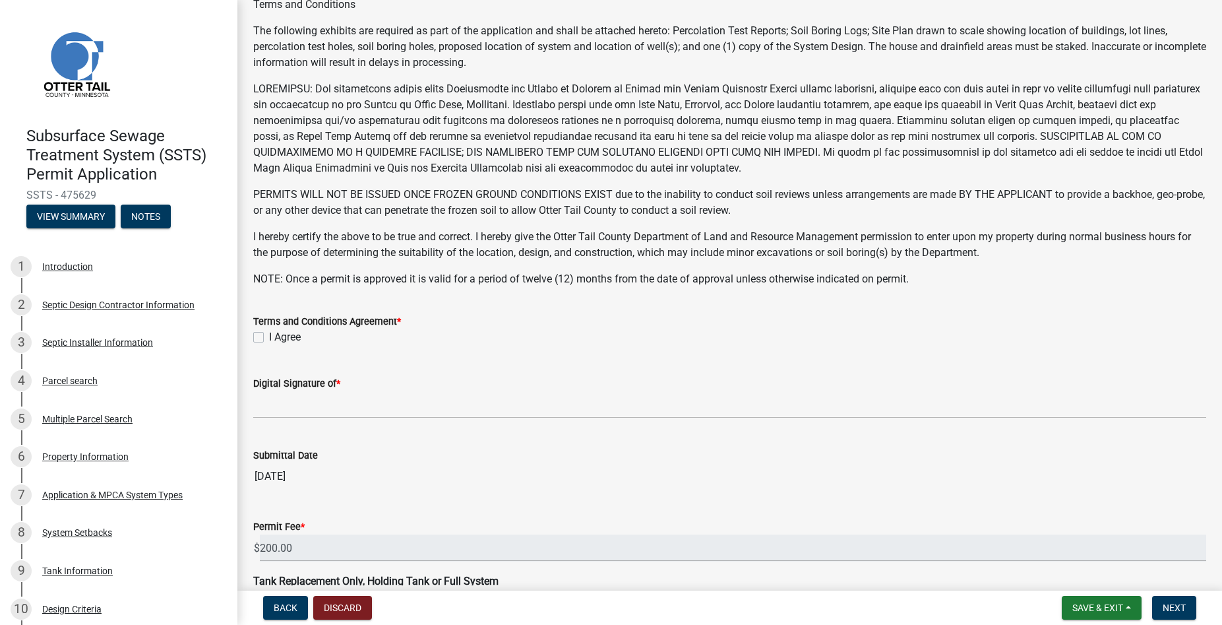
scroll to position [226, 0]
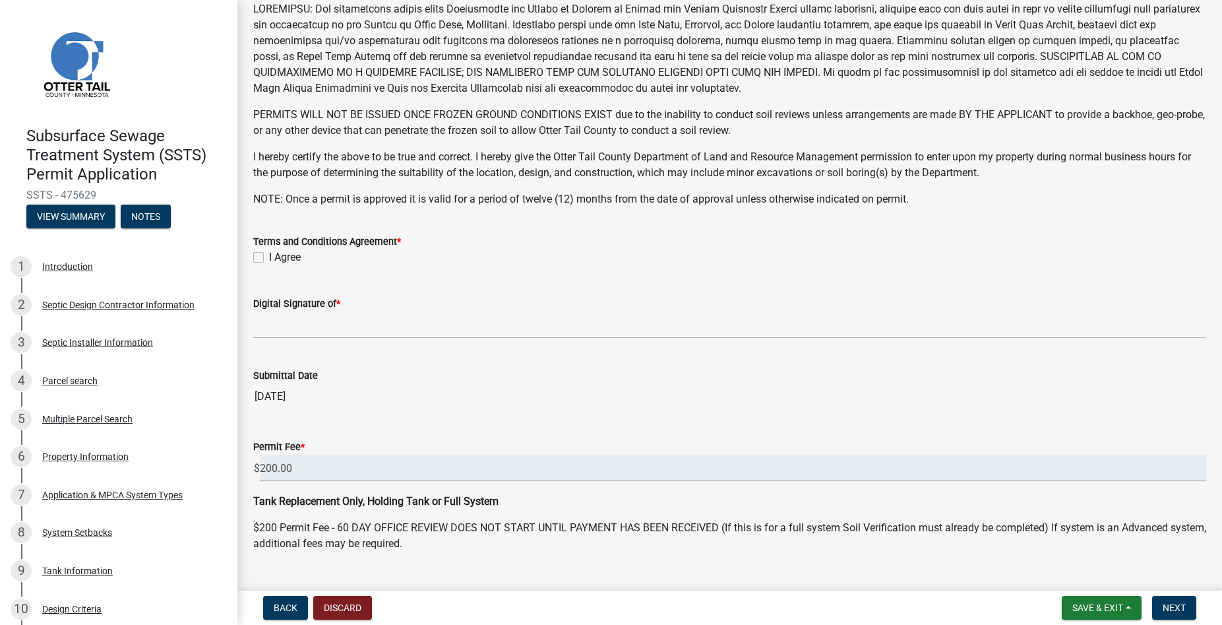
click at [269, 255] on label "I Agree" at bounding box center [285, 257] width 32 height 16
click at [269, 255] on input "I Agree" at bounding box center [273, 253] width 9 height 9
checkbox input "true"
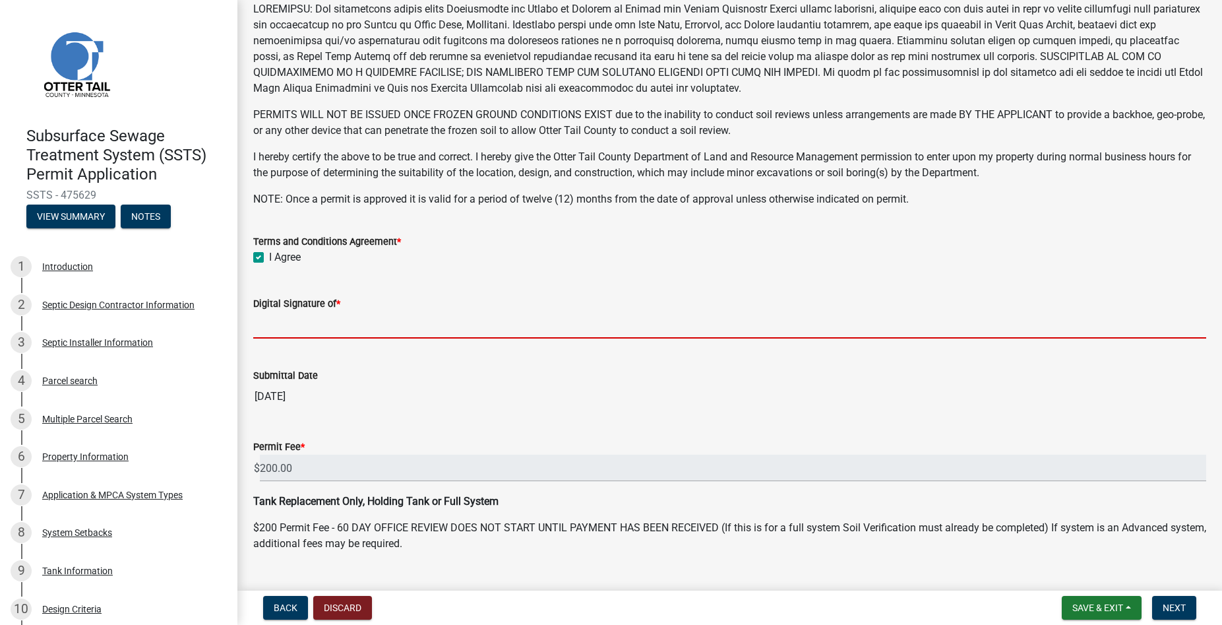
click at [278, 317] on input "Digital Signature of *" at bounding box center [729, 324] width 953 height 27
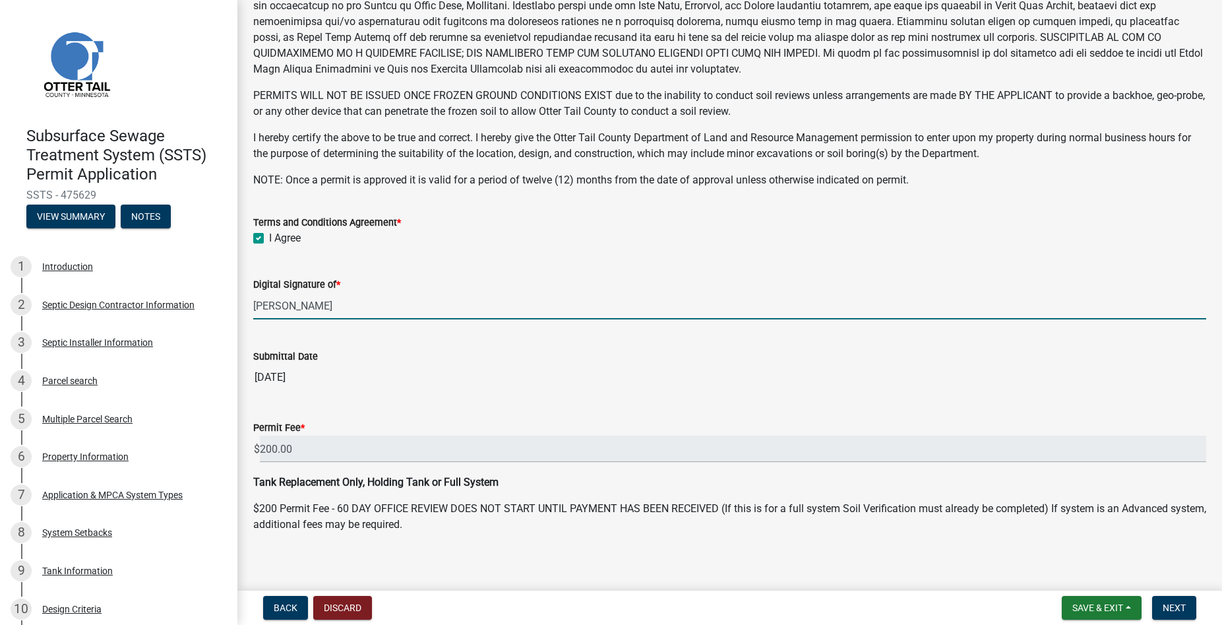
scroll to position [254, 0]
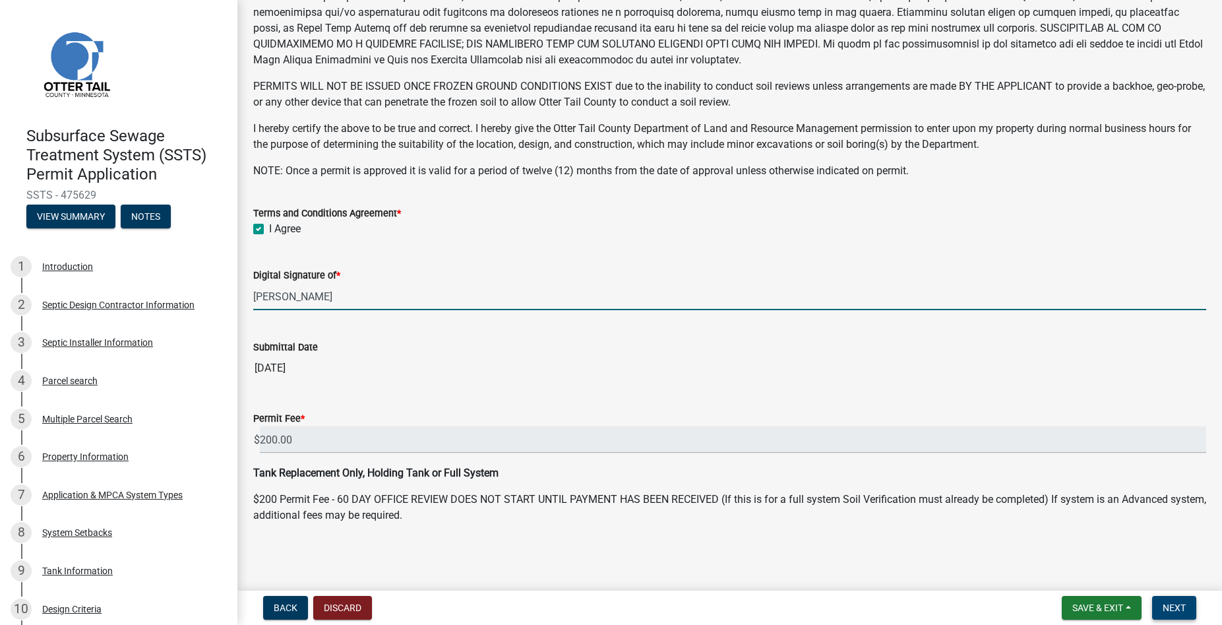
type input "[PERSON_NAME]"
click at [1169, 607] on span "Next" at bounding box center [1174, 607] width 23 height 11
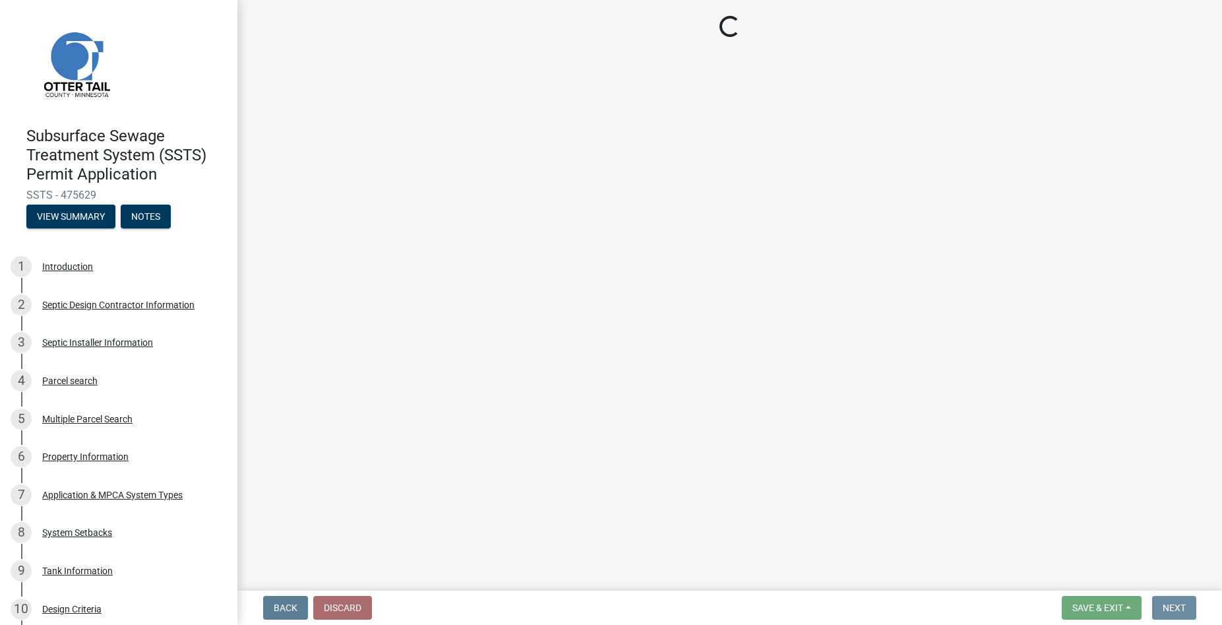
scroll to position [0, 0]
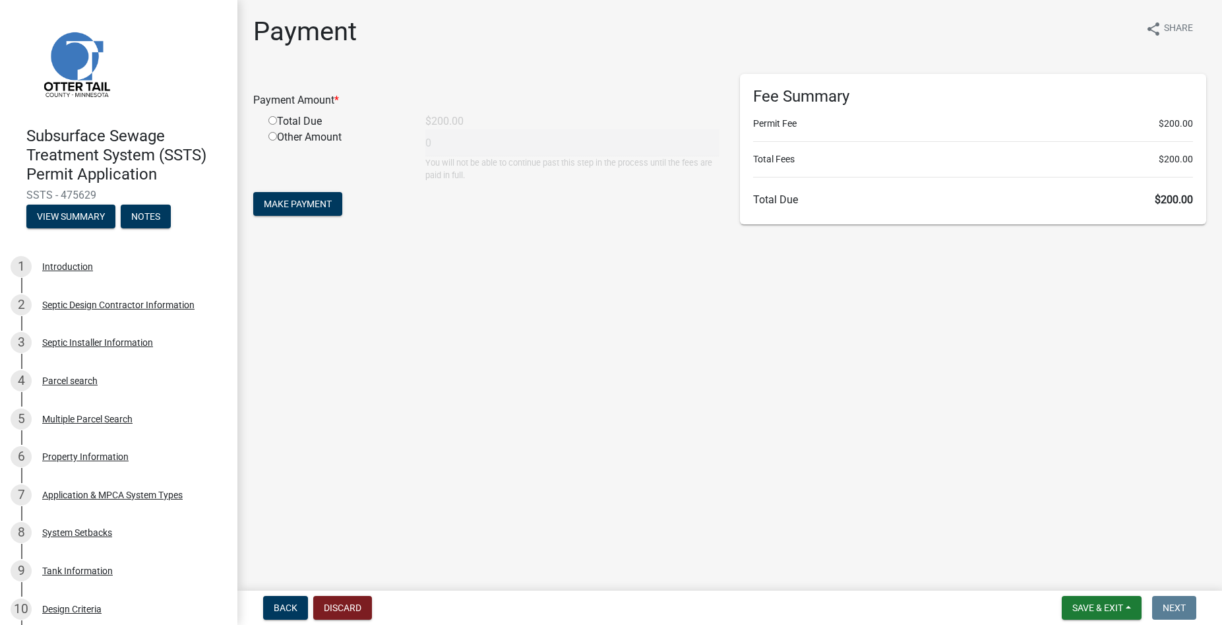
click at [273, 124] on input "radio" at bounding box center [272, 120] width 9 height 9
radio input "true"
type input "200"
click at [317, 202] on span "Make Payment" at bounding box center [298, 204] width 68 height 11
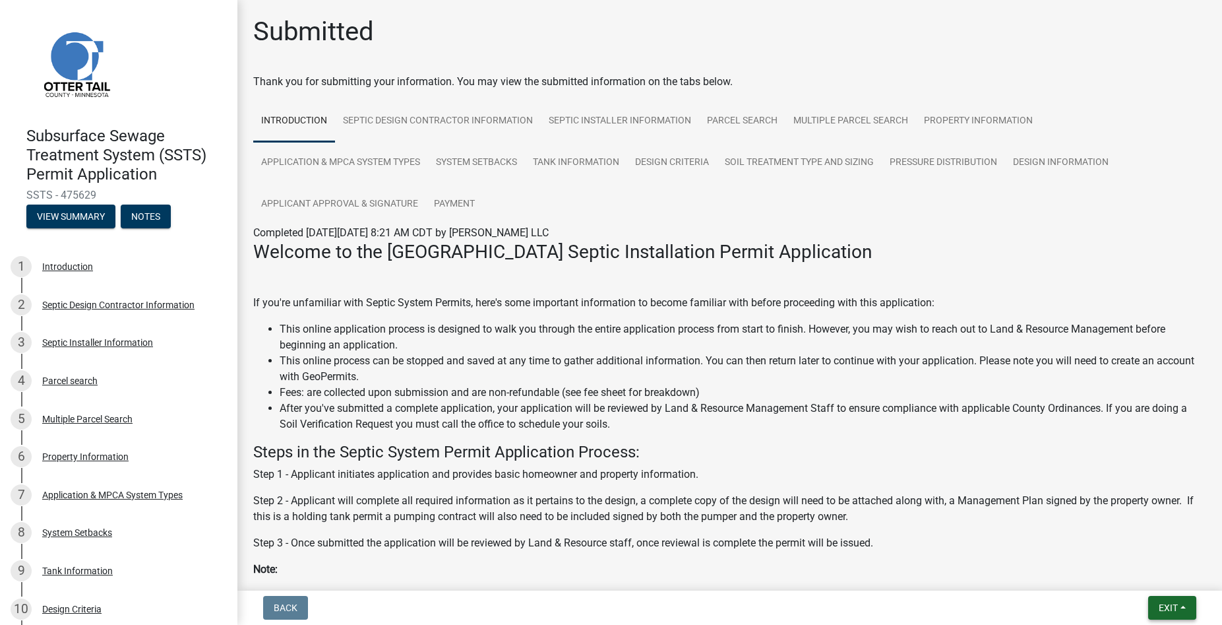
click at [1159, 606] on span "Exit" at bounding box center [1168, 607] width 19 height 11
click at [1150, 581] on button "Save & Exit" at bounding box center [1144, 573] width 106 height 32
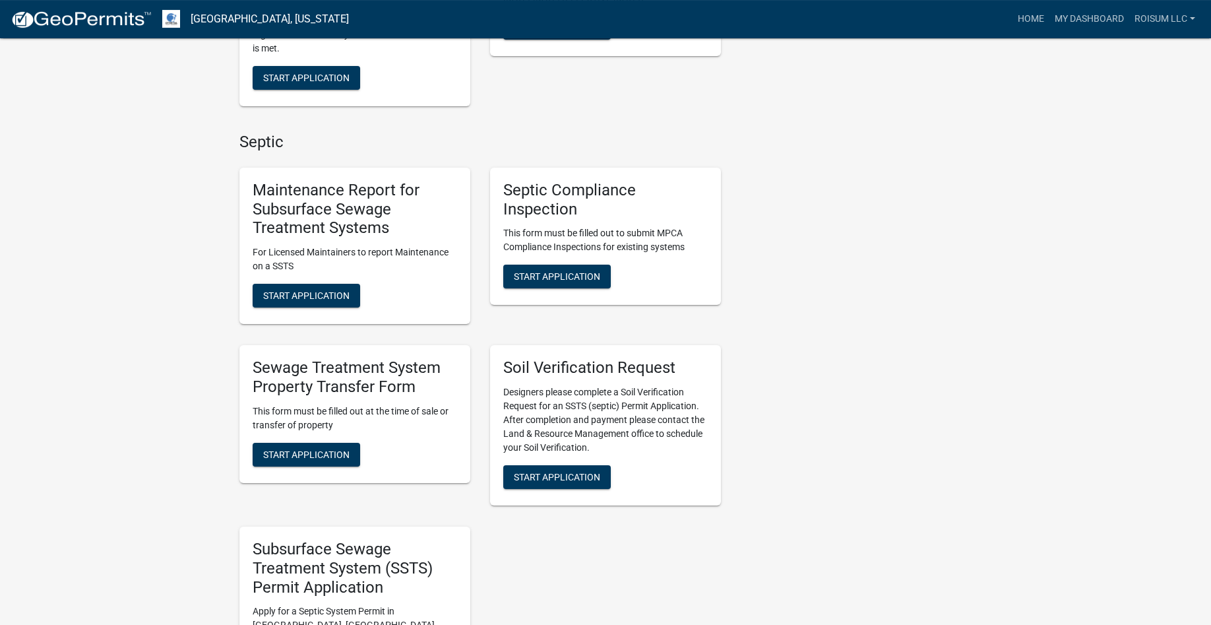
scroll to position [874, 0]
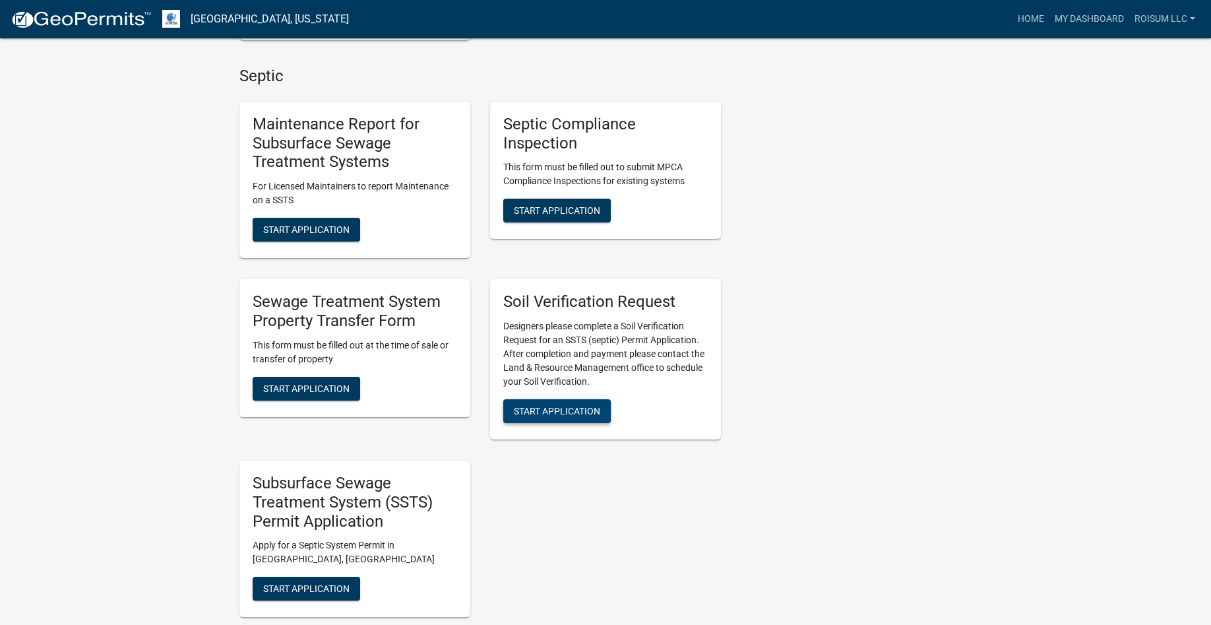
click at [592, 406] on span "Start Application" at bounding box center [557, 411] width 86 height 11
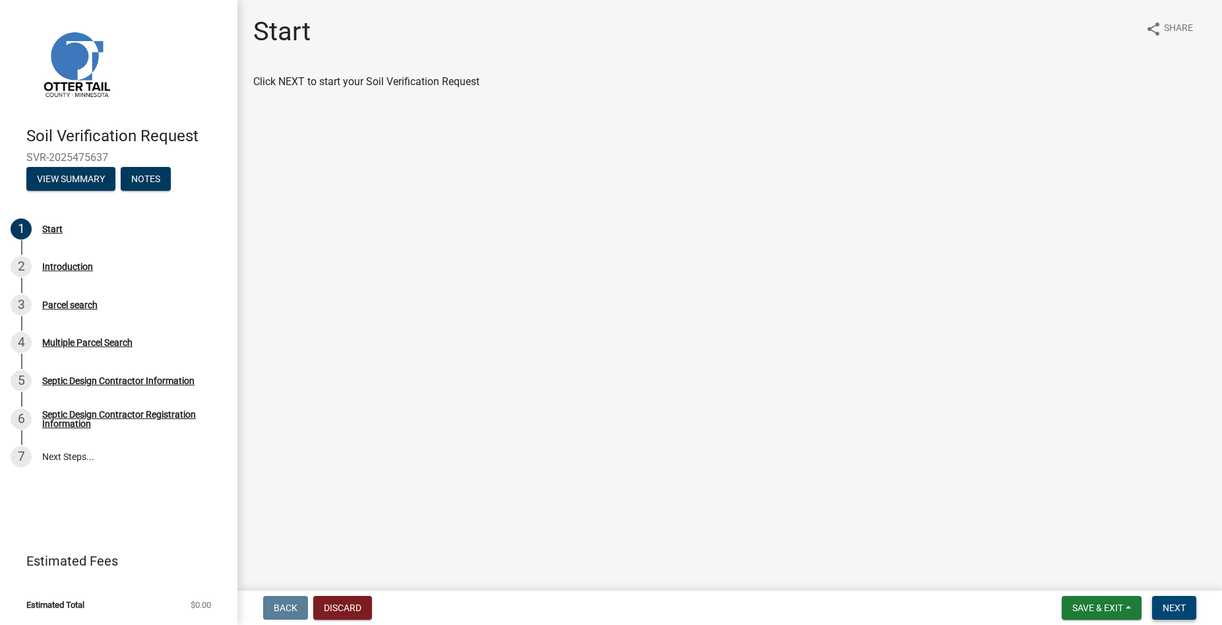
click at [1178, 609] on span "Next" at bounding box center [1174, 607] width 23 height 11
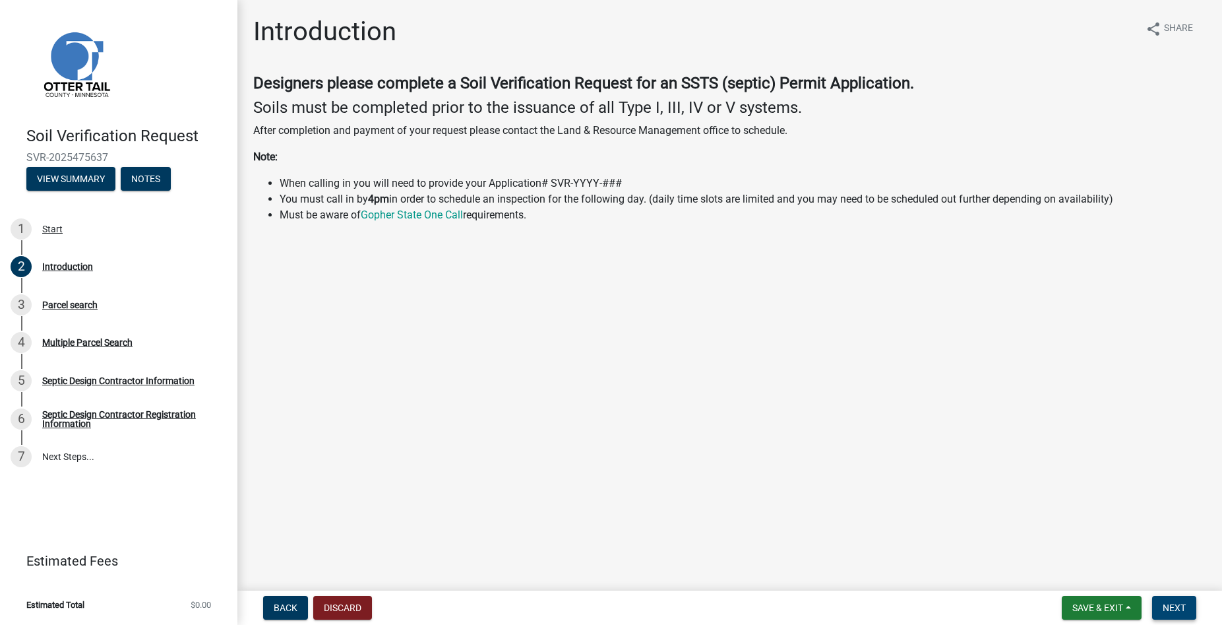
click at [1184, 617] on button "Next" at bounding box center [1174, 608] width 44 height 24
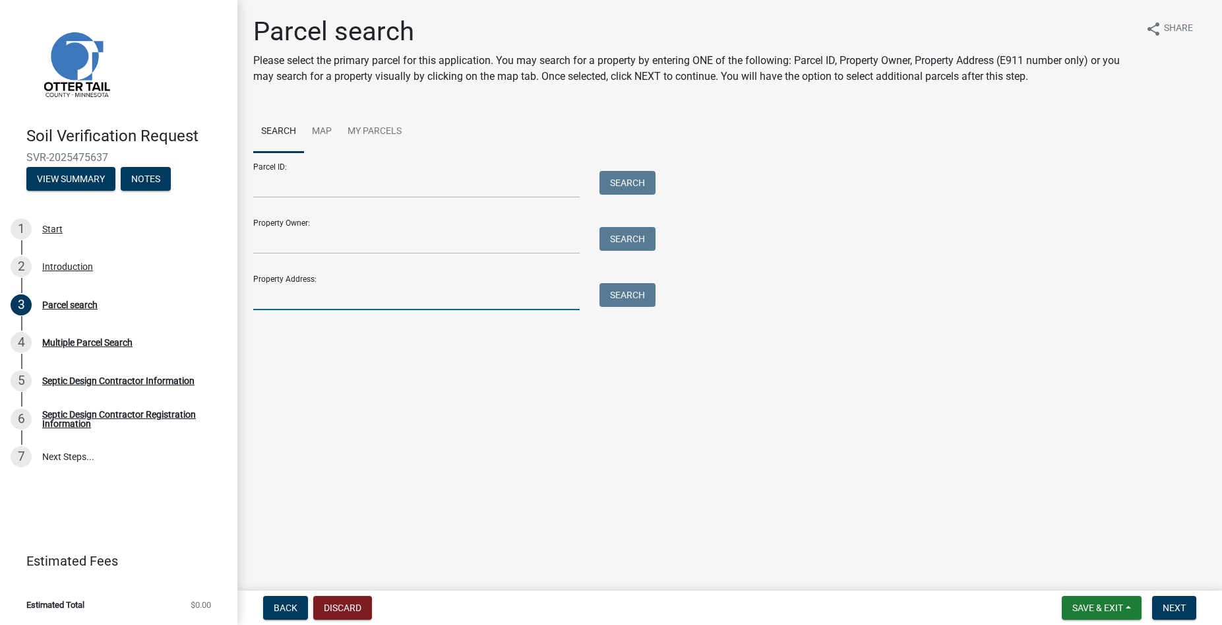
click at [301, 296] on input "Property Address:" at bounding box center [416, 296] width 326 height 27
type input "41619"
click at [636, 302] on button "Search" at bounding box center [627, 295] width 56 height 24
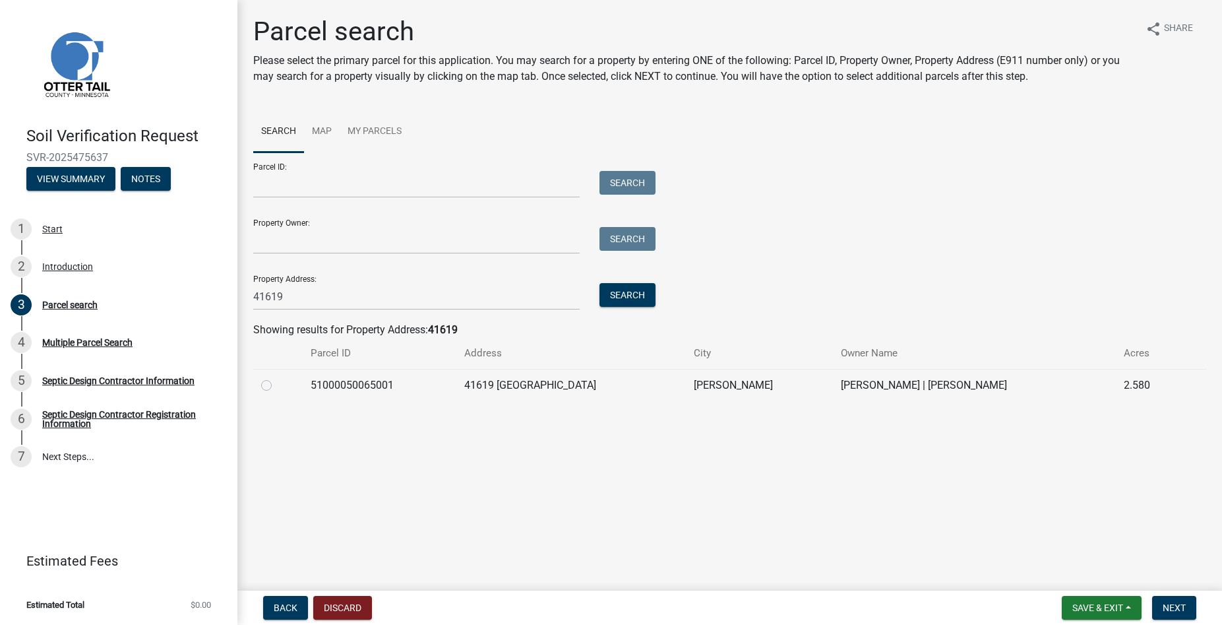
click at [277, 377] on label at bounding box center [277, 377] width 0 height 0
click at [277, 385] on input "radio" at bounding box center [281, 381] width 9 height 9
radio input "true"
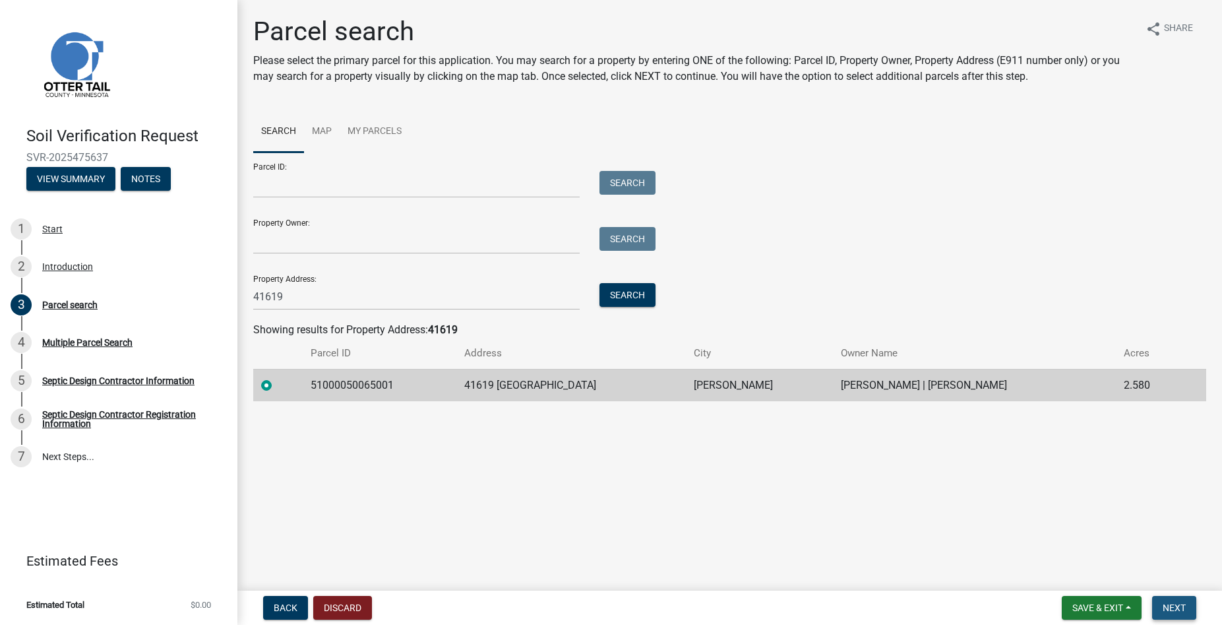
click at [1167, 605] on span "Next" at bounding box center [1174, 607] width 23 height 11
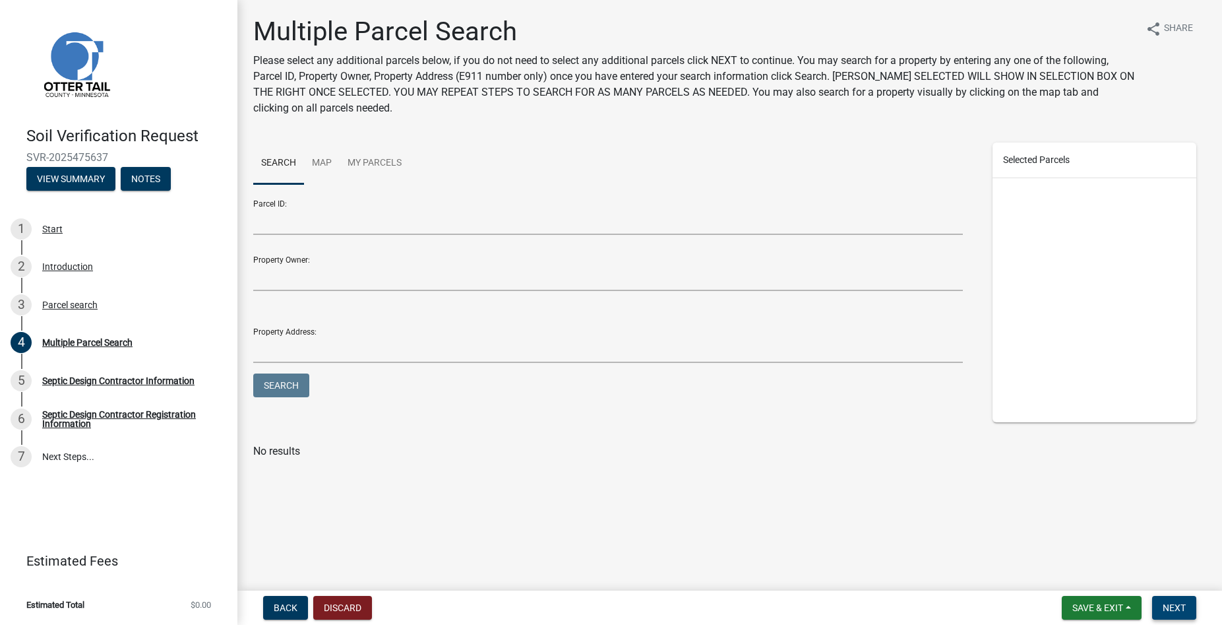
click at [1168, 610] on span "Next" at bounding box center [1174, 607] width 23 height 11
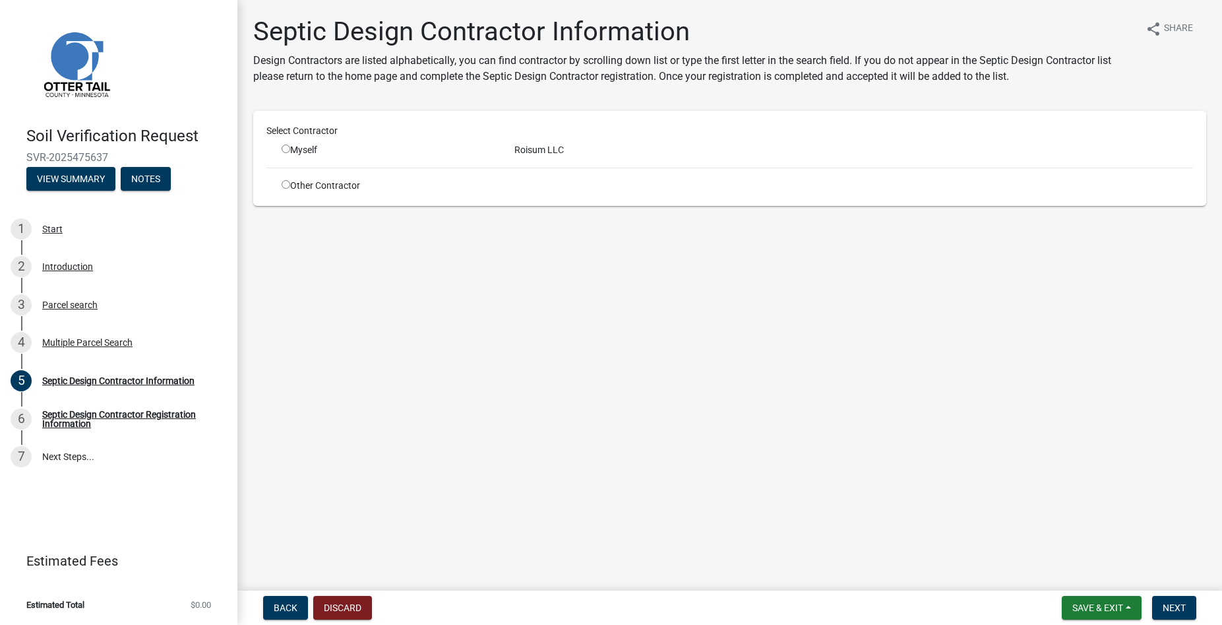
click at [289, 149] on input "radio" at bounding box center [286, 148] width 9 height 9
radio input "true"
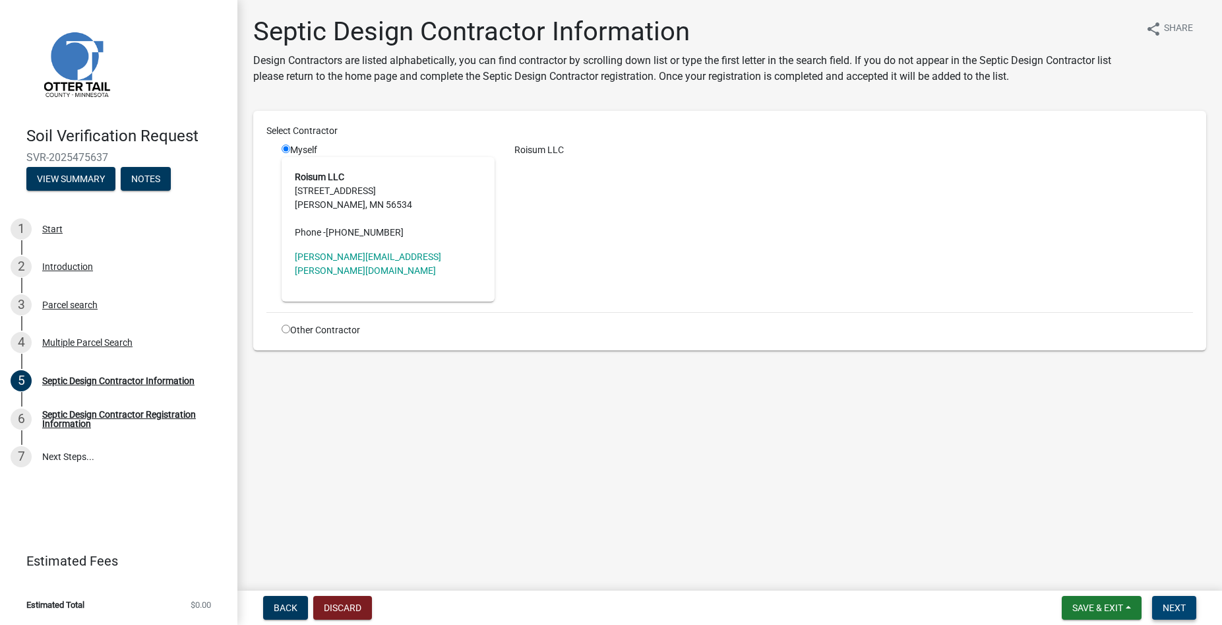
click at [1175, 601] on button "Next" at bounding box center [1174, 608] width 44 height 24
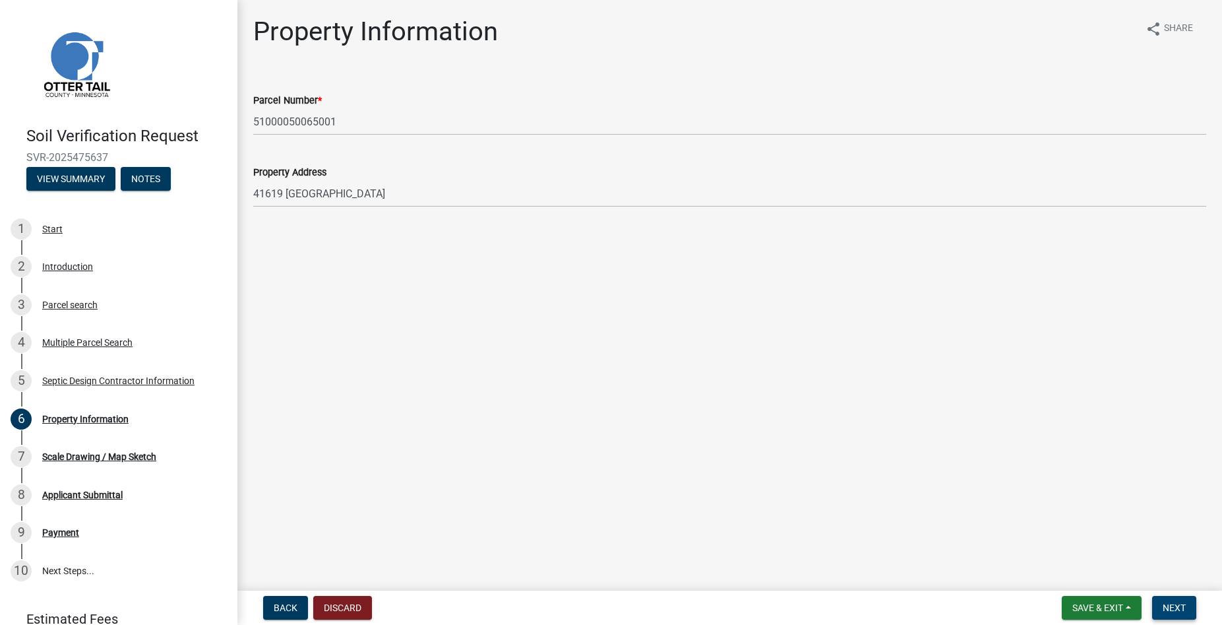
click at [1169, 603] on span "Next" at bounding box center [1174, 607] width 23 height 11
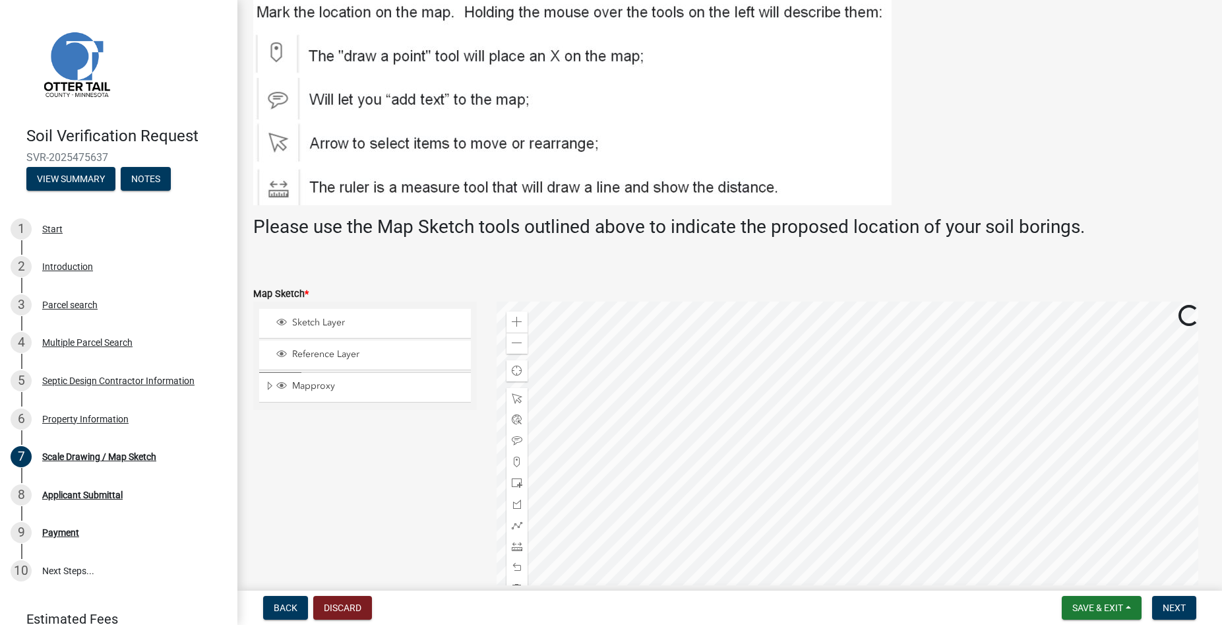
scroll to position [150, 0]
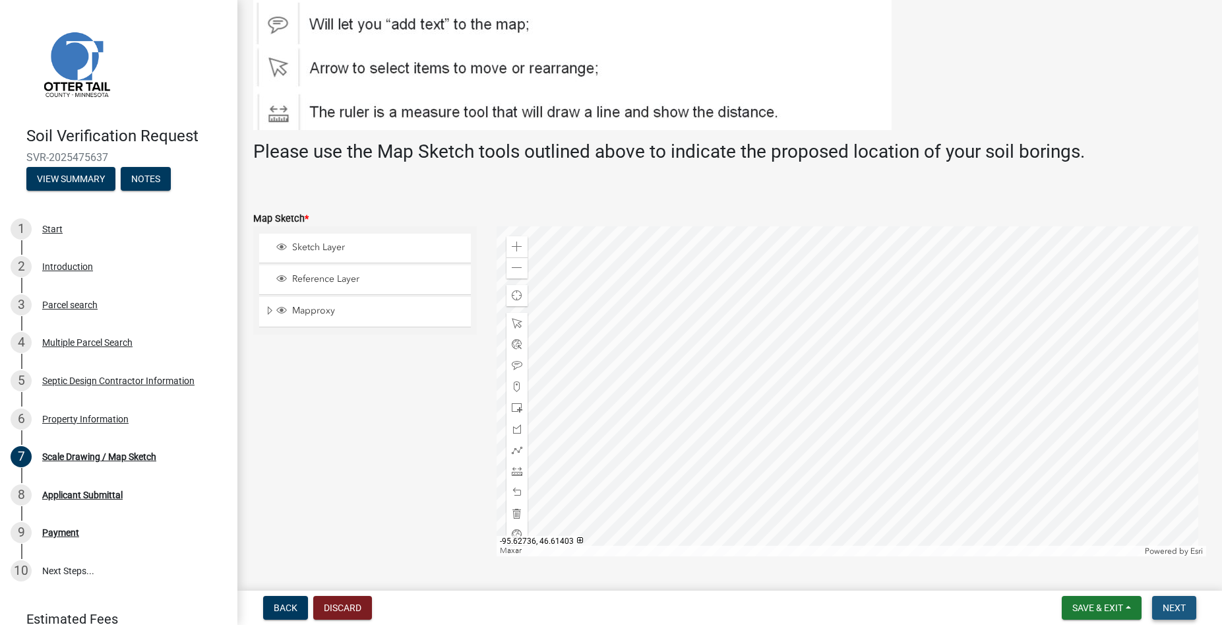
drag, startPoint x: 1185, startPoint y: 612, endPoint x: 1180, endPoint y: 624, distance: 13.0
click at [1185, 613] on span "Next" at bounding box center [1174, 607] width 23 height 11
click at [1171, 608] on span "Next" at bounding box center [1174, 607] width 23 height 11
click at [516, 388] on span at bounding box center [517, 386] width 11 height 11
click at [865, 402] on div at bounding box center [852, 391] width 710 height 330
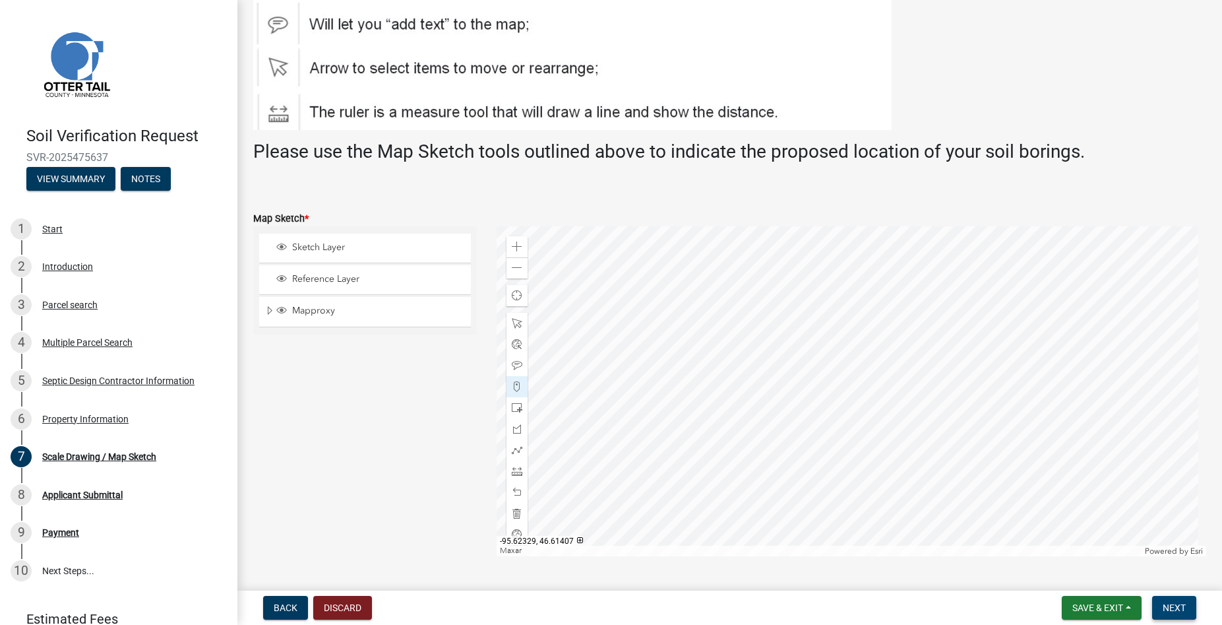
click at [1174, 604] on span "Next" at bounding box center [1174, 607] width 23 height 11
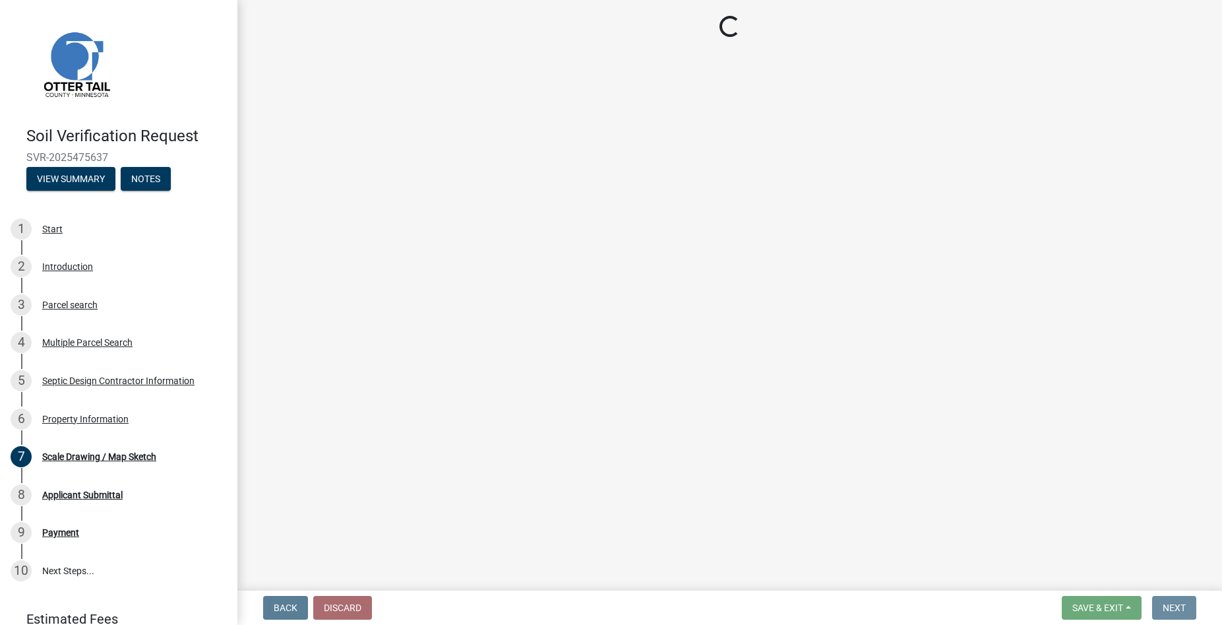
scroll to position [0, 0]
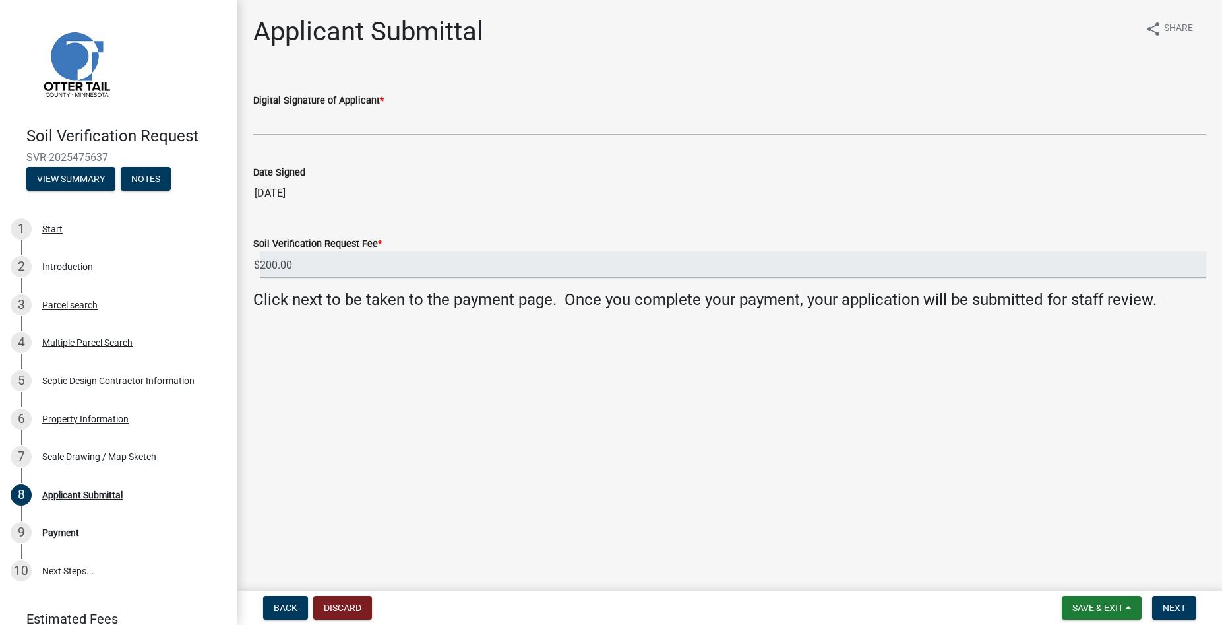
click at [326, 136] on wm-data-entity-input "Digital Signature of Applicant *" at bounding box center [729, 110] width 953 height 72
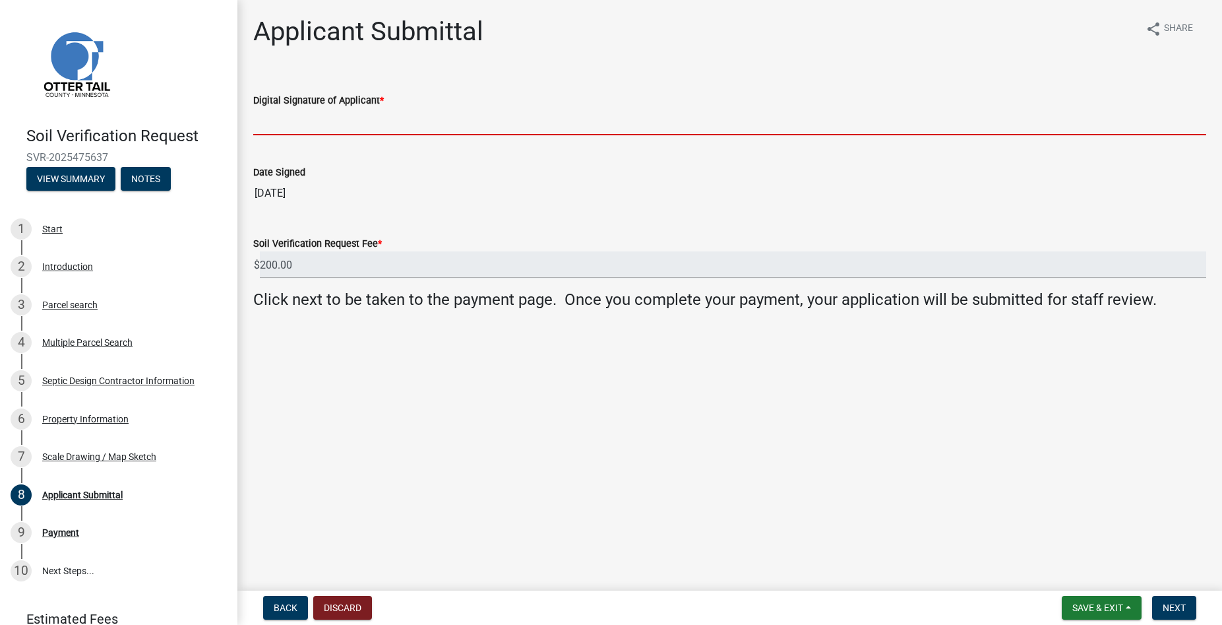
click at [313, 115] on input "Digital Signature of Applicant *" at bounding box center [729, 121] width 953 height 27
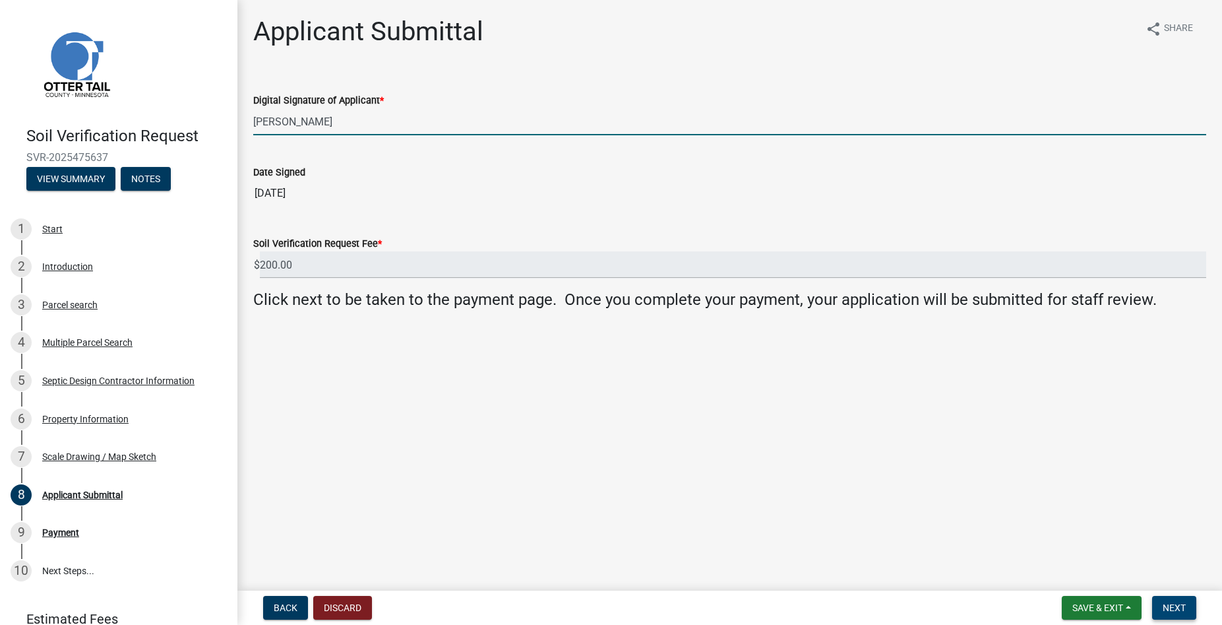
type input "[PERSON_NAME]"
click at [1175, 602] on button "Next" at bounding box center [1174, 608] width 44 height 24
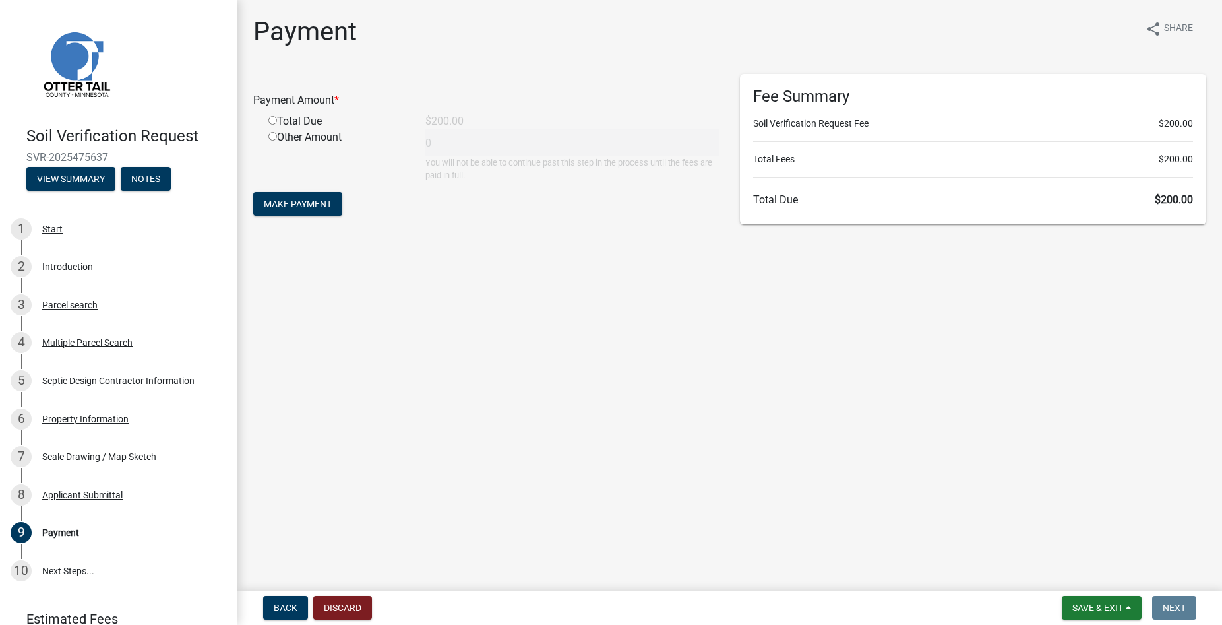
click at [273, 120] on input "radio" at bounding box center [272, 120] width 9 height 9
radio input "true"
type input "200"
click at [305, 200] on span "Make Payment" at bounding box center [298, 204] width 68 height 11
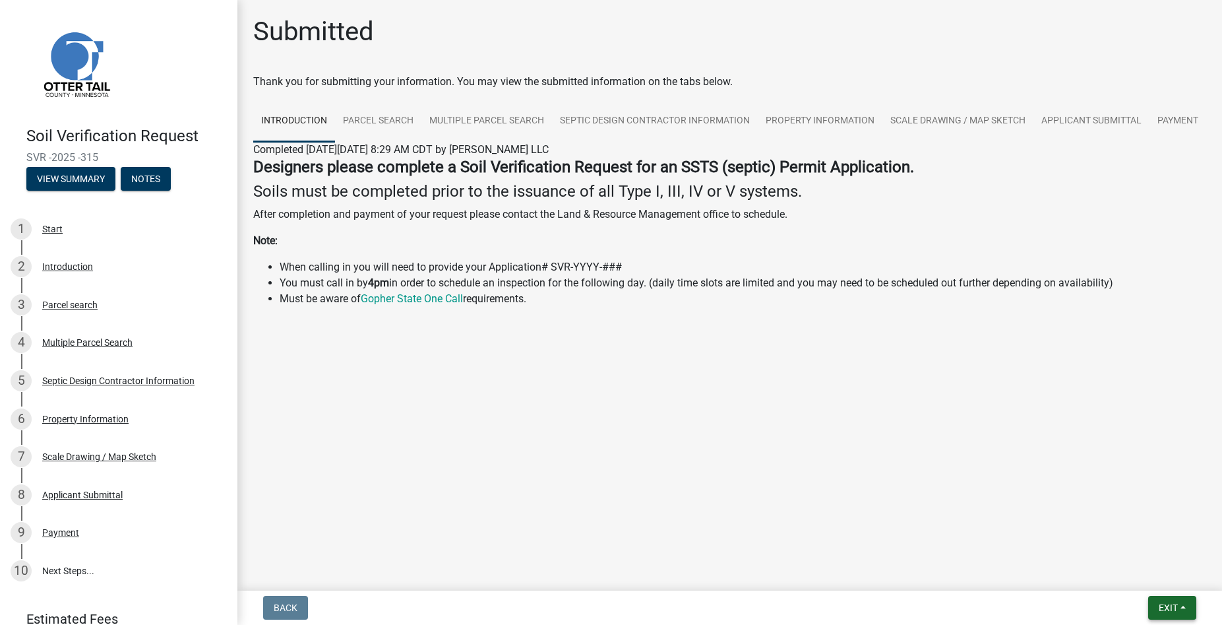
click at [1160, 610] on span "Exit" at bounding box center [1168, 607] width 19 height 11
click at [1146, 577] on button "Save & Exit" at bounding box center [1144, 573] width 106 height 32
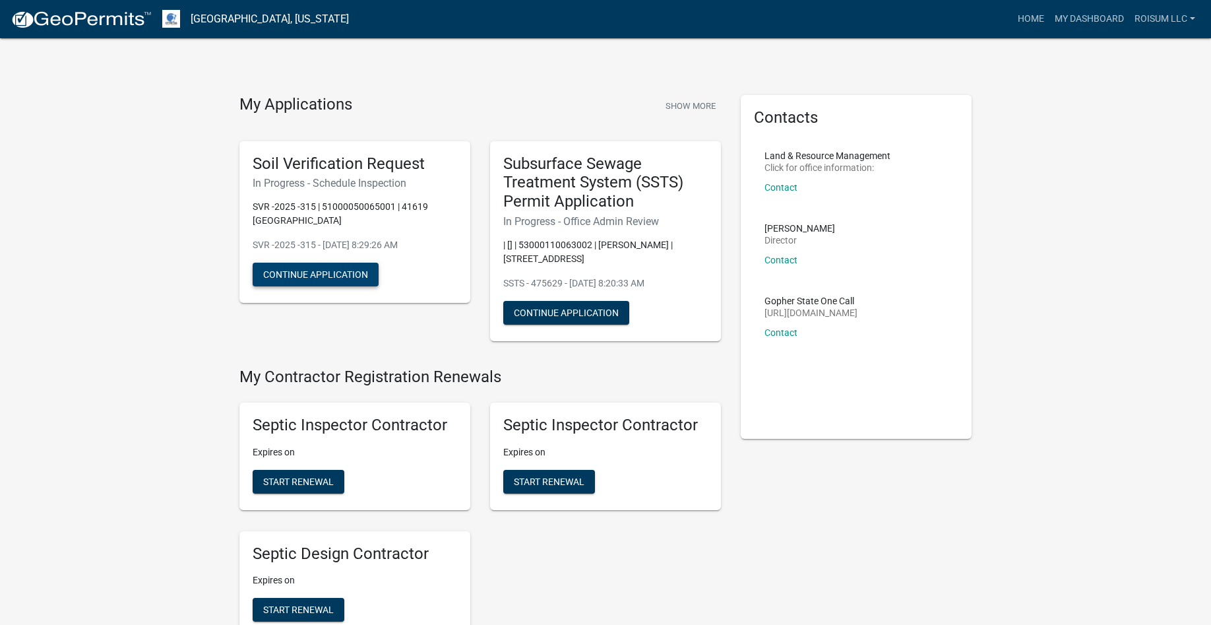
click at [337, 273] on button "Continue Application" at bounding box center [316, 274] width 126 height 24
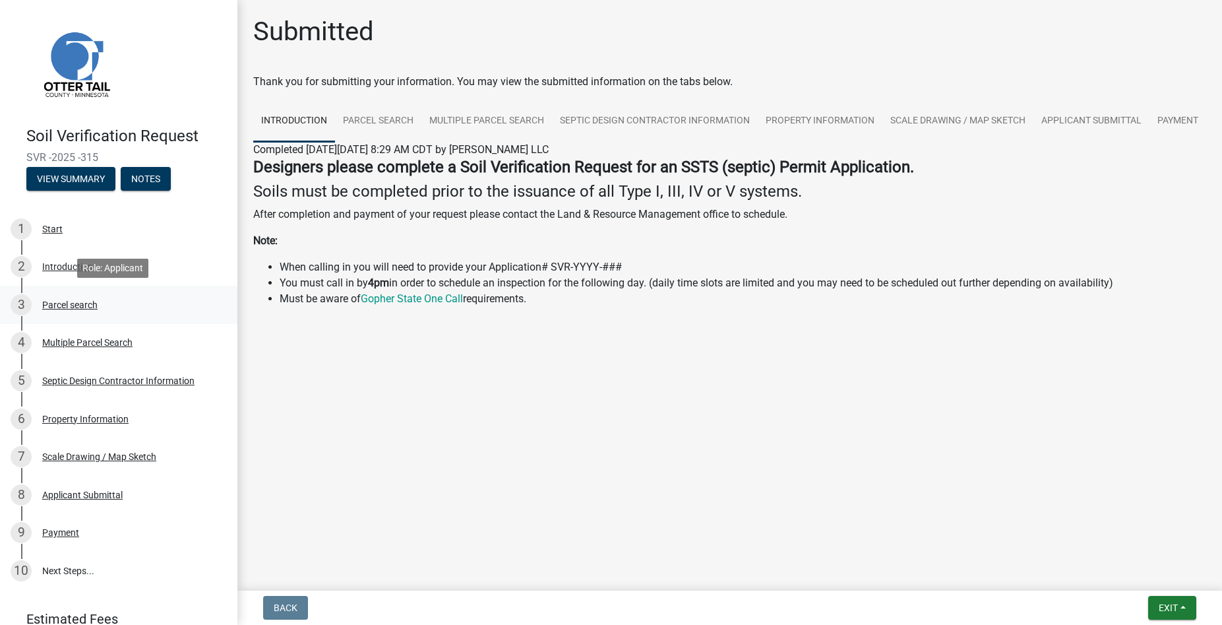
click at [90, 304] on div "Parcel search" at bounding box center [69, 304] width 55 height 9
